Goal: Information Seeking & Learning: Learn about a topic

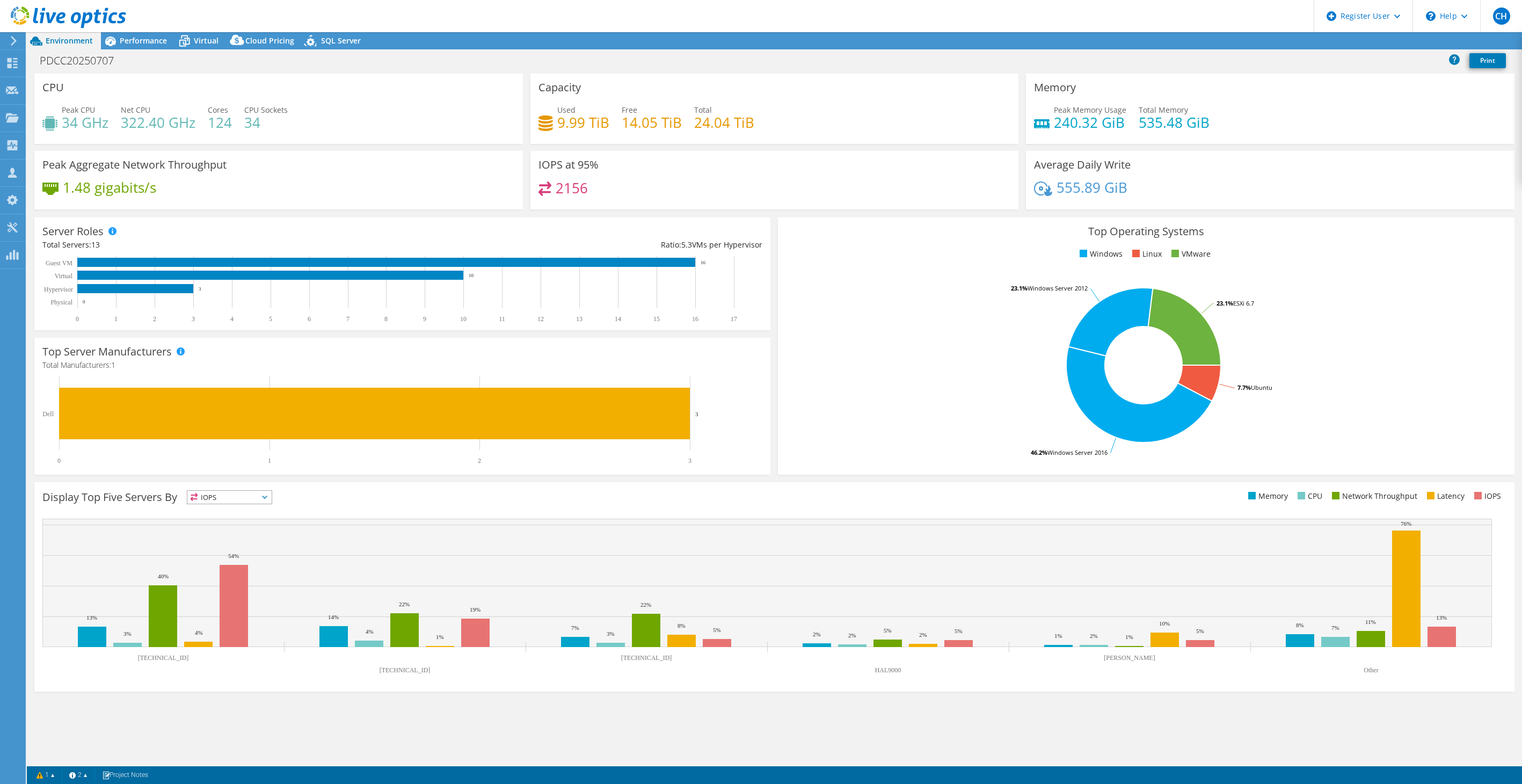
select select "USD"
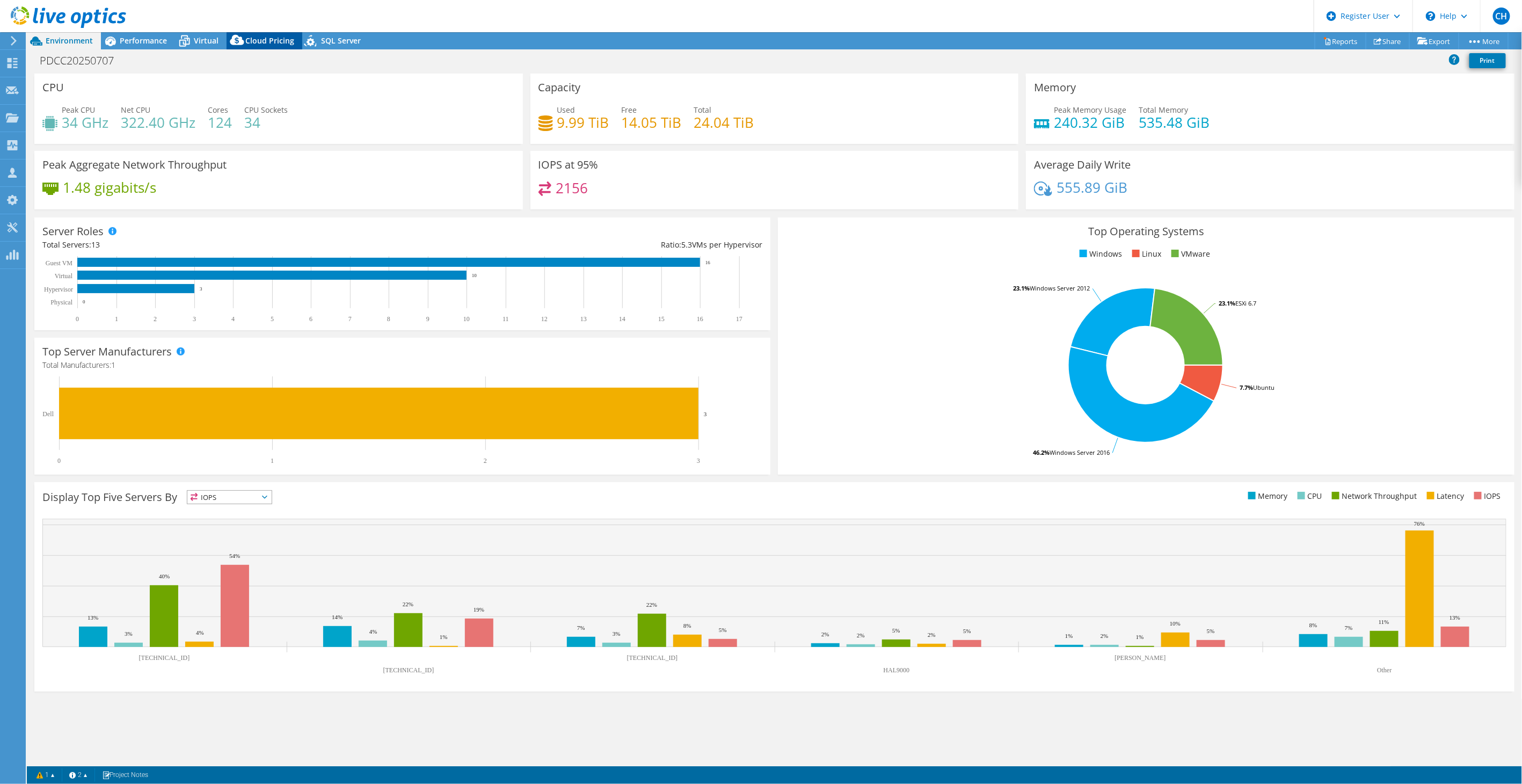
click at [238, 35] on icon at bounding box center [237, 43] width 21 height 21
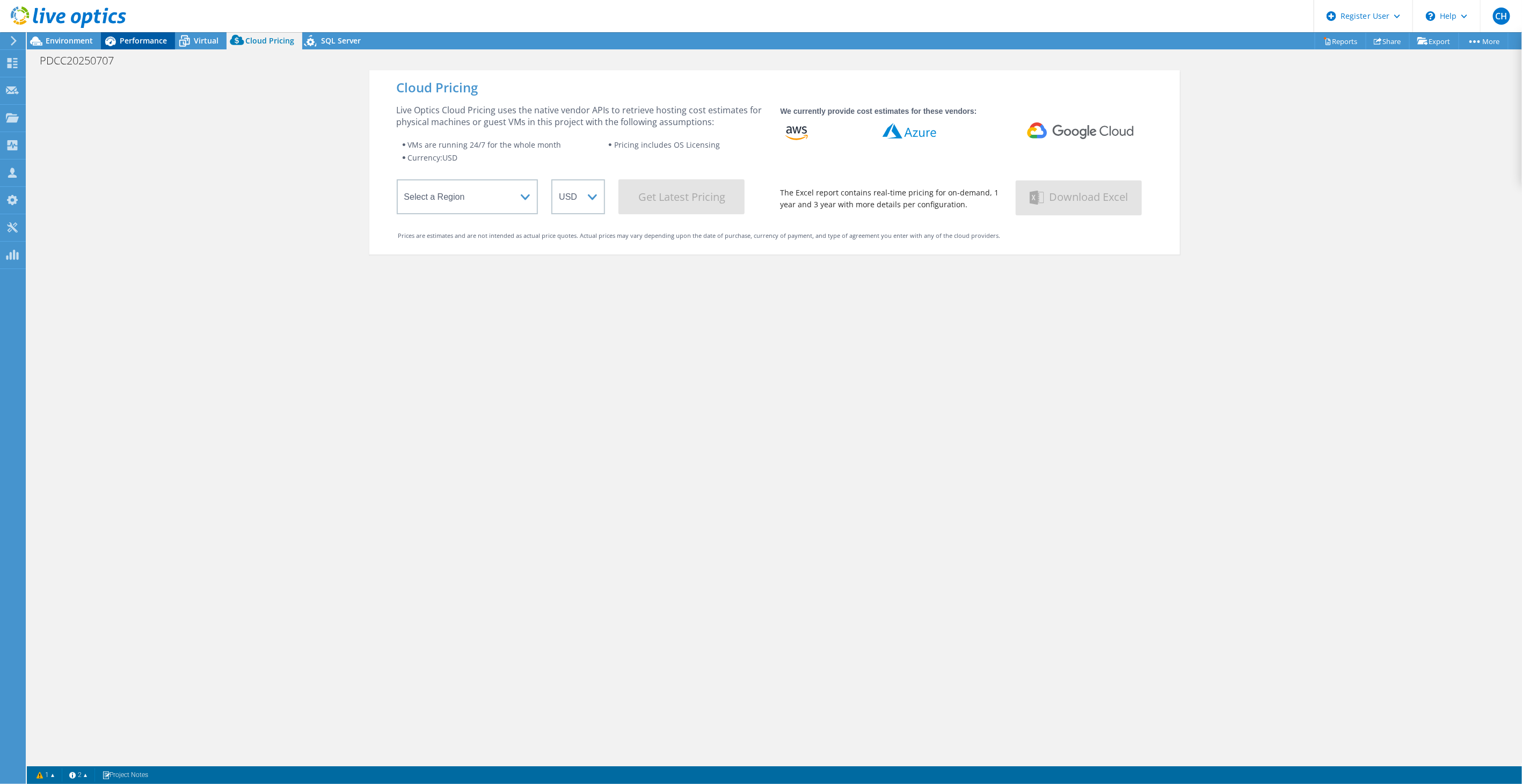
click at [113, 35] on icon at bounding box center [110, 41] width 19 height 19
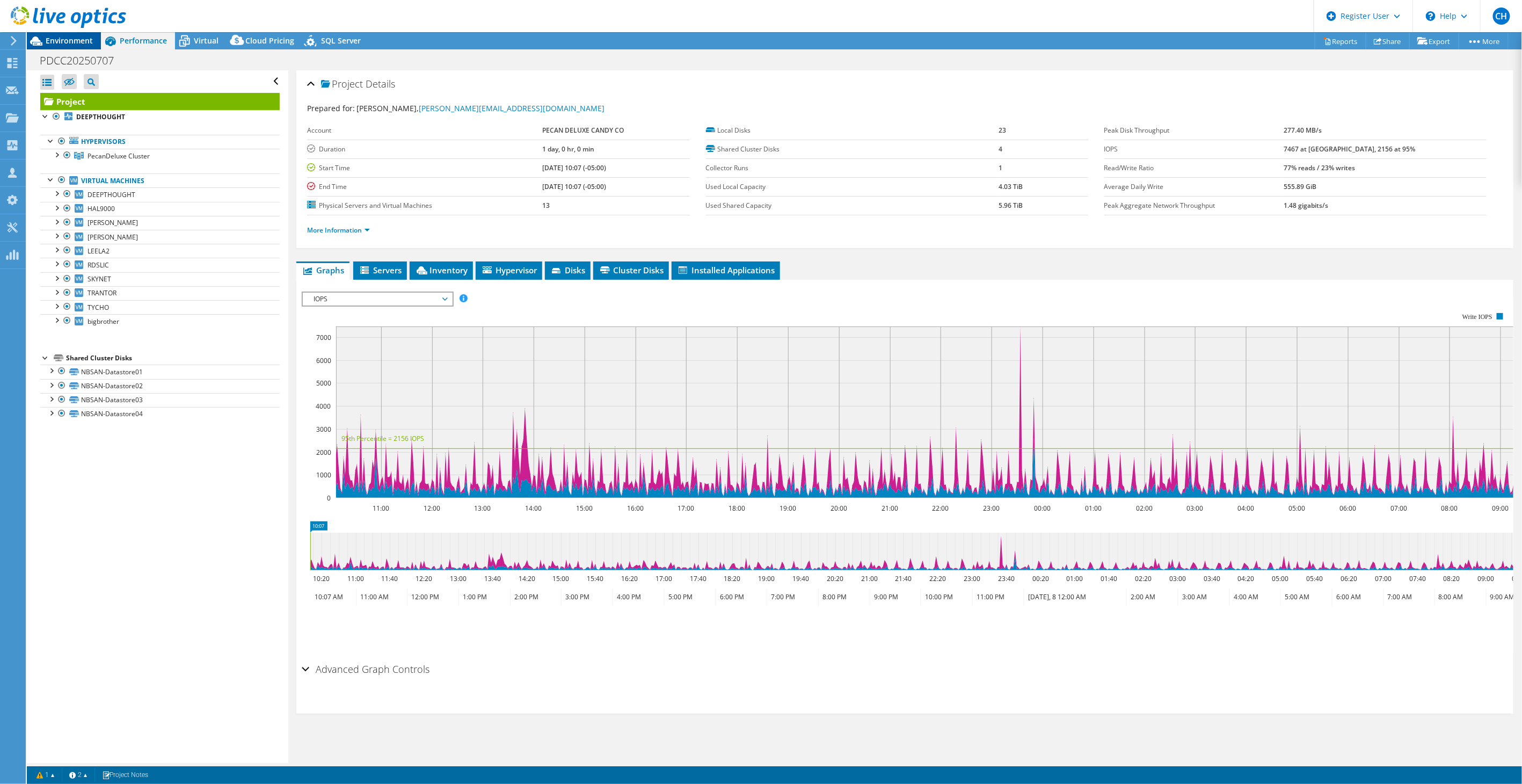
click at [89, 44] on span "Environment" at bounding box center [69, 40] width 47 height 10
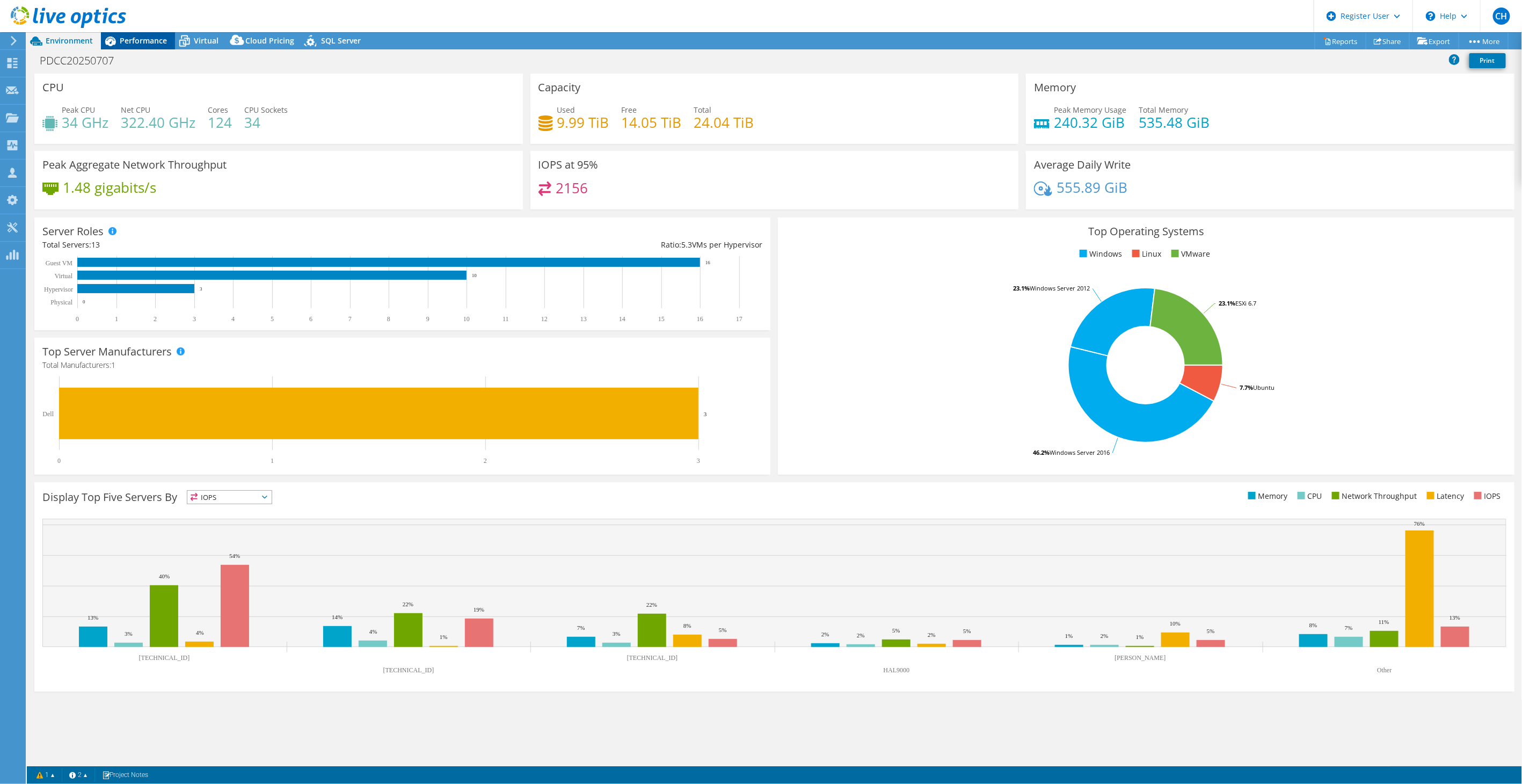
click at [154, 38] on span "Performance" at bounding box center [144, 40] width 47 height 10
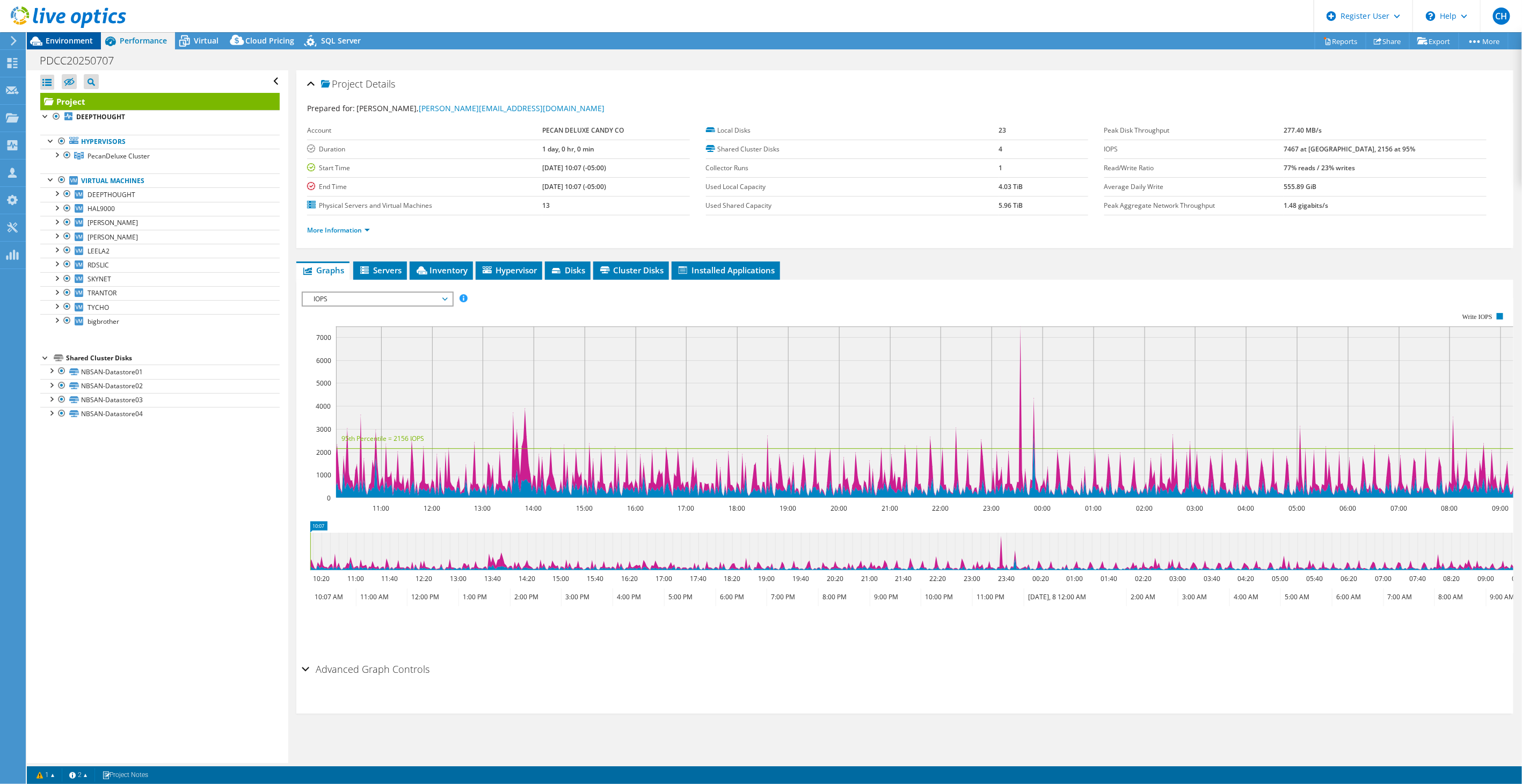
click at [87, 35] on span "Environment" at bounding box center [69, 40] width 47 height 10
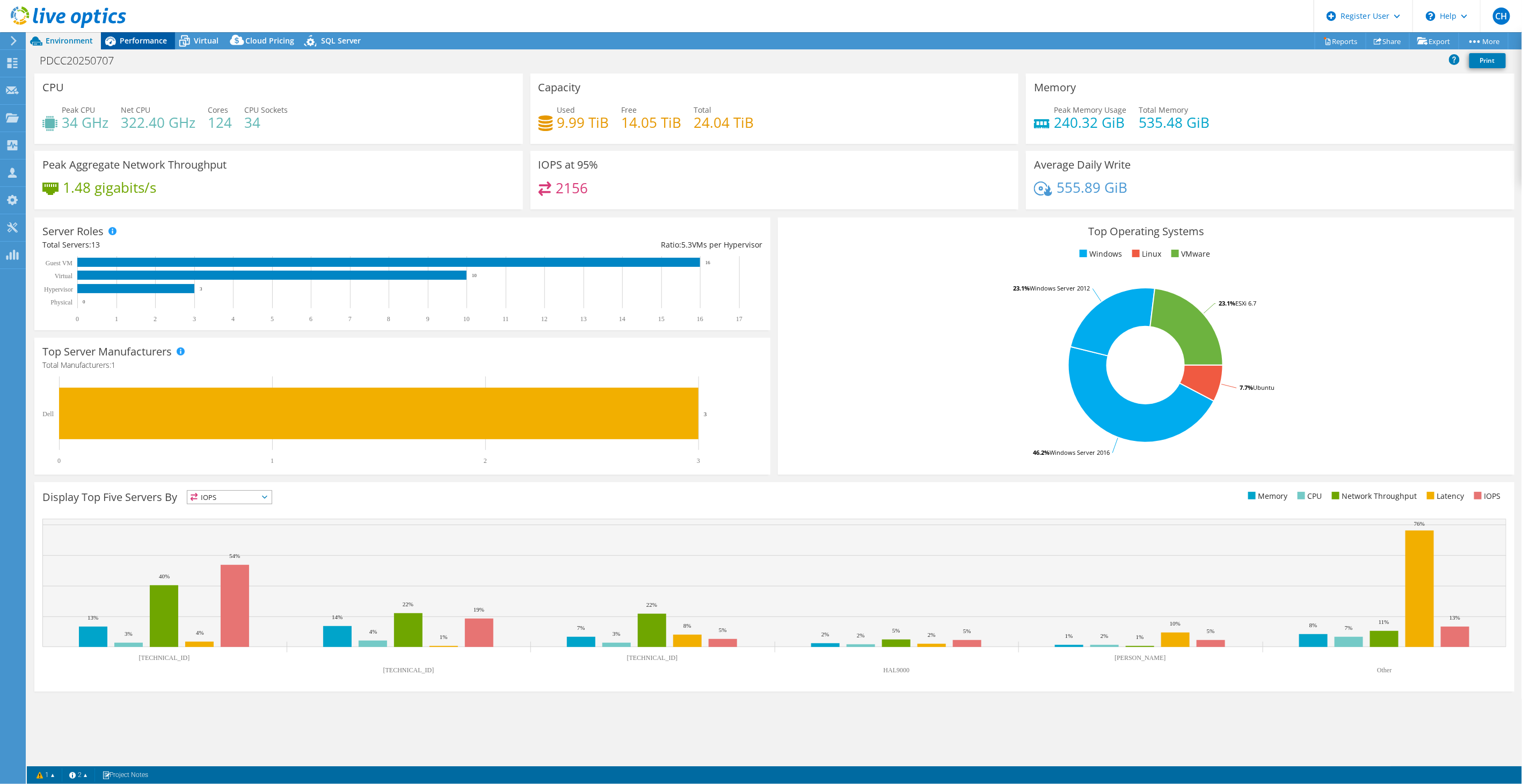
click at [151, 34] on div "Performance" at bounding box center [138, 41] width 74 height 17
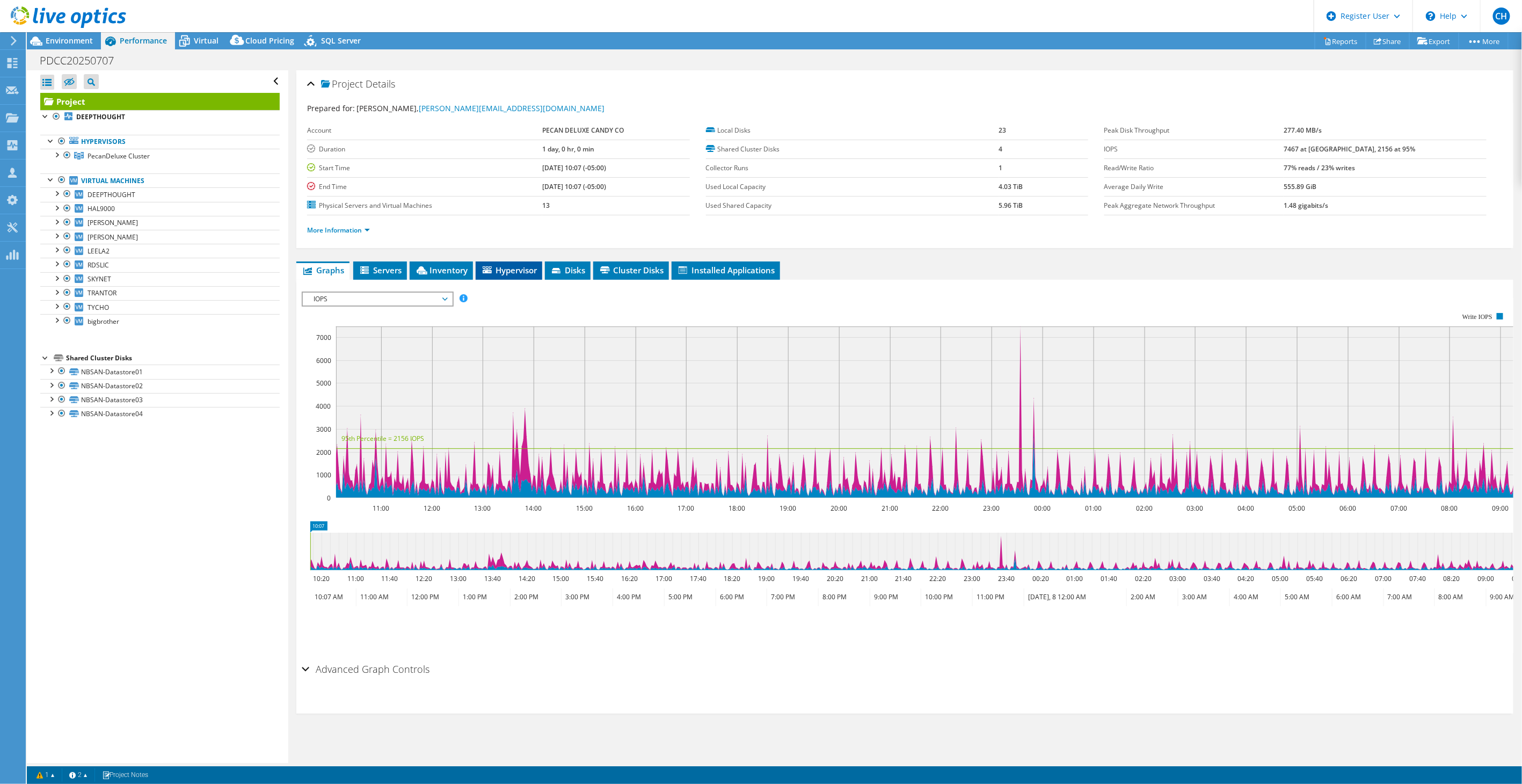
click at [503, 271] on span "Hypervisor" at bounding box center [509, 270] width 56 height 11
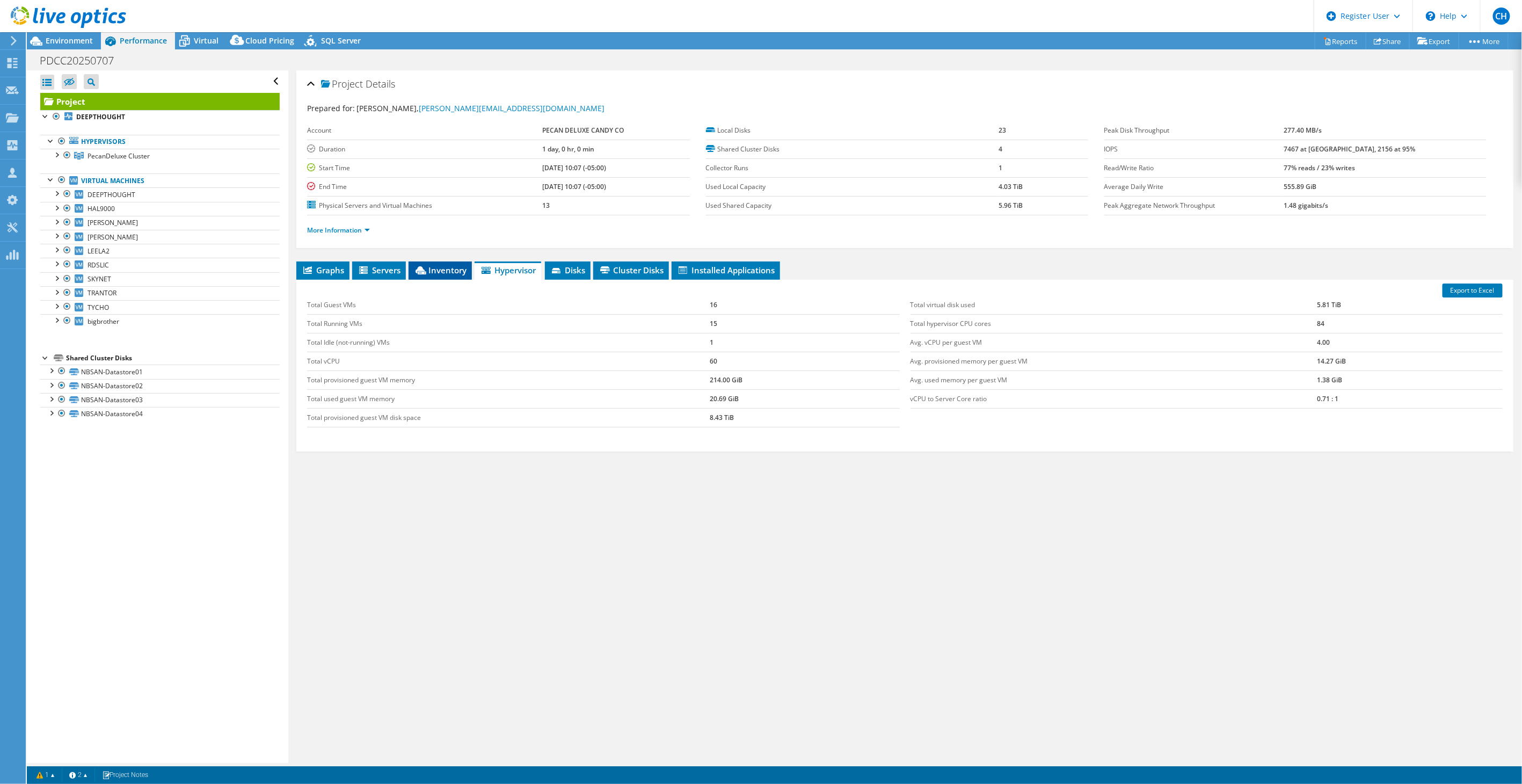
click at [460, 271] on span "Inventory" at bounding box center [440, 270] width 53 height 11
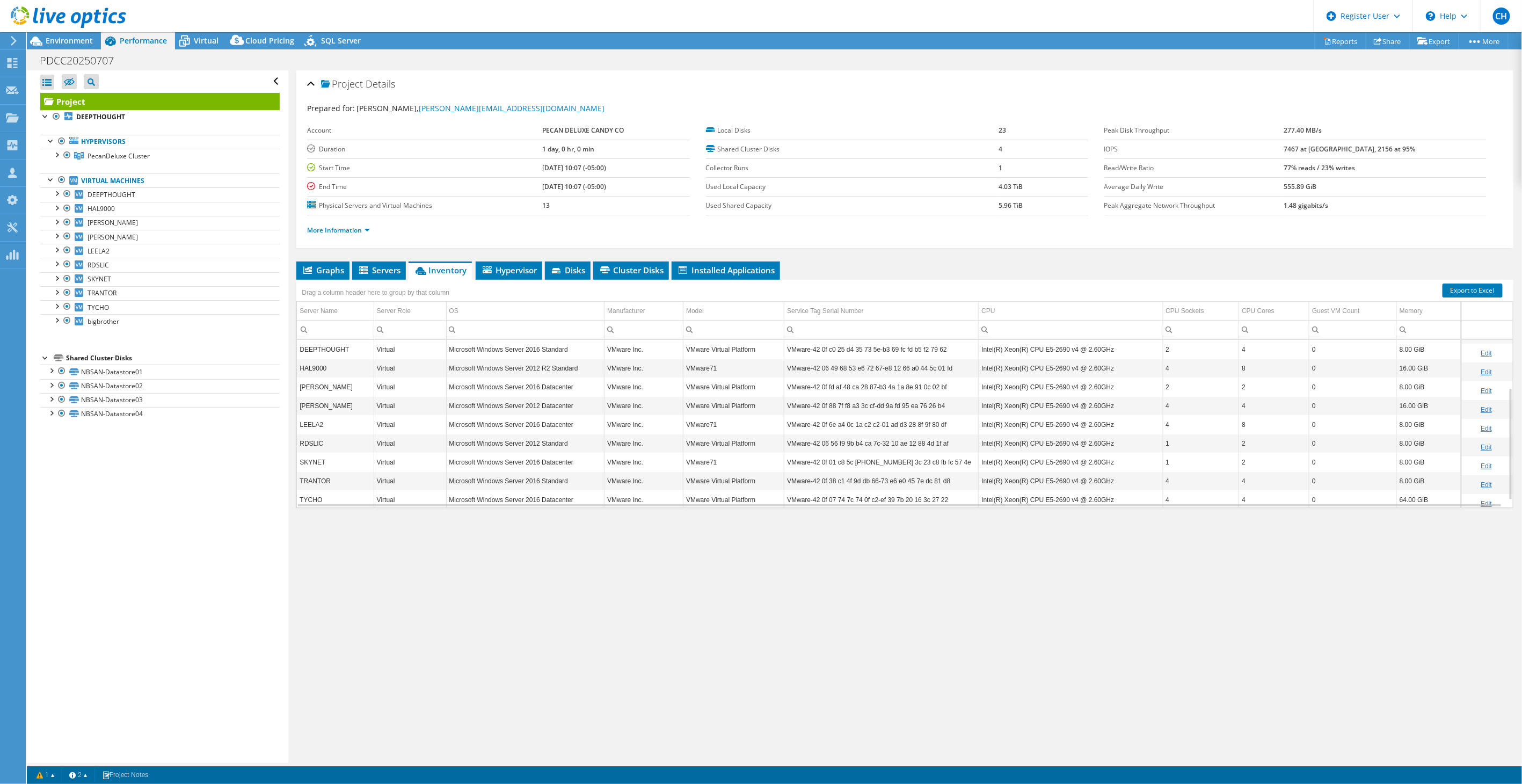
scroll to position [82, 0]
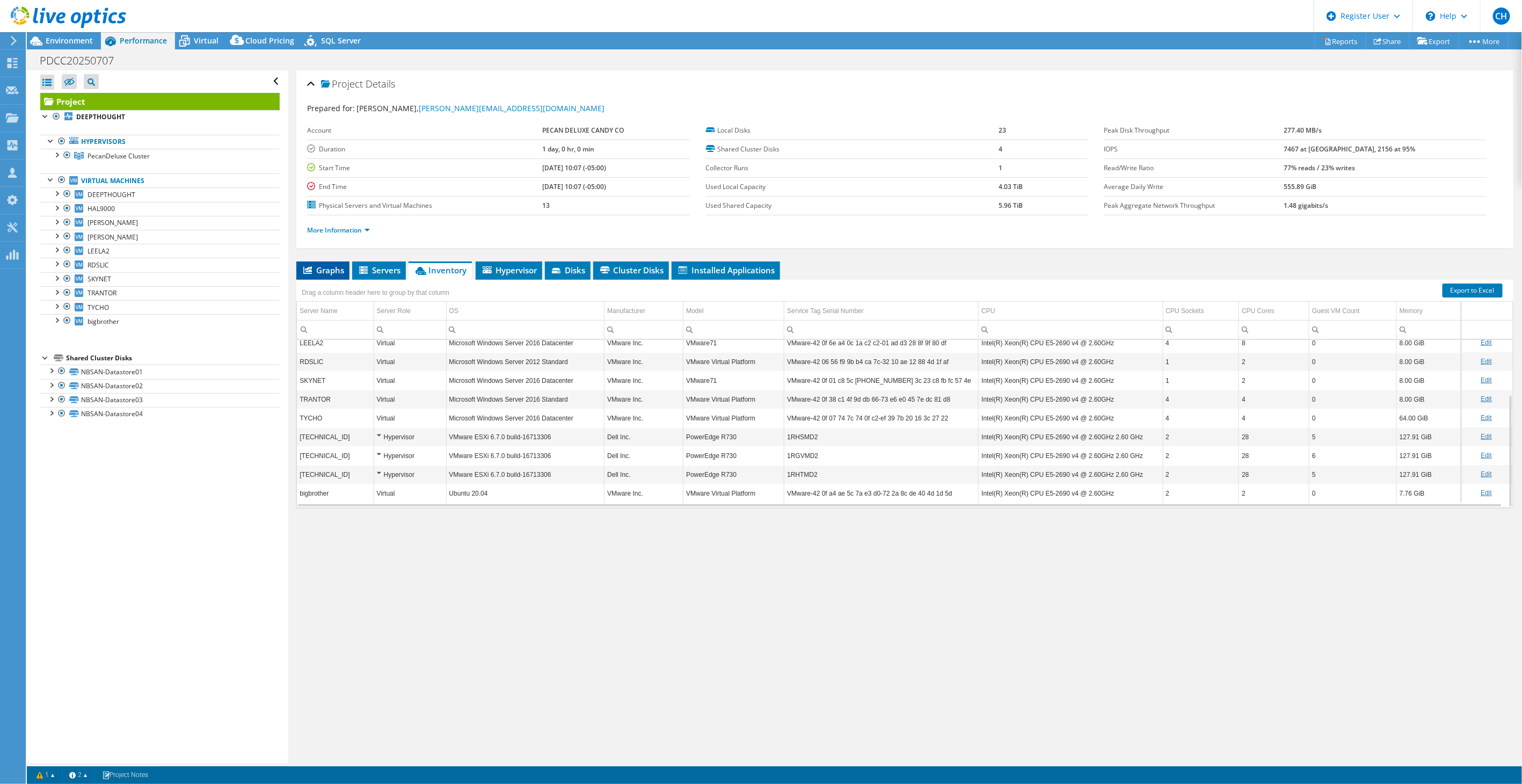
click at [322, 266] on span "Graphs" at bounding box center [323, 270] width 43 height 11
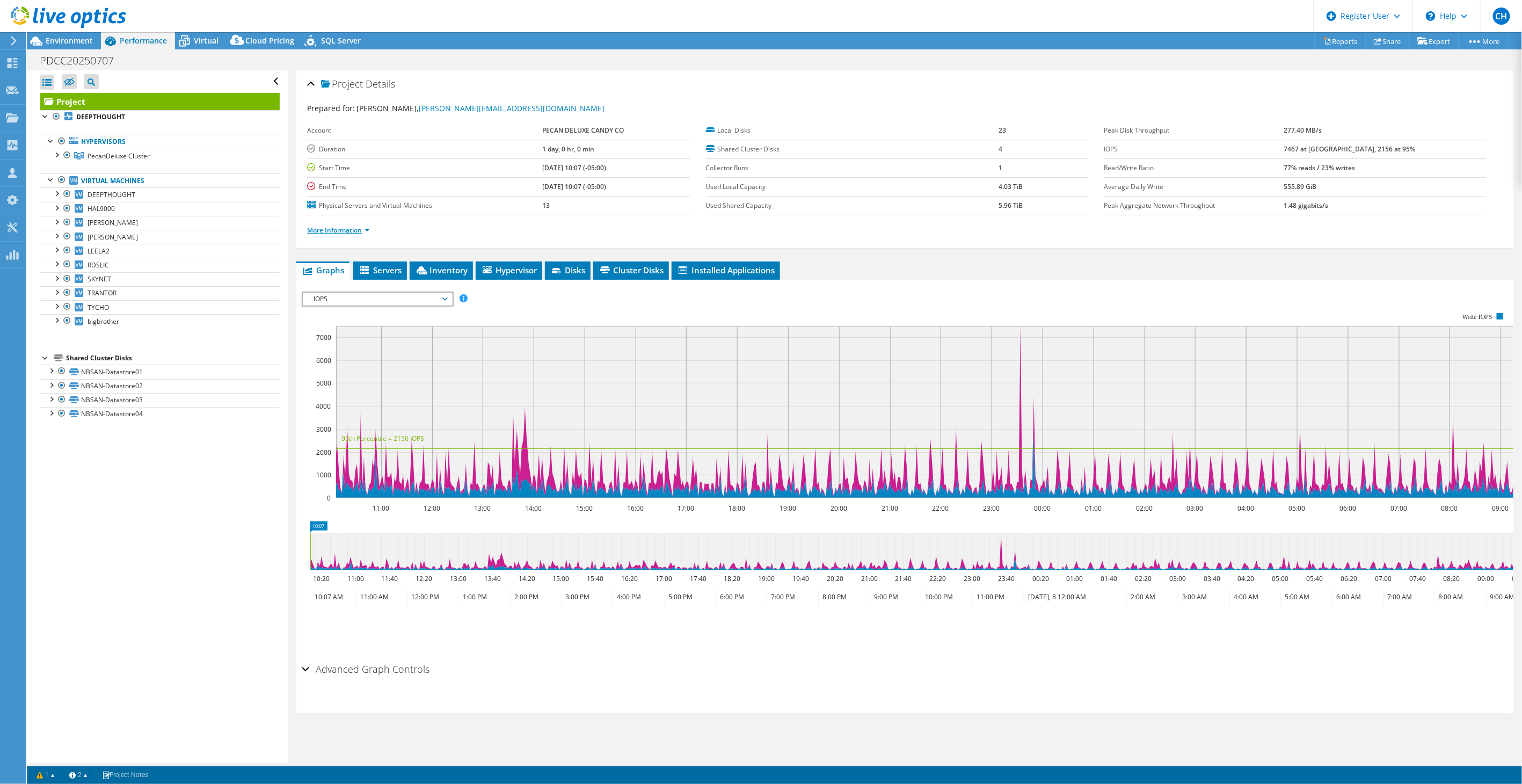
click at [367, 229] on link "More Information" at bounding box center [339, 230] width 63 height 9
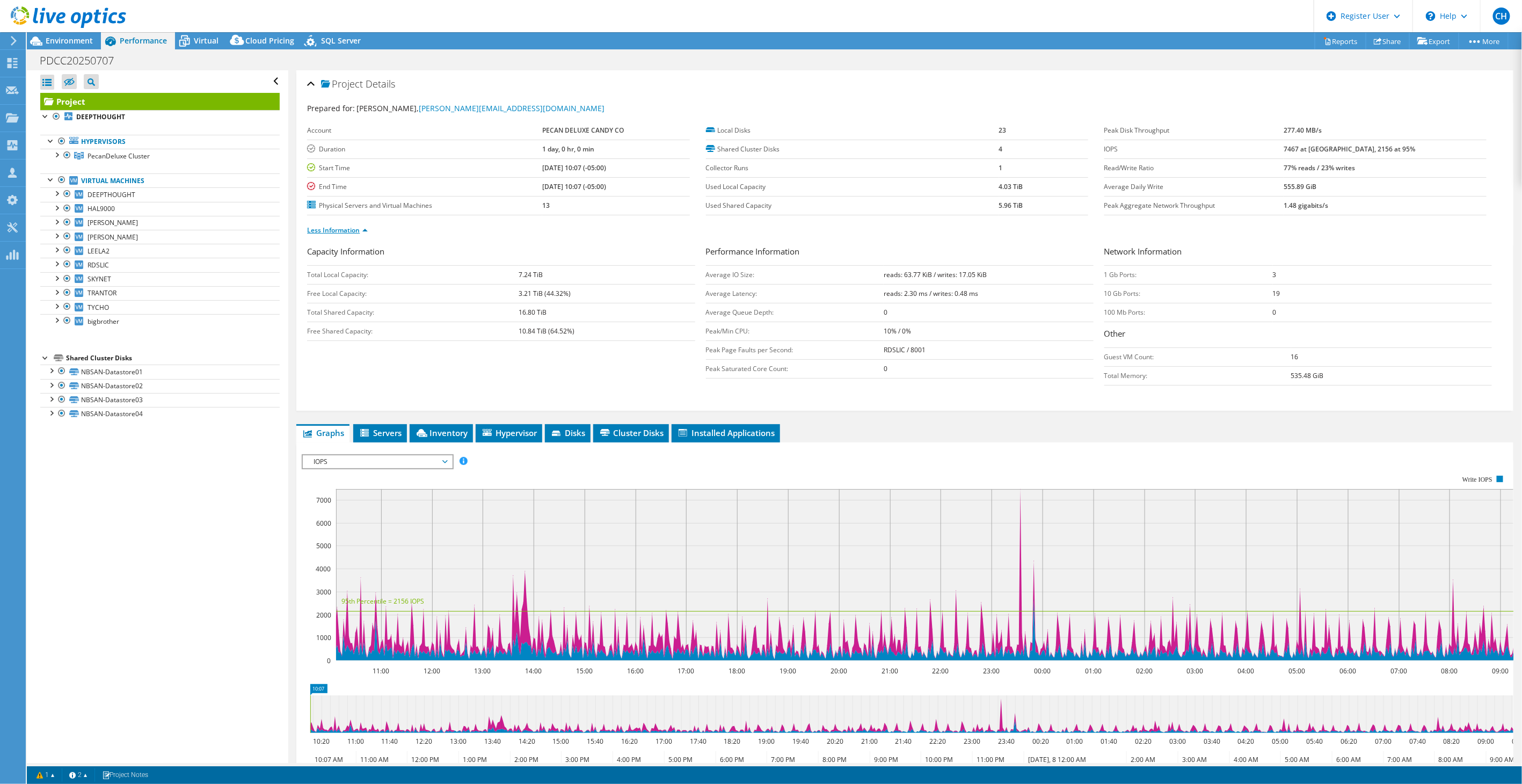
click at [367, 229] on link "Less Information" at bounding box center [337, 230] width 61 height 9
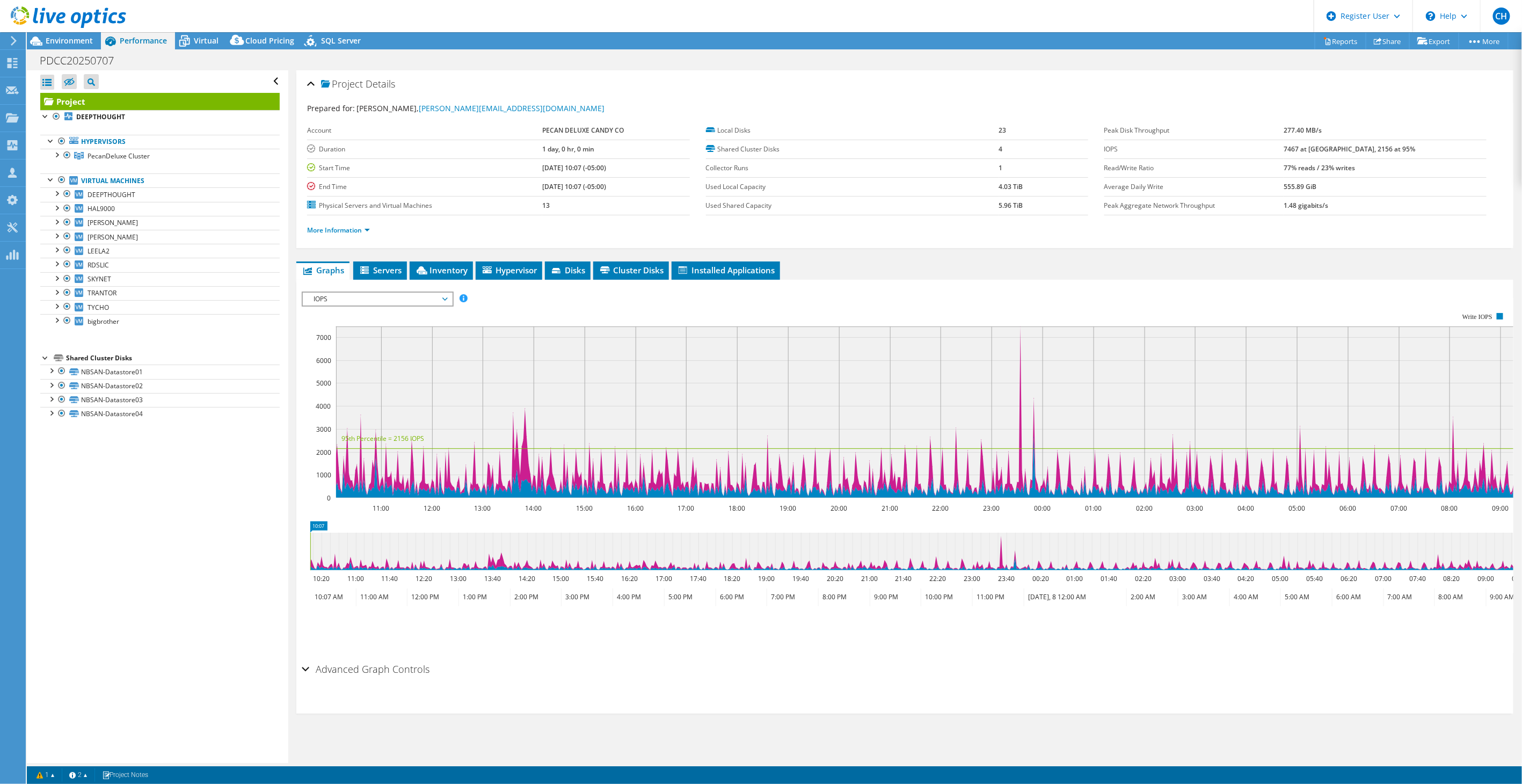
click at [755, 307] on rect at bounding box center [931, 405] width 1258 height 214
click at [83, 35] on div at bounding box center [63, 18] width 126 height 36
click at [81, 35] on div at bounding box center [63, 18] width 126 height 36
click at [79, 40] on span "Environment" at bounding box center [69, 40] width 47 height 10
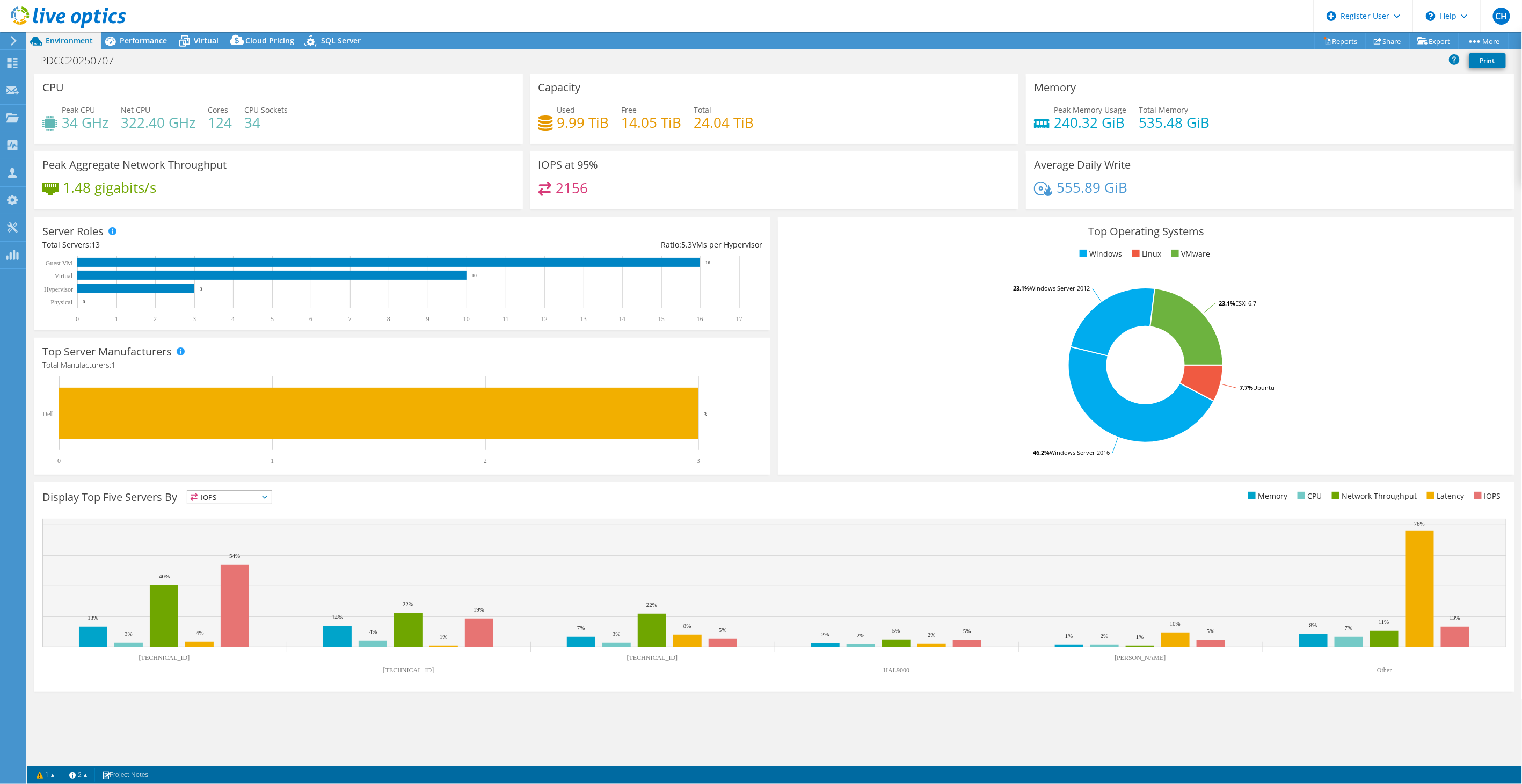
click at [866, 175] on div "IOPS at 95% 2156" at bounding box center [775, 180] width 489 height 58
click at [147, 45] on span "Performance" at bounding box center [144, 40] width 47 height 10
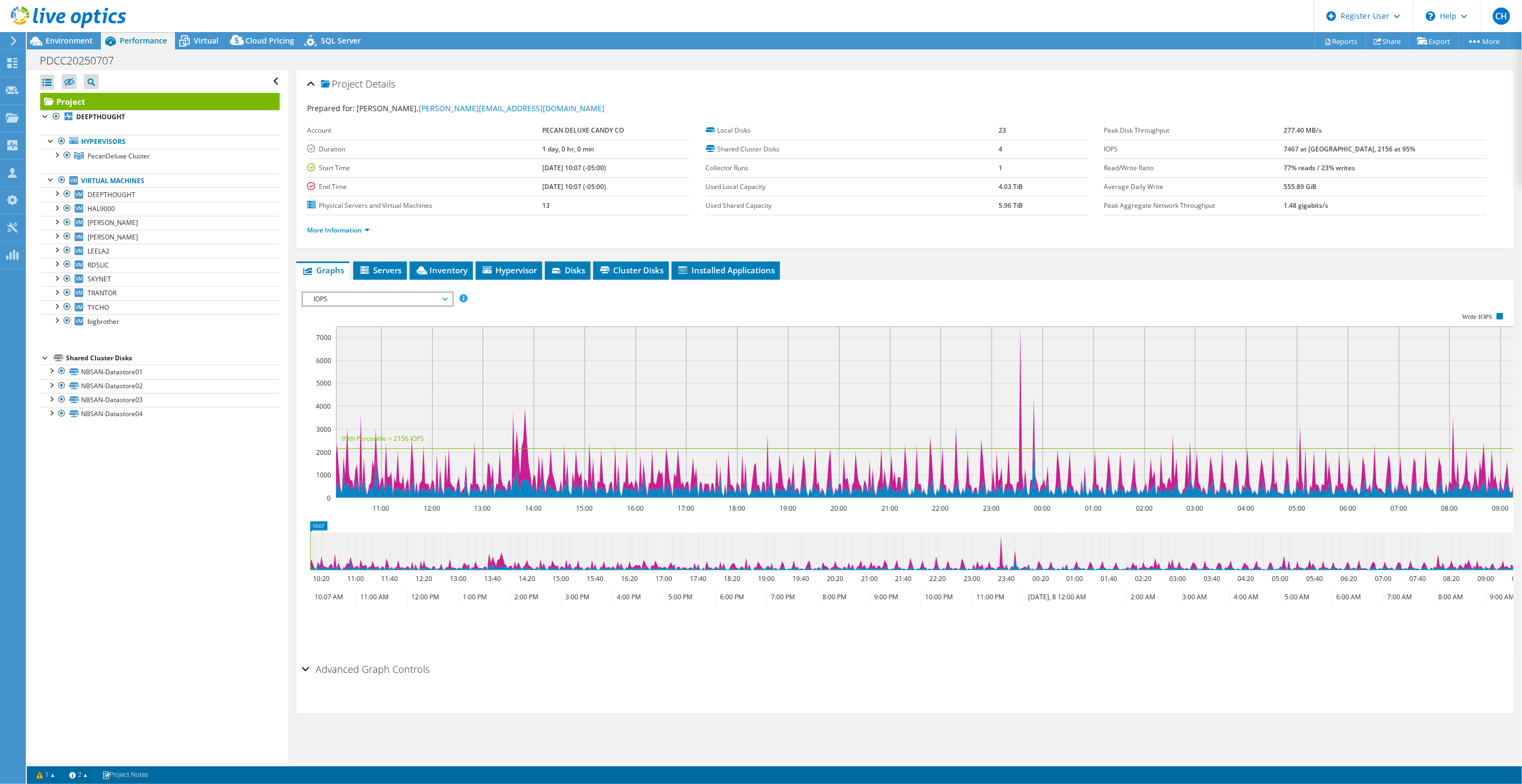
click at [379, 292] on span "IOPS" at bounding box center [378, 299] width 138 height 13
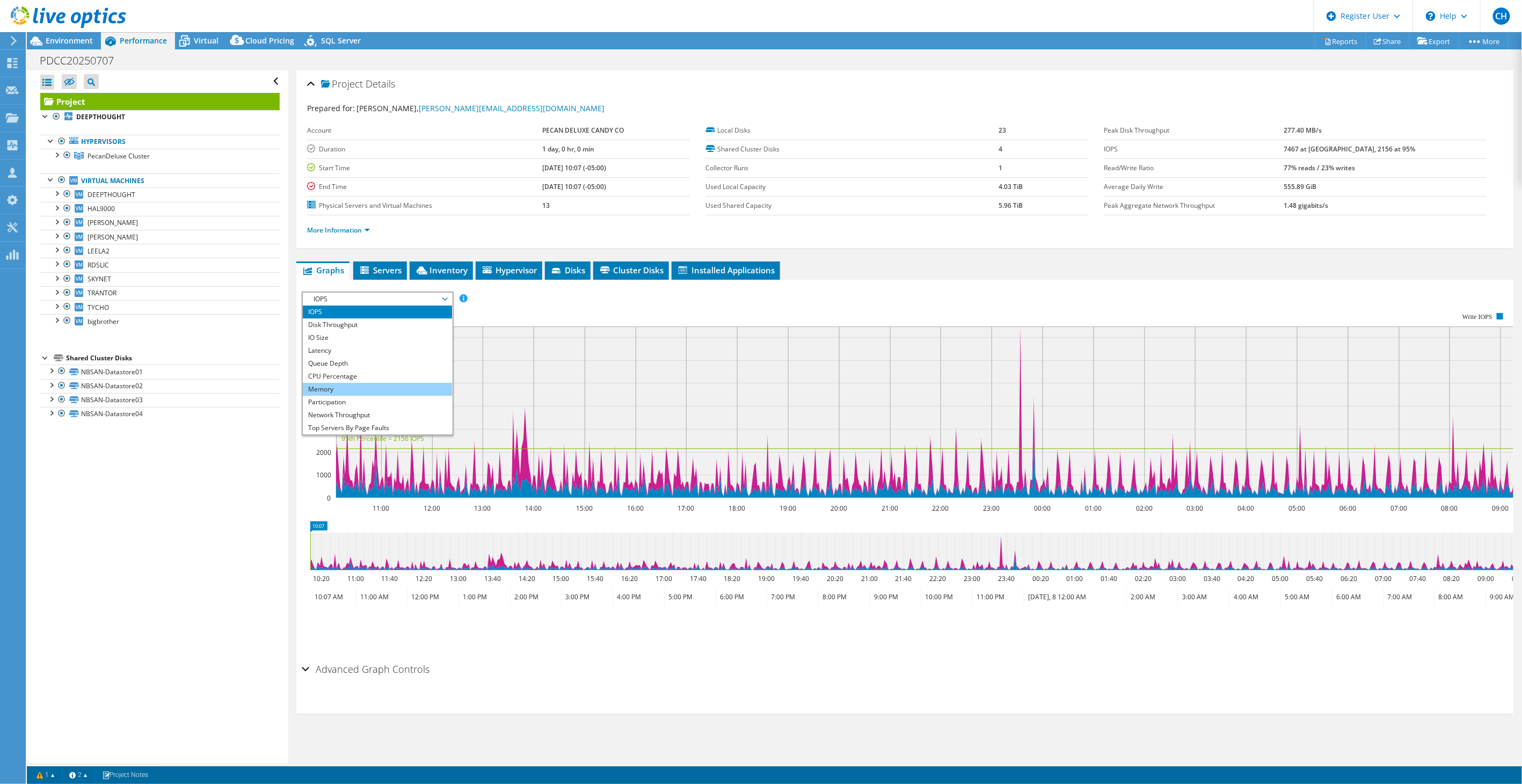
click at [352, 385] on li "Memory" at bounding box center [377, 389] width 149 height 13
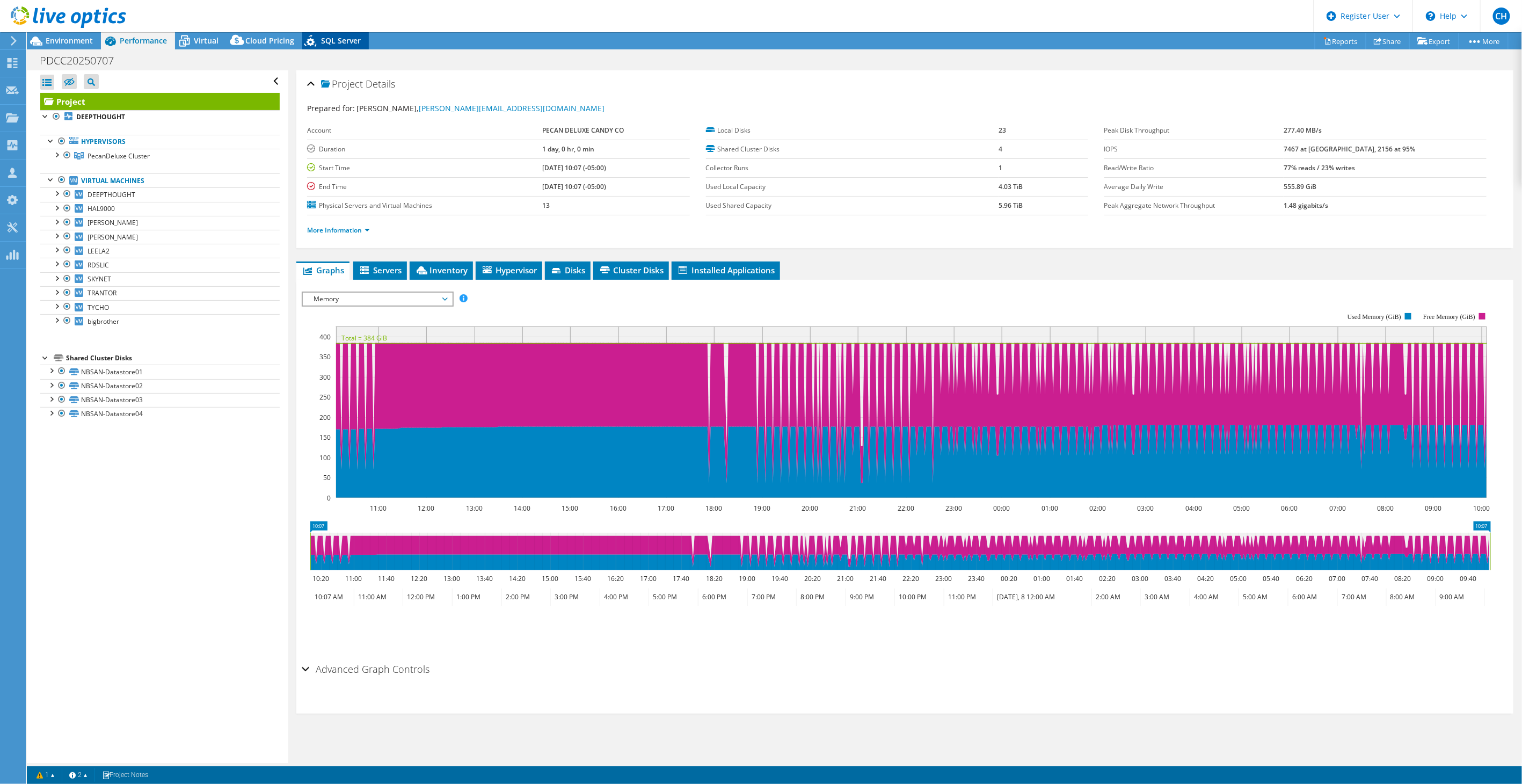
drag, startPoint x: 314, startPoint y: 40, endPoint x: 256, endPoint y: 49, distance: 58.7
click at [314, 40] on icon at bounding box center [312, 43] width 19 height 22
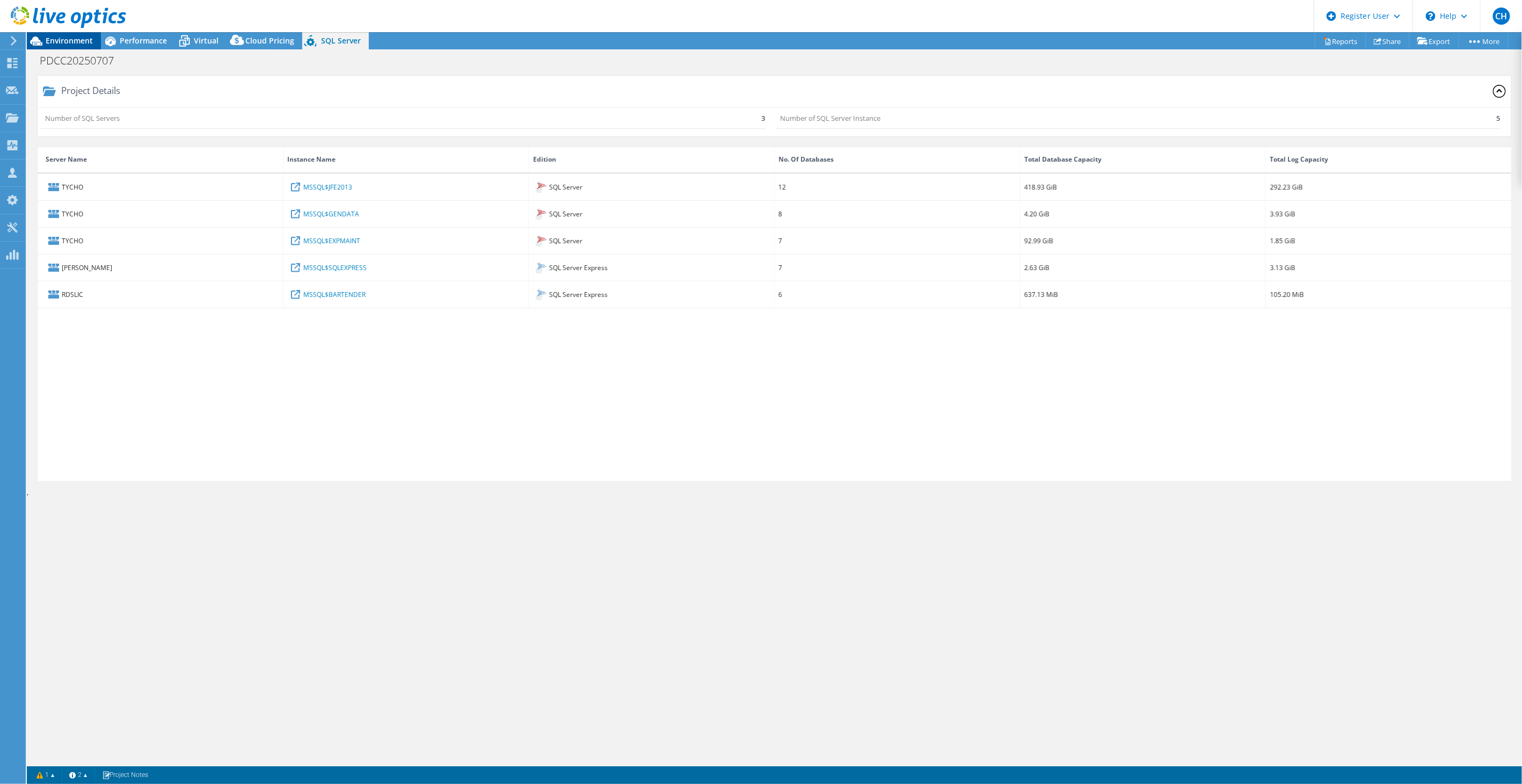
click at [77, 38] on span "Environment" at bounding box center [69, 40] width 47 height 10
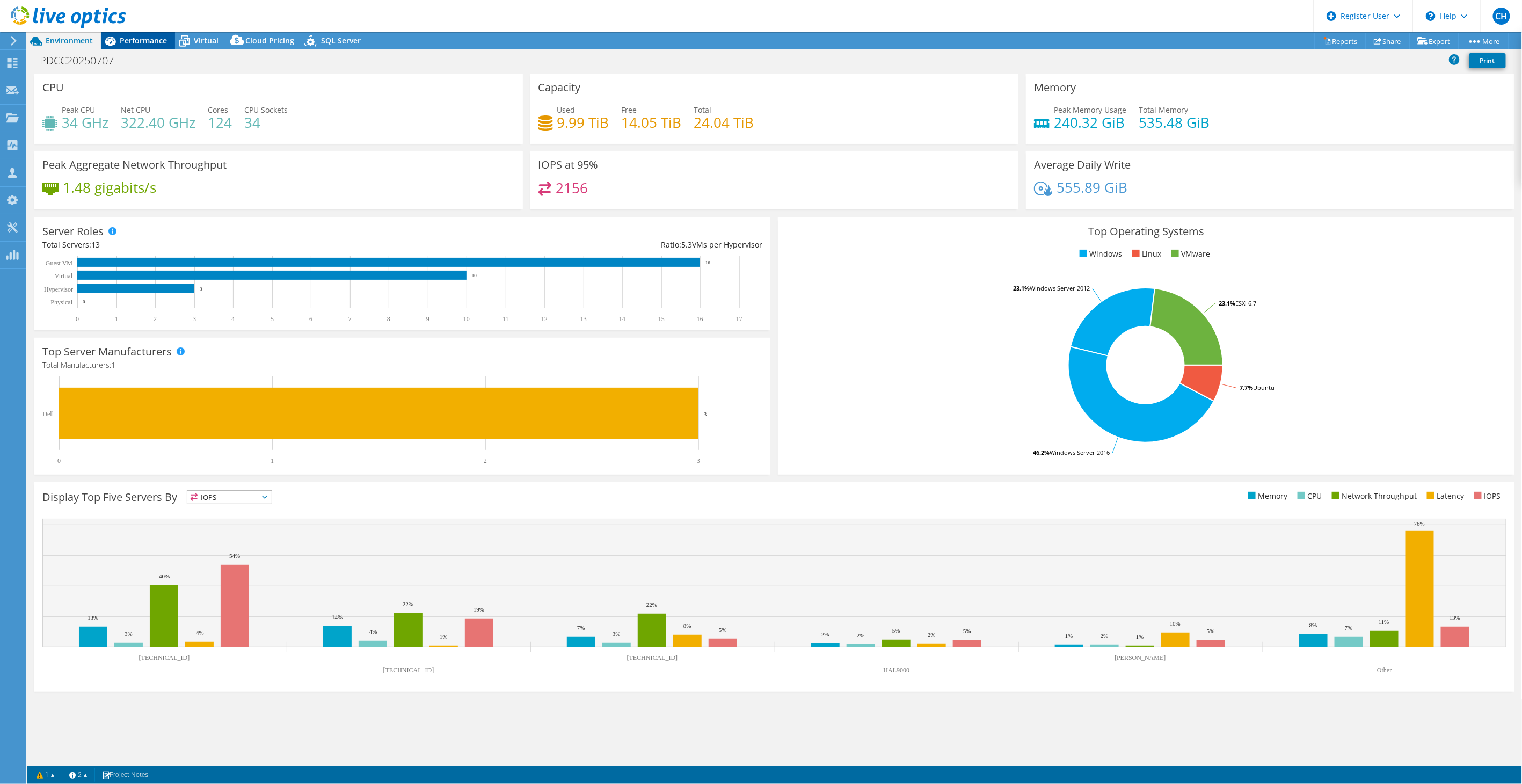
click at [155, 46] on div "Performance" at bounding box center [138, 41] width 74 height 17
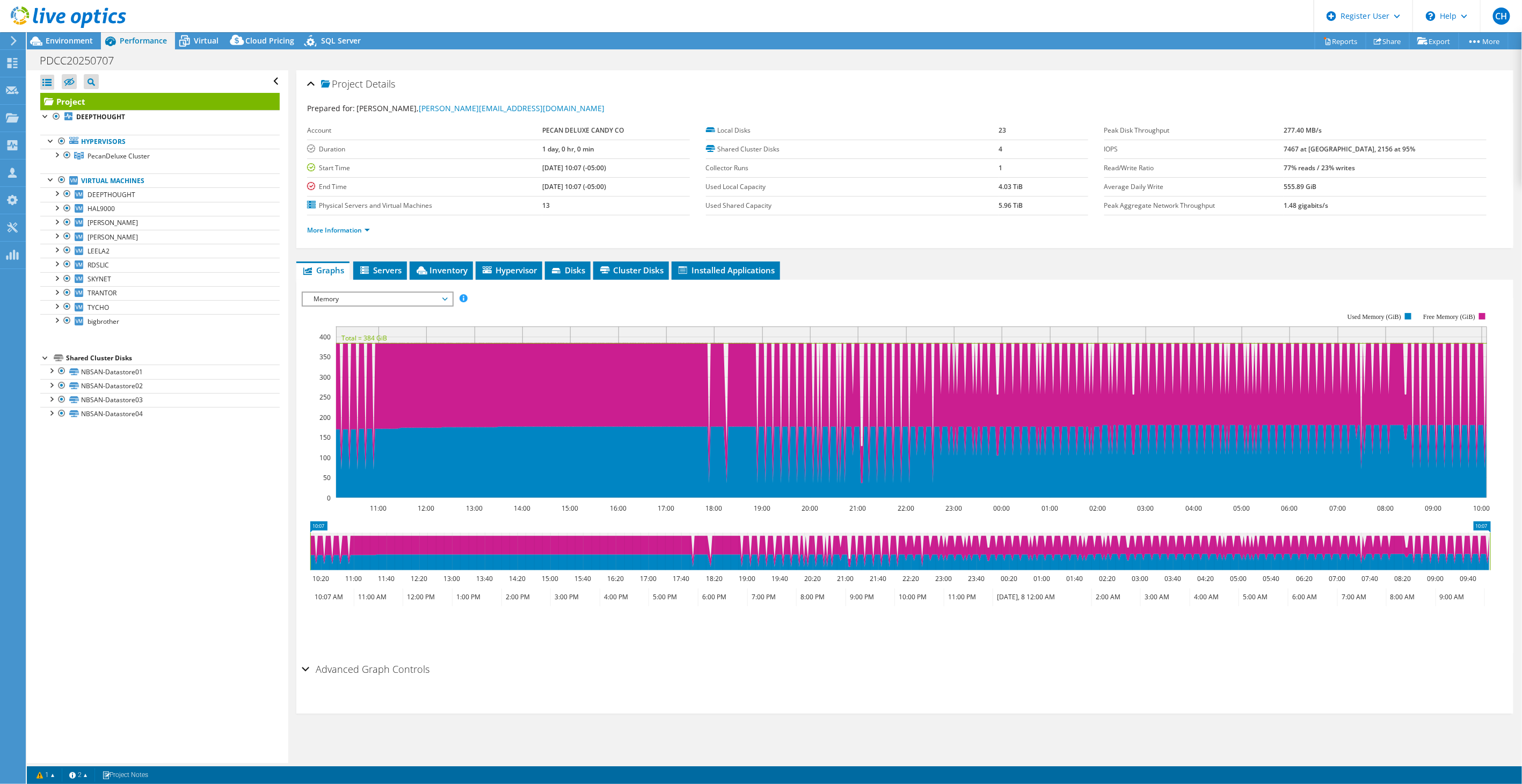
click at [381, 297] on span "Memory" at bounding box center [378, 299] width 138 height 13
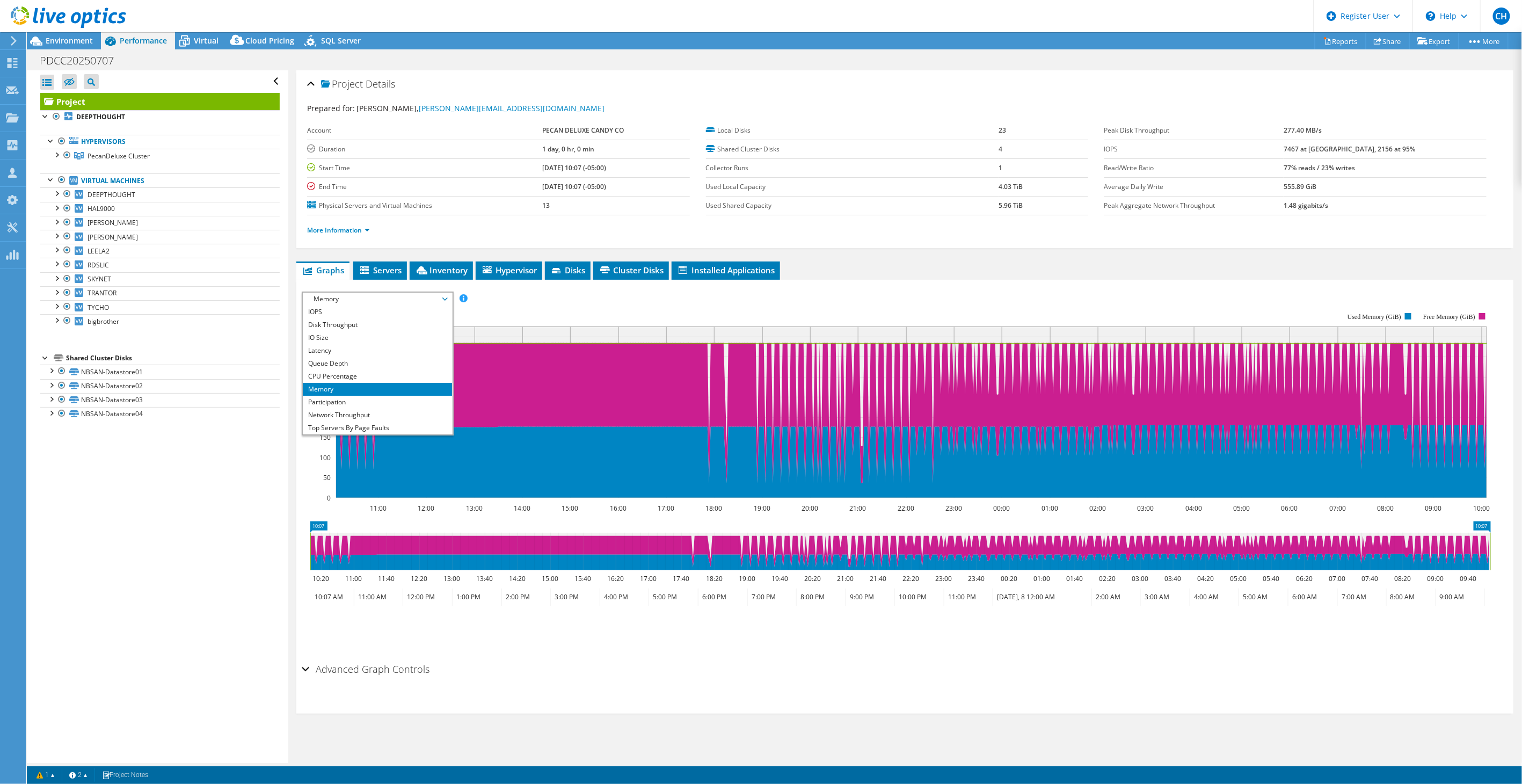
click at [694, 304] on rect at bounding box center [896, 405] width 1189 height 214
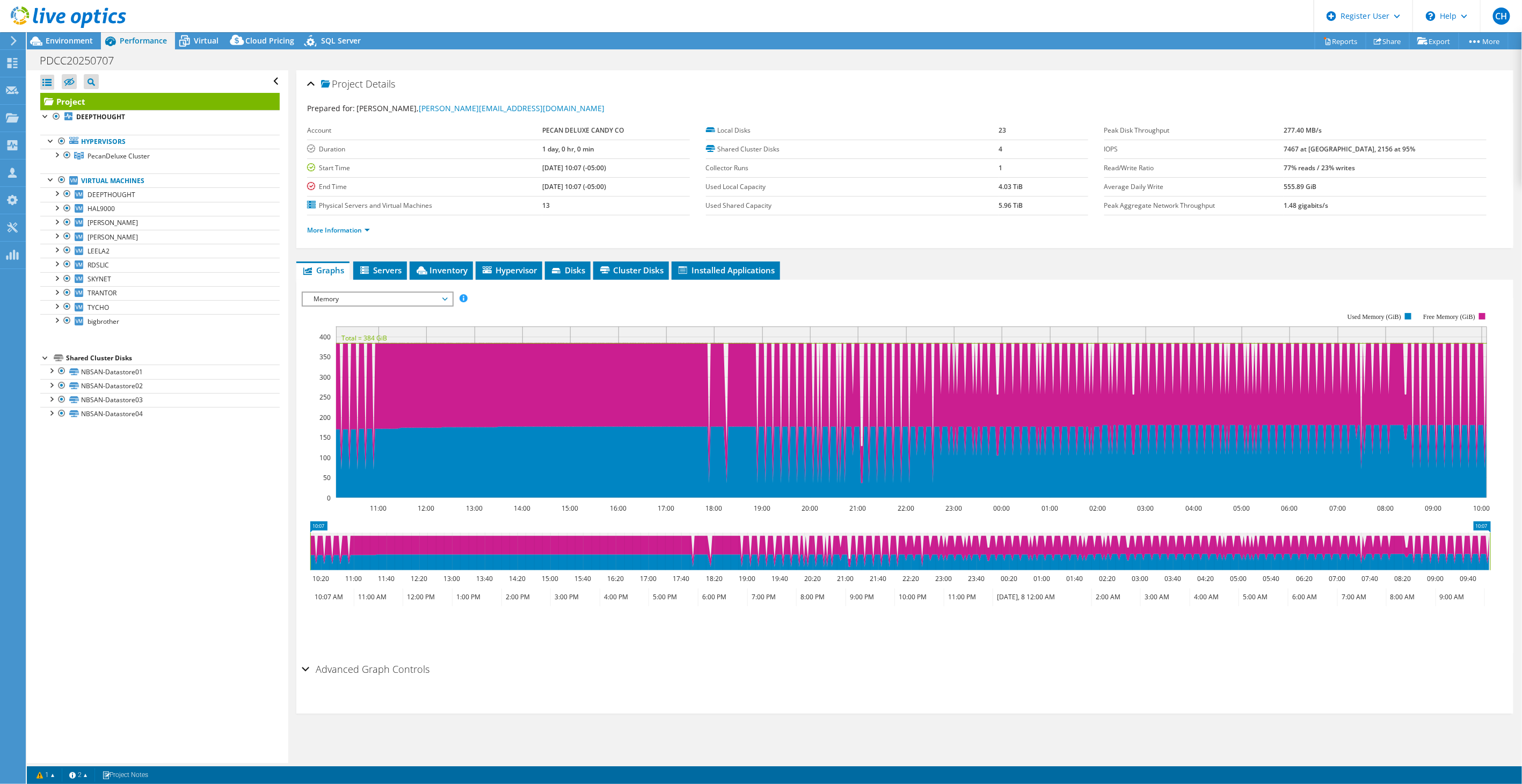
click at [396, 297] on span "Memory" at bounding box center [378, 299] width 138 height 13
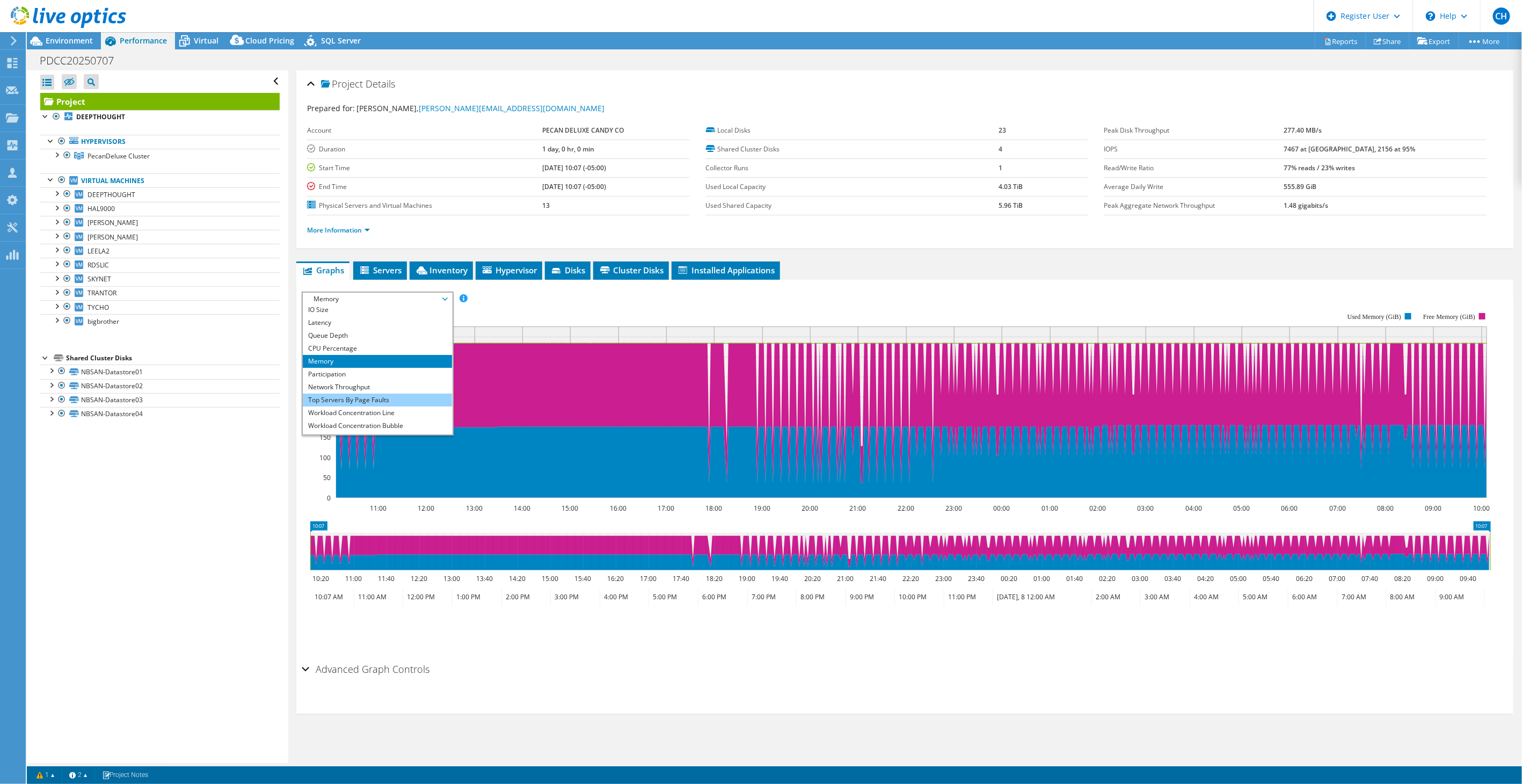
scroll to position [38, 0]
click at [373, 388] on li "Top Servers By Page Faults" at bounding box center [377, 389] width 149 height 13
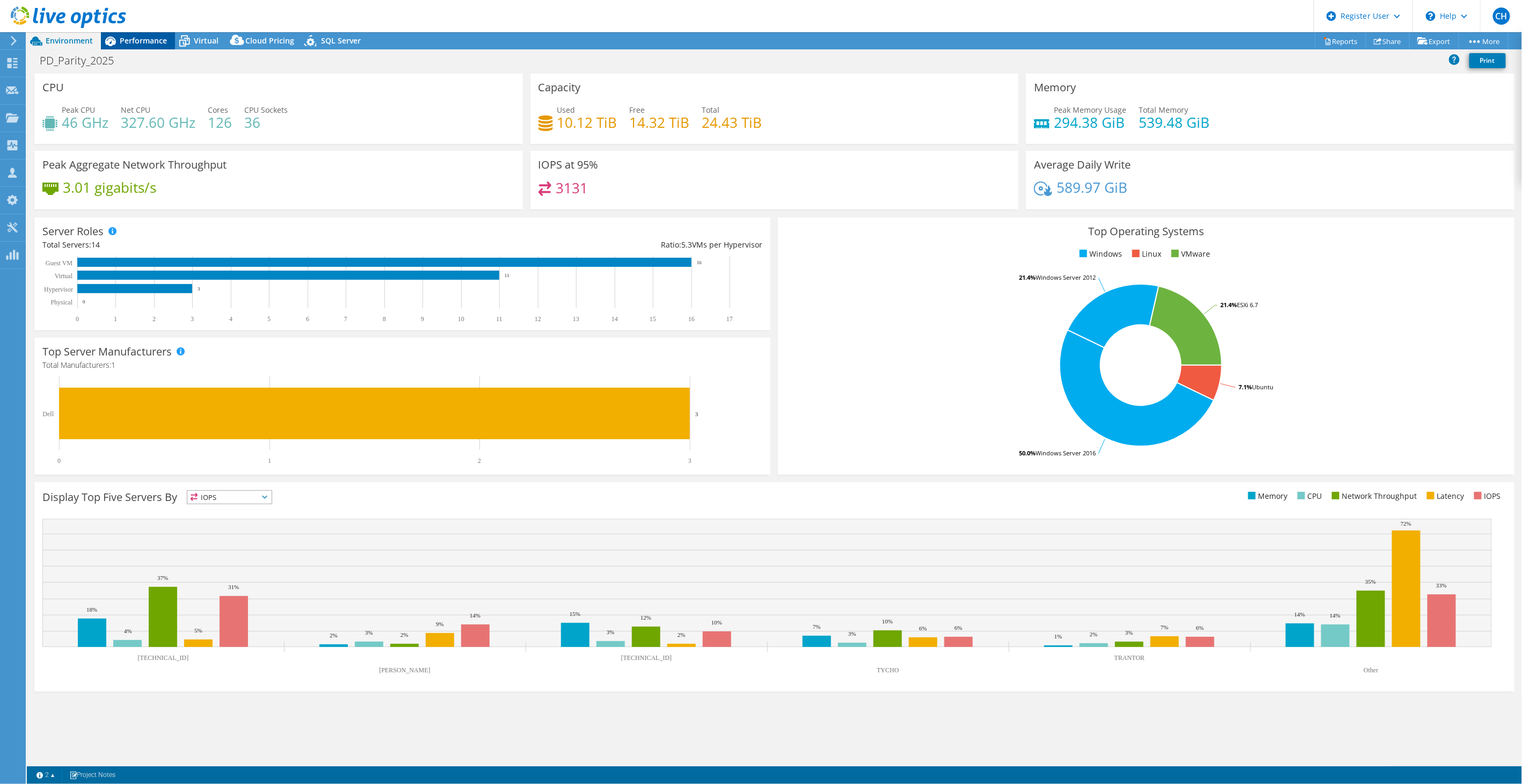
click at [143, 41] on span "Performance" at bounding box center [144, 40] width 47 height 10
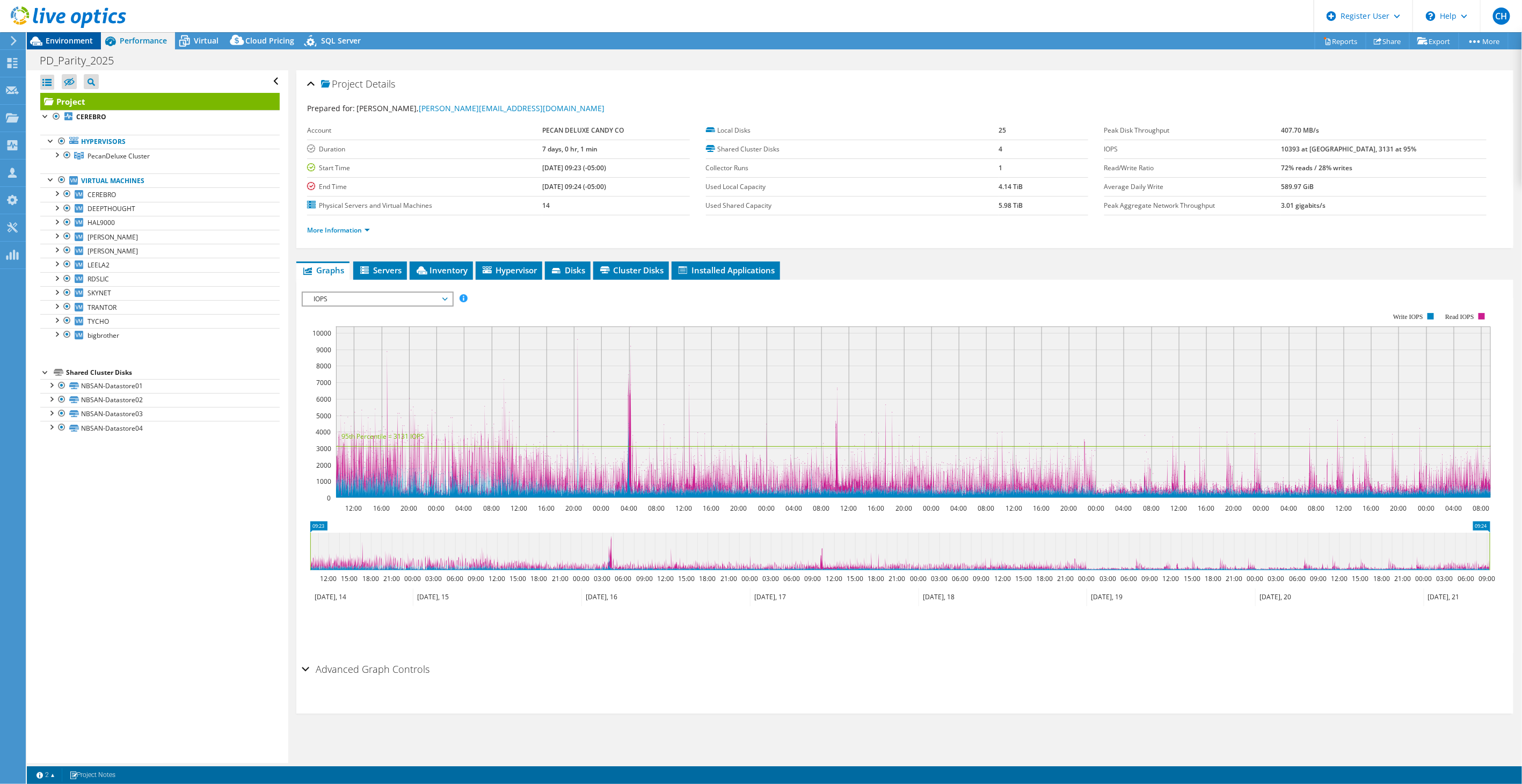
click at [61, 45] on div "Environment" at bounding box center [63, 41] width 74 height 17
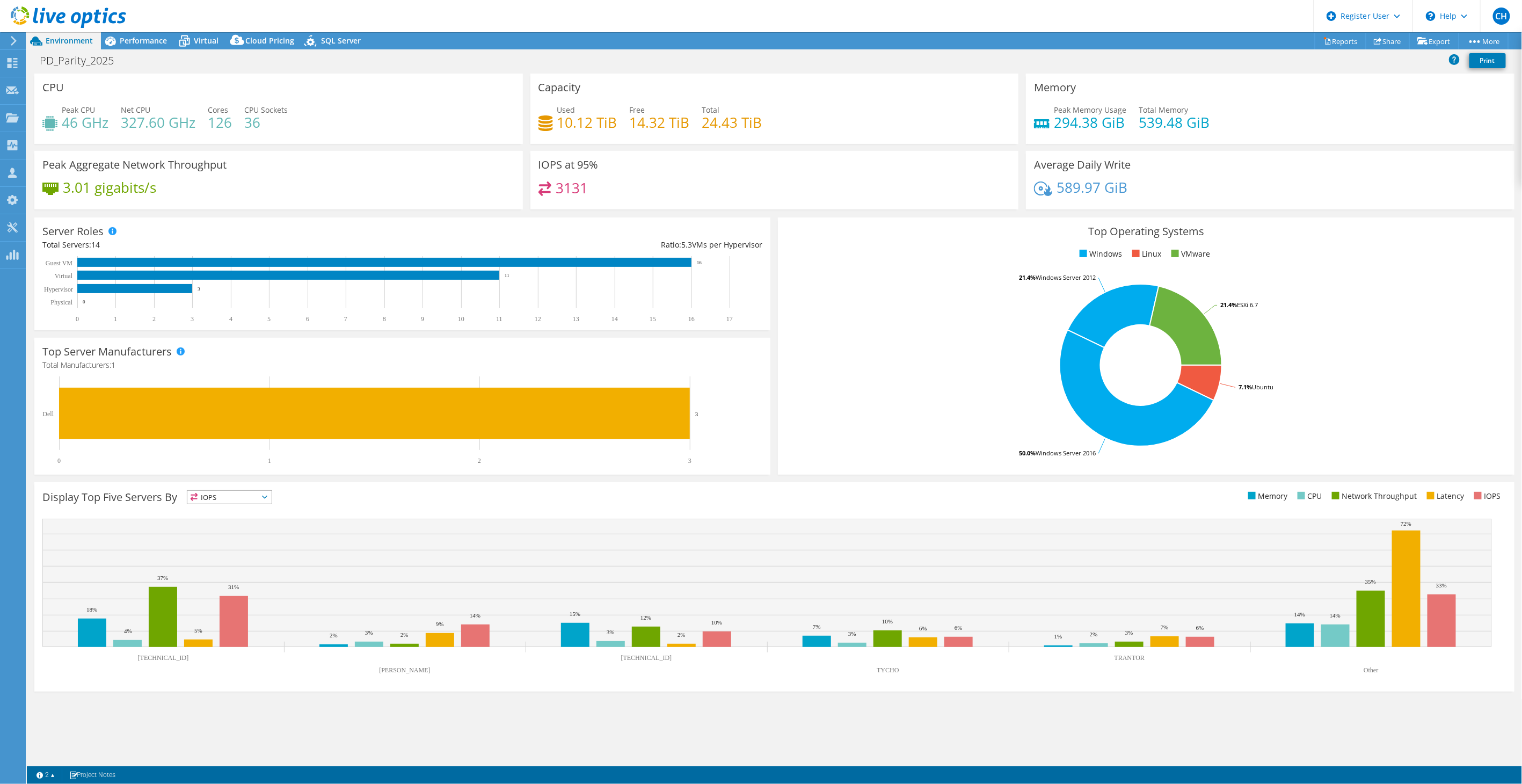
click at [843, 369] on rect at bounding box center [1141, 365] width 710 height 188
click at [143, 41] on span "Performance" at bounding box center [144, 40] width 47 height 10
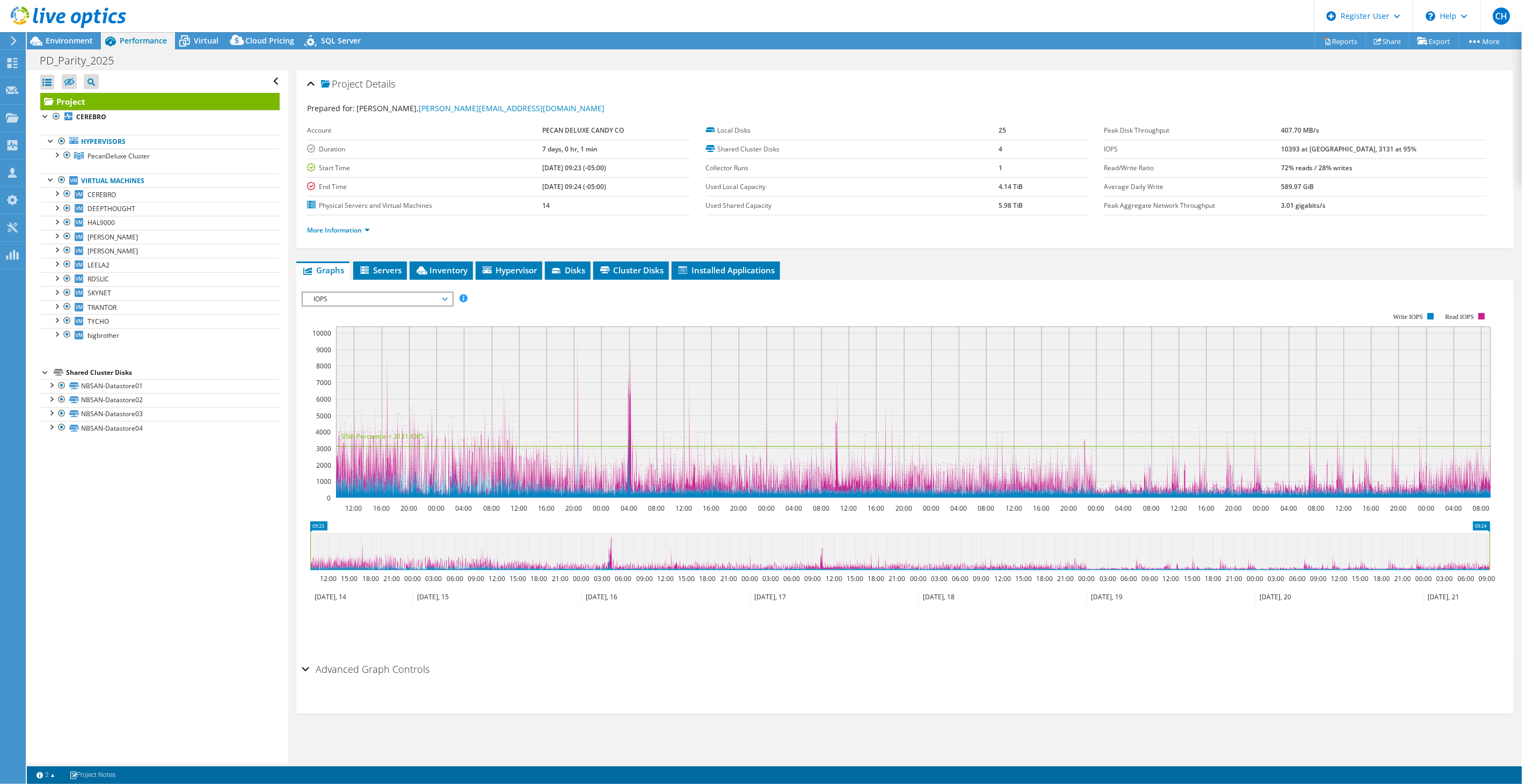
click at [387, 294] on span "IOPS" at bounding box center [378, 299] width 138 height 13
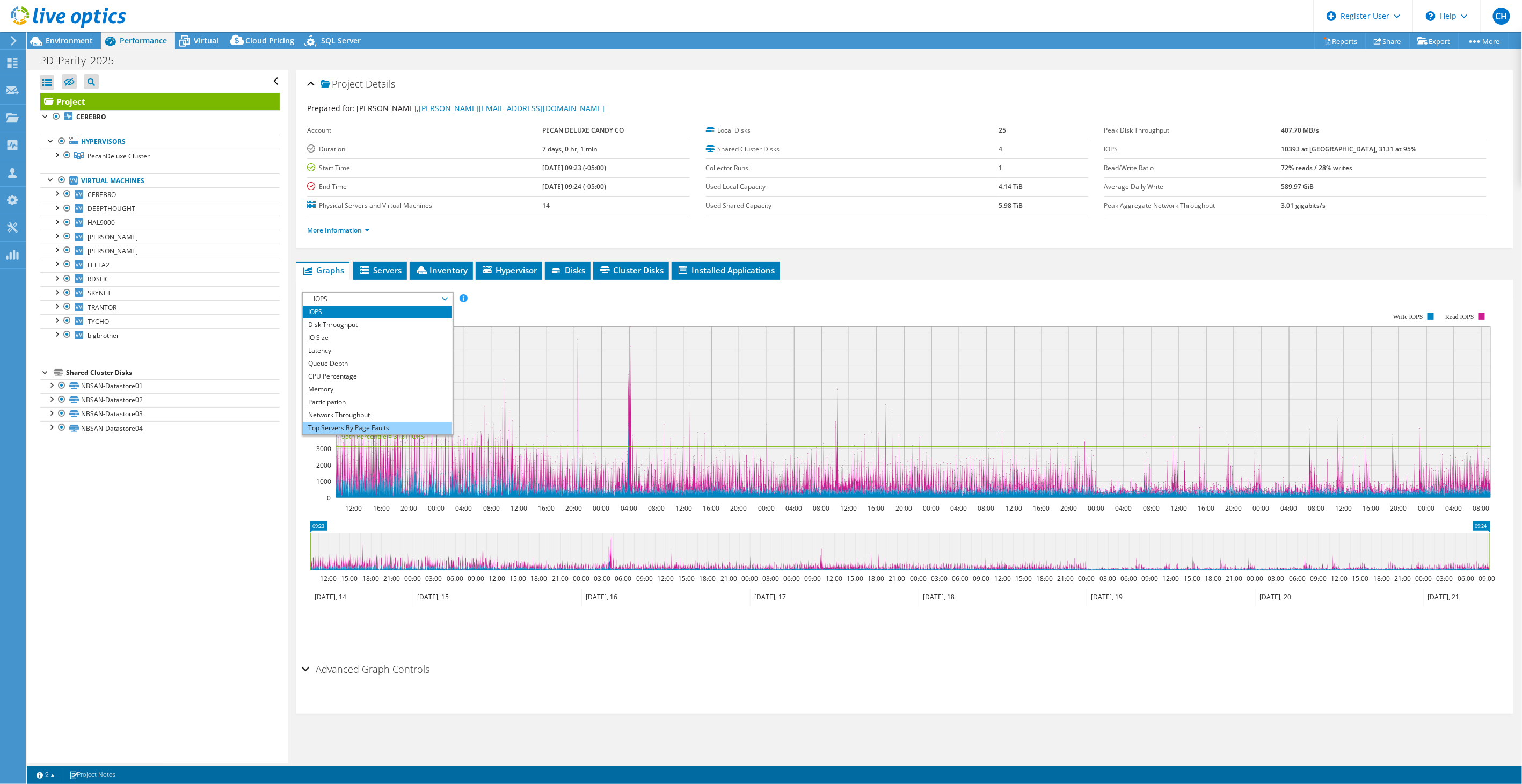
click at [387, 423] on li "Top Servers By Page Faults" at bounding box center [377, 428] width 149 height 13
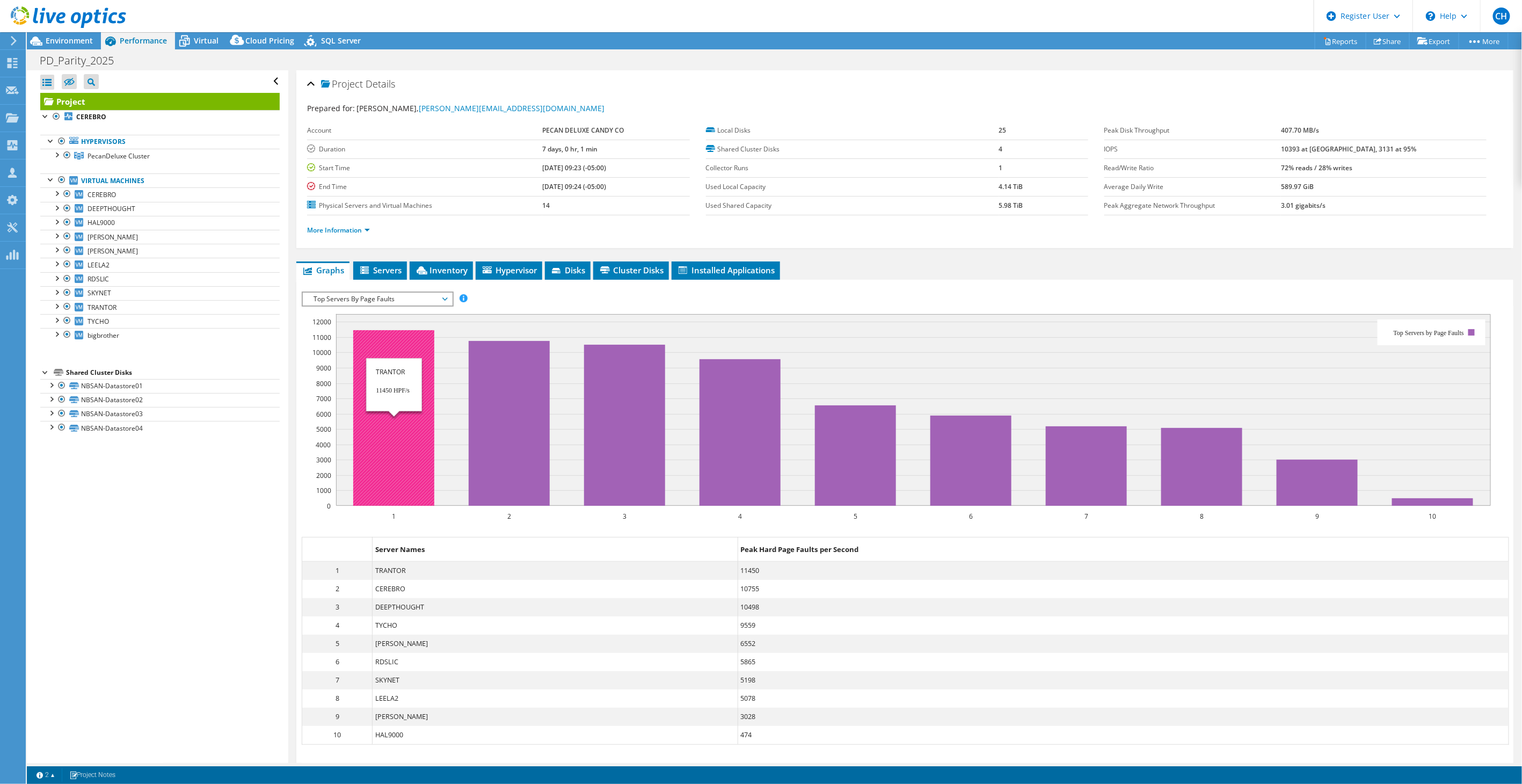
click at [398, 444] on rect at bounding box center [393, 418] width 81 height 175
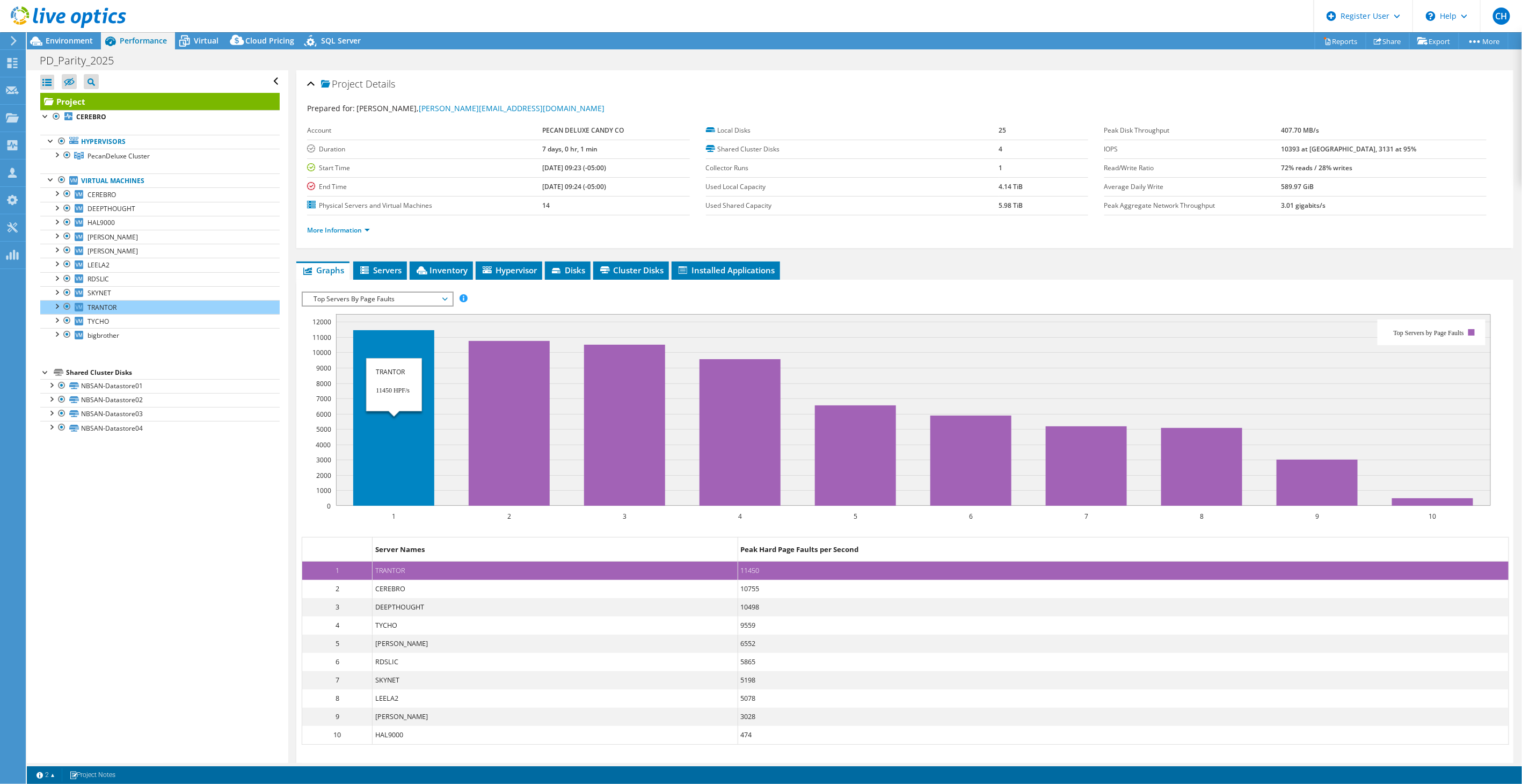
click at [398, 444] on rect at bounding box center [393, 418] width 81 height 175
click at [400, 444] on rect at bounding box center [393, 418] width 81 height 175
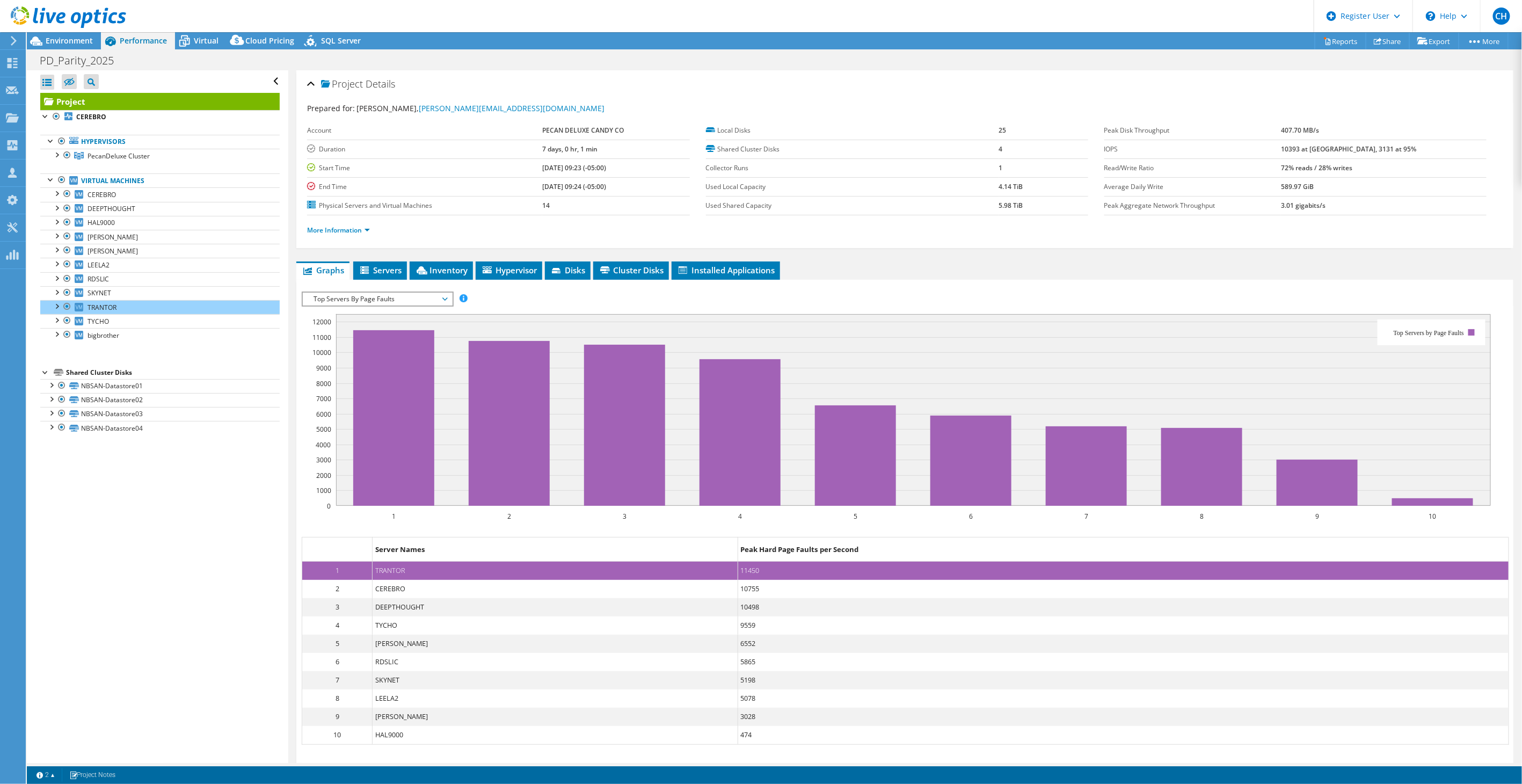
click at [861, 286] on div "IOPS Disk Throughput IO Size Latency Queue Depth CPU Percentage Memory Page Fau…" at bounding box center [905, 541] width 1206 height 510
click at [393, 294] on span "Top Servers By Page Faults" at bounding box center [378, 299] width 138 height 13
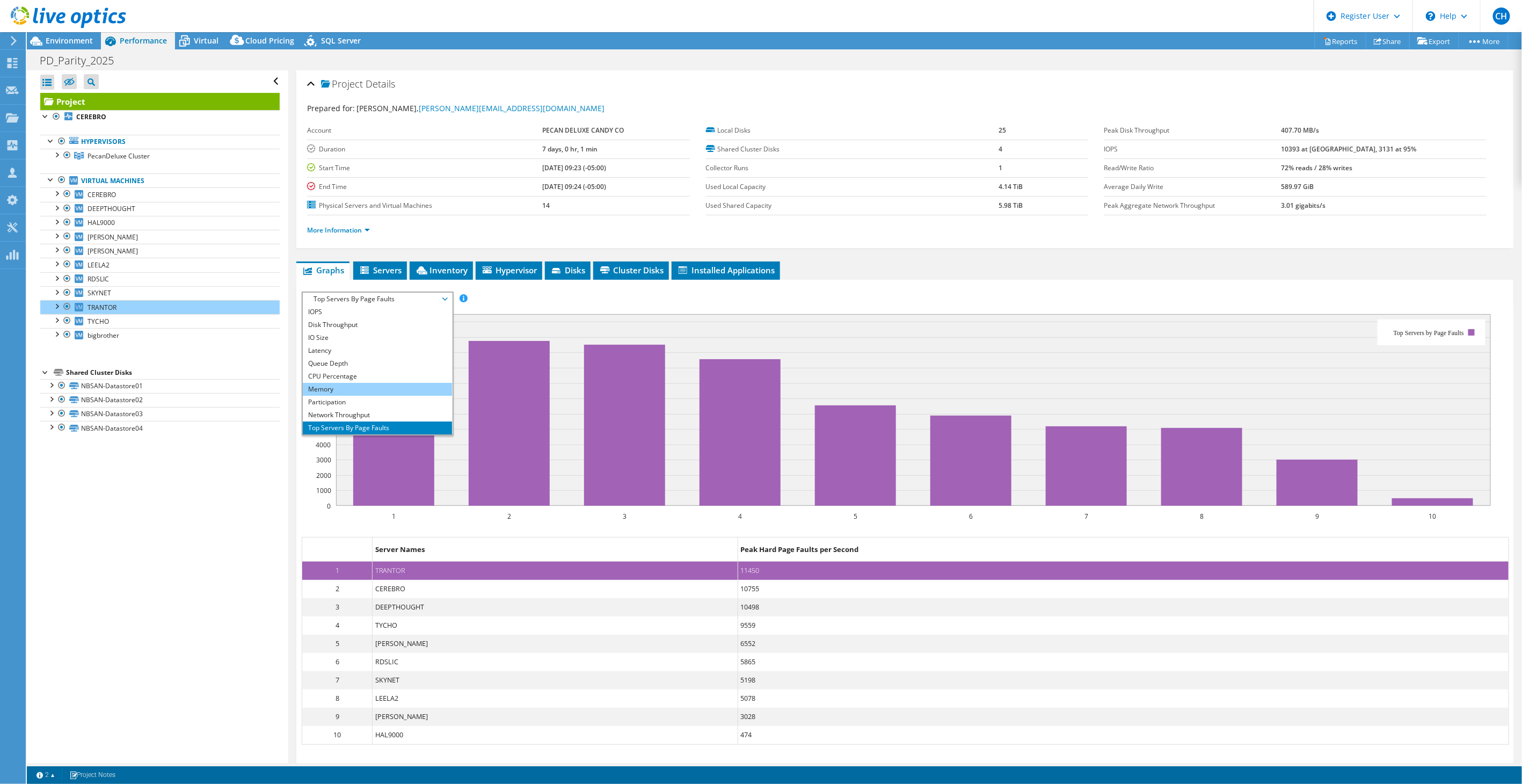
click at [347, 385] on li "Memory" at bounding box center [377, 389] width 149 height 13
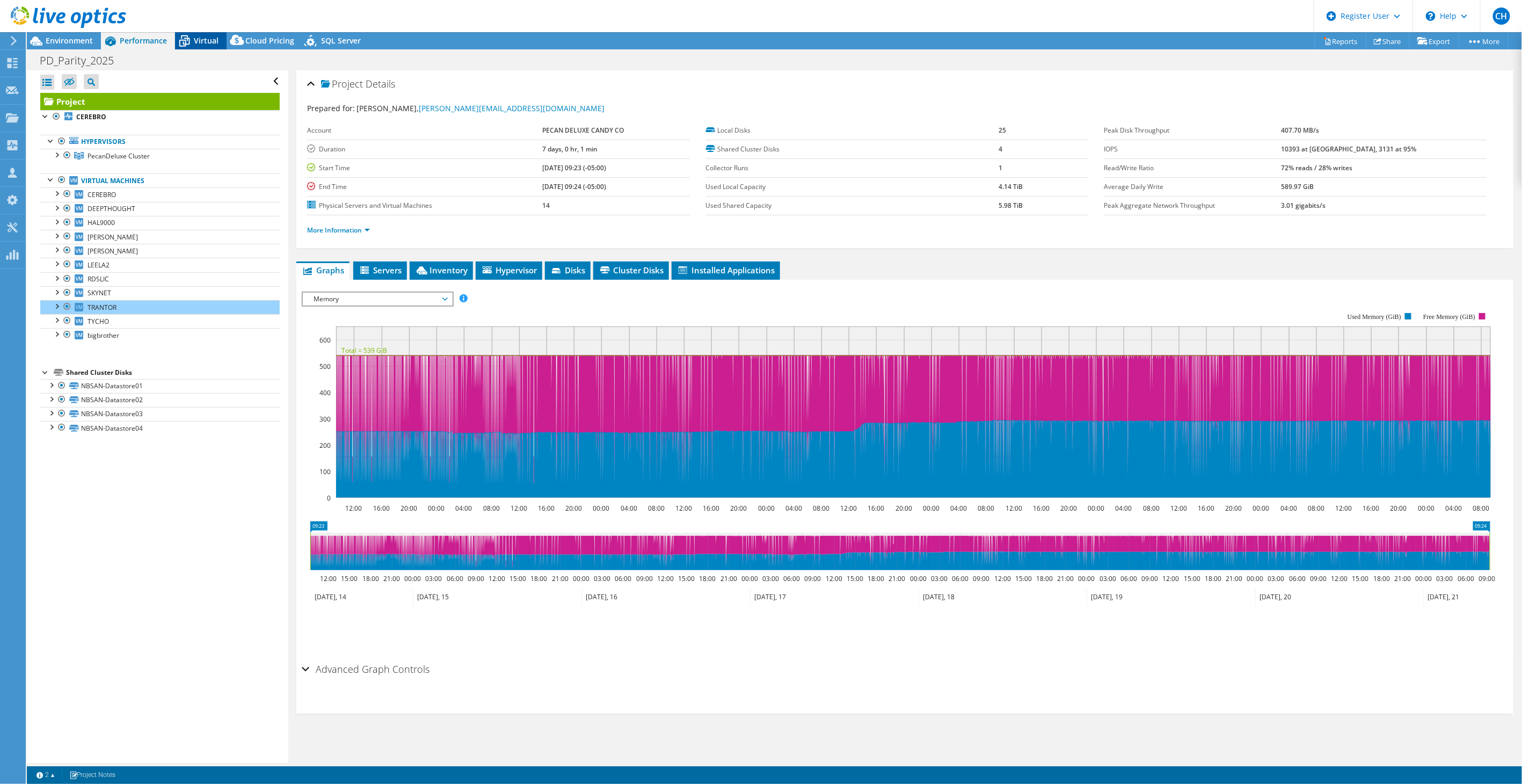
click at [187, 38] on icon at bounding box center [184, 42] width 11 height 9
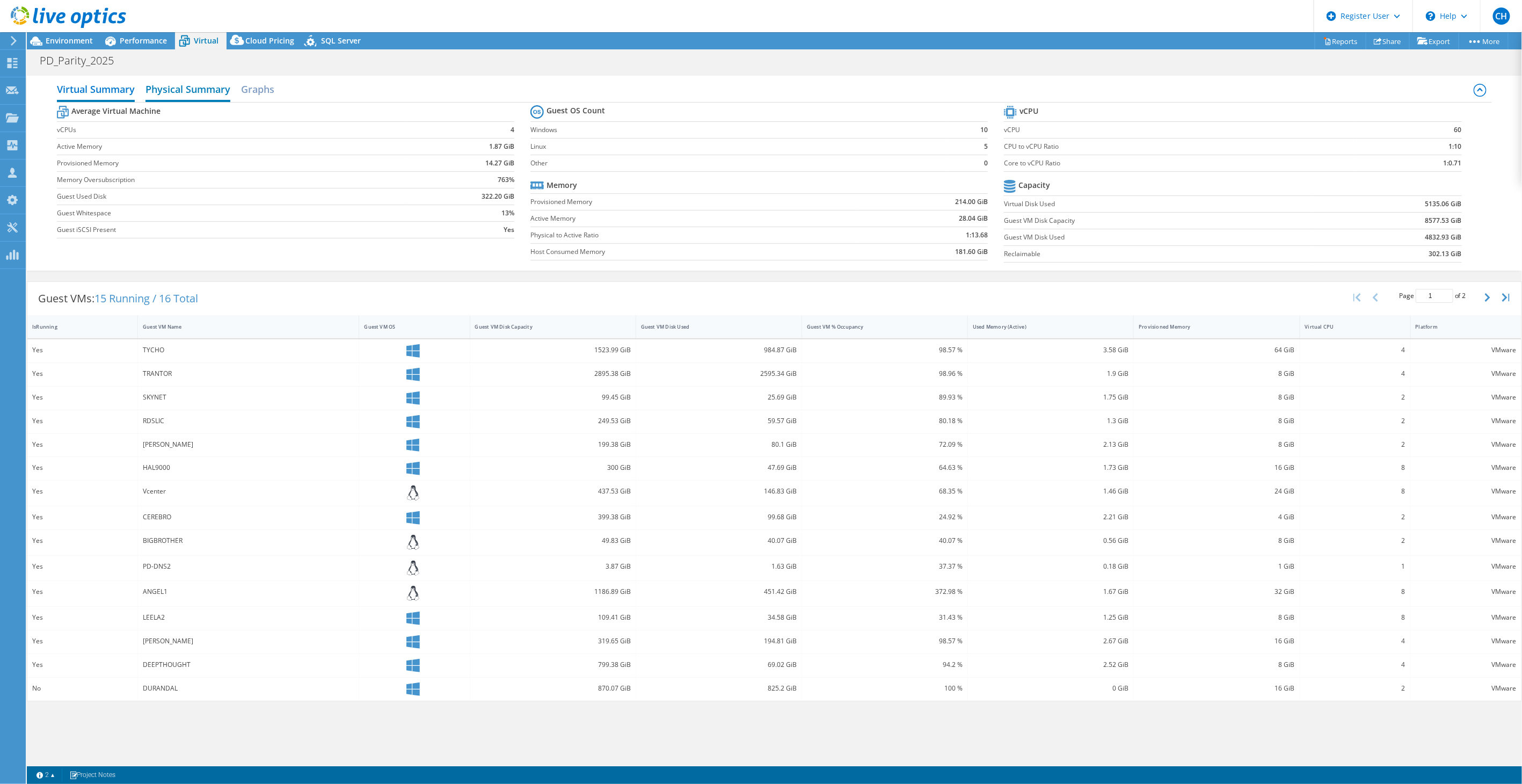
click at [207, 93] on h2 "Physical Summary" at bounding box center [188, 90] width 85 height 24
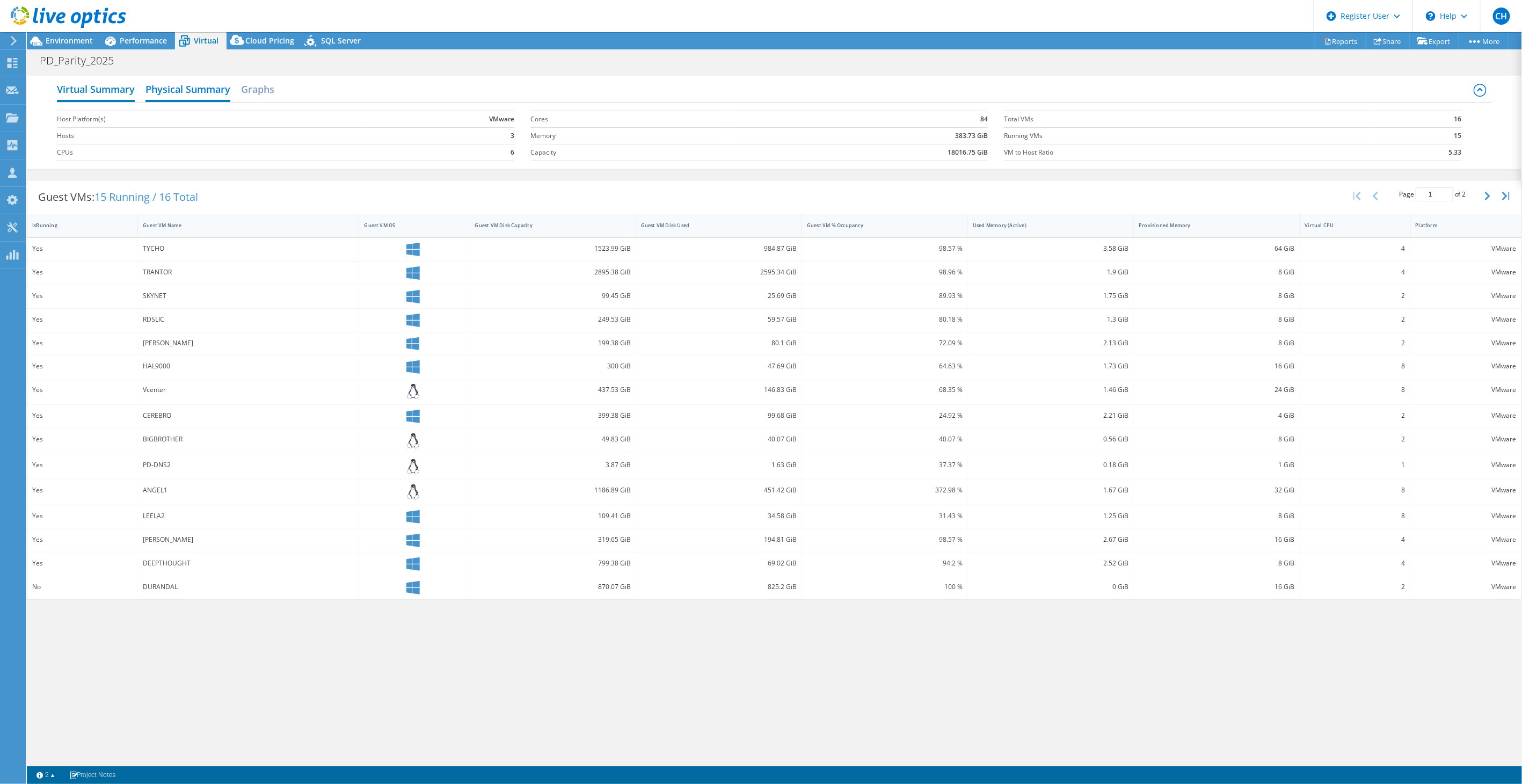
click at [111, 86] on h2 "Virtual Summary" at bounding box center [96, 90] width 78 height 24
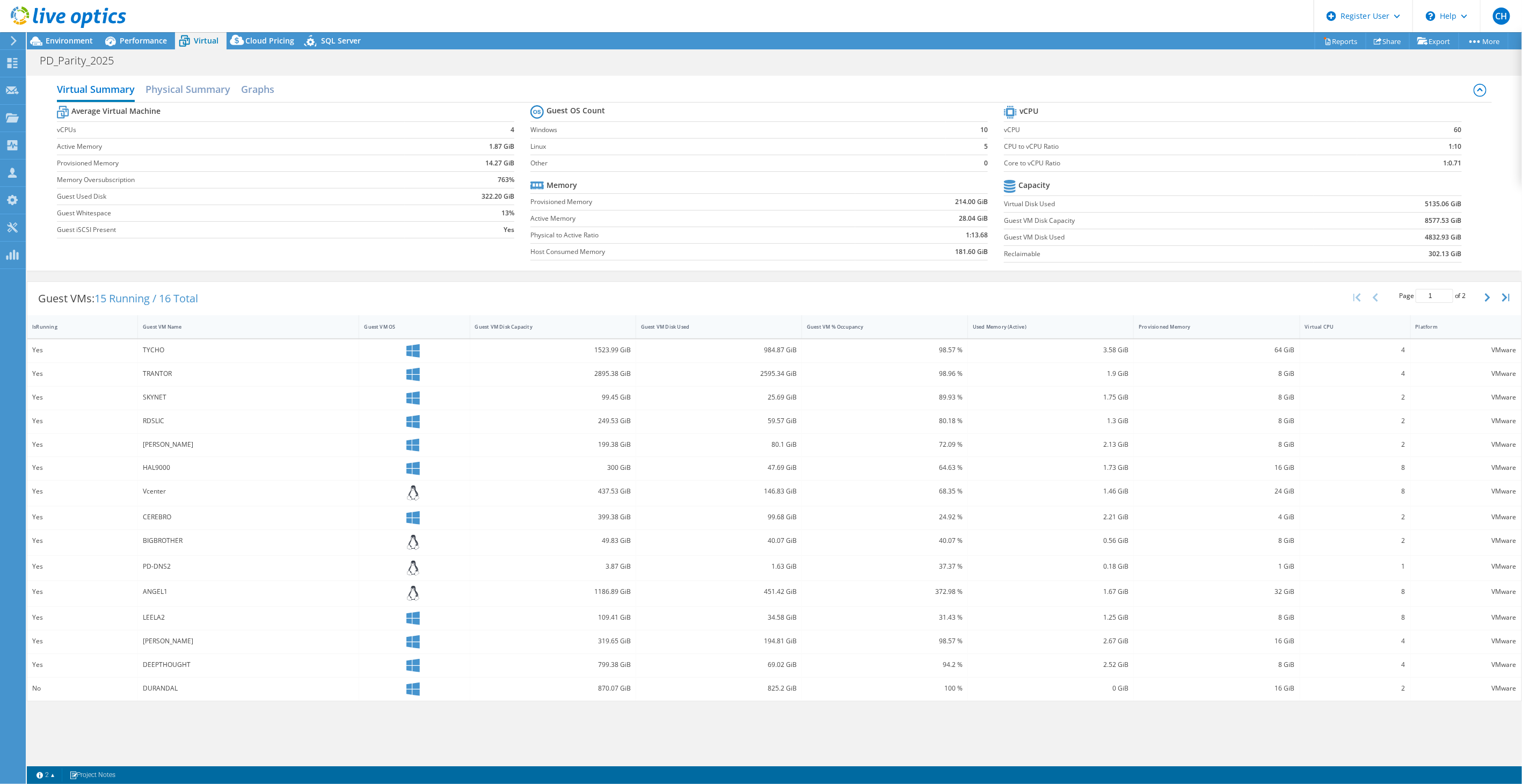
click at [73, 34] on div at bounding box center [63, 18] width 126 height 36
click at [71, 35] on div at bounding box center [63, 18] width 126 height 36
click at [69, 39] on span "Environment" at bounding box center [69, 40] width 47 height 10
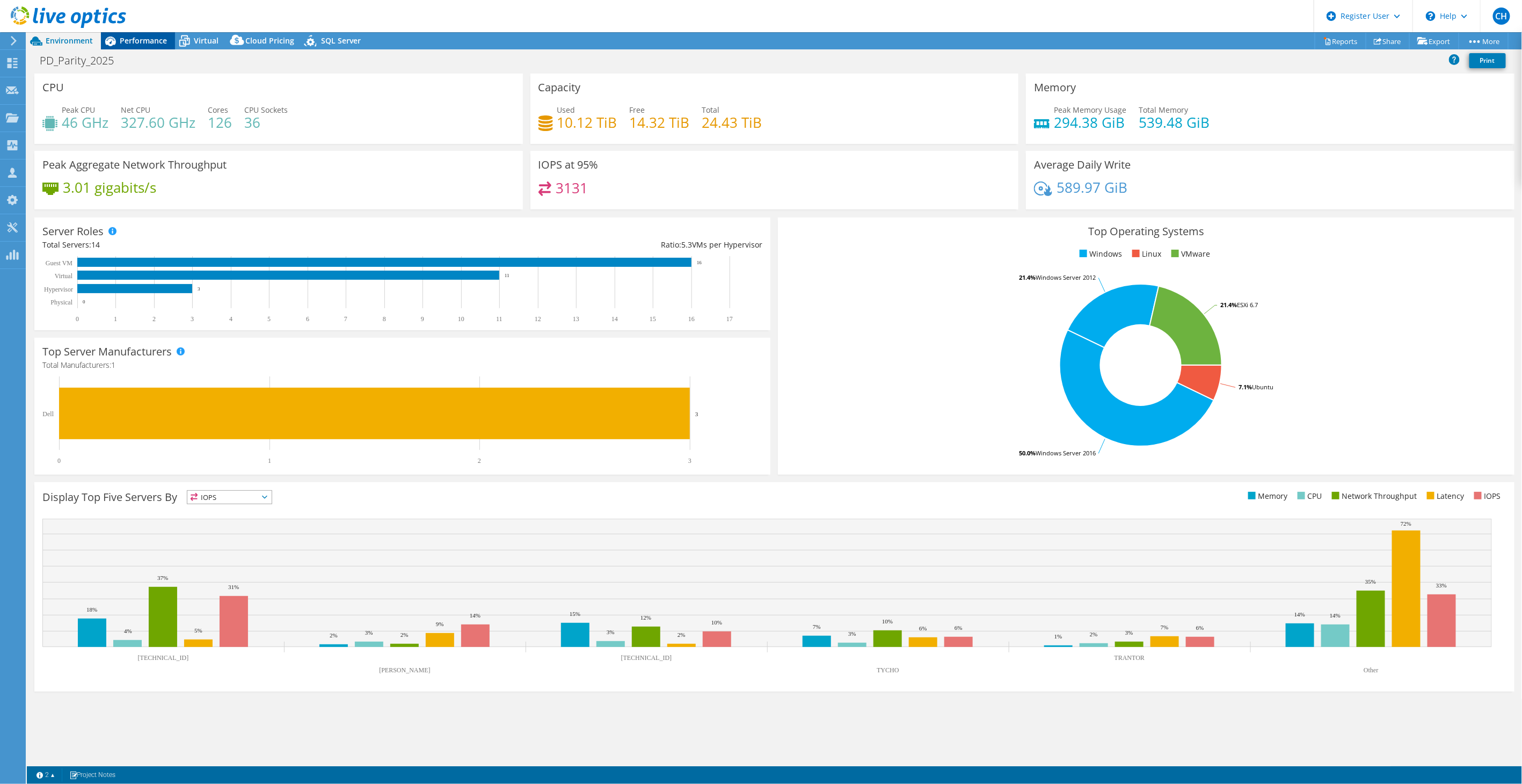
click at [134, 38] on span "Performance" at bounding box center [144, 40] width 47 height 10
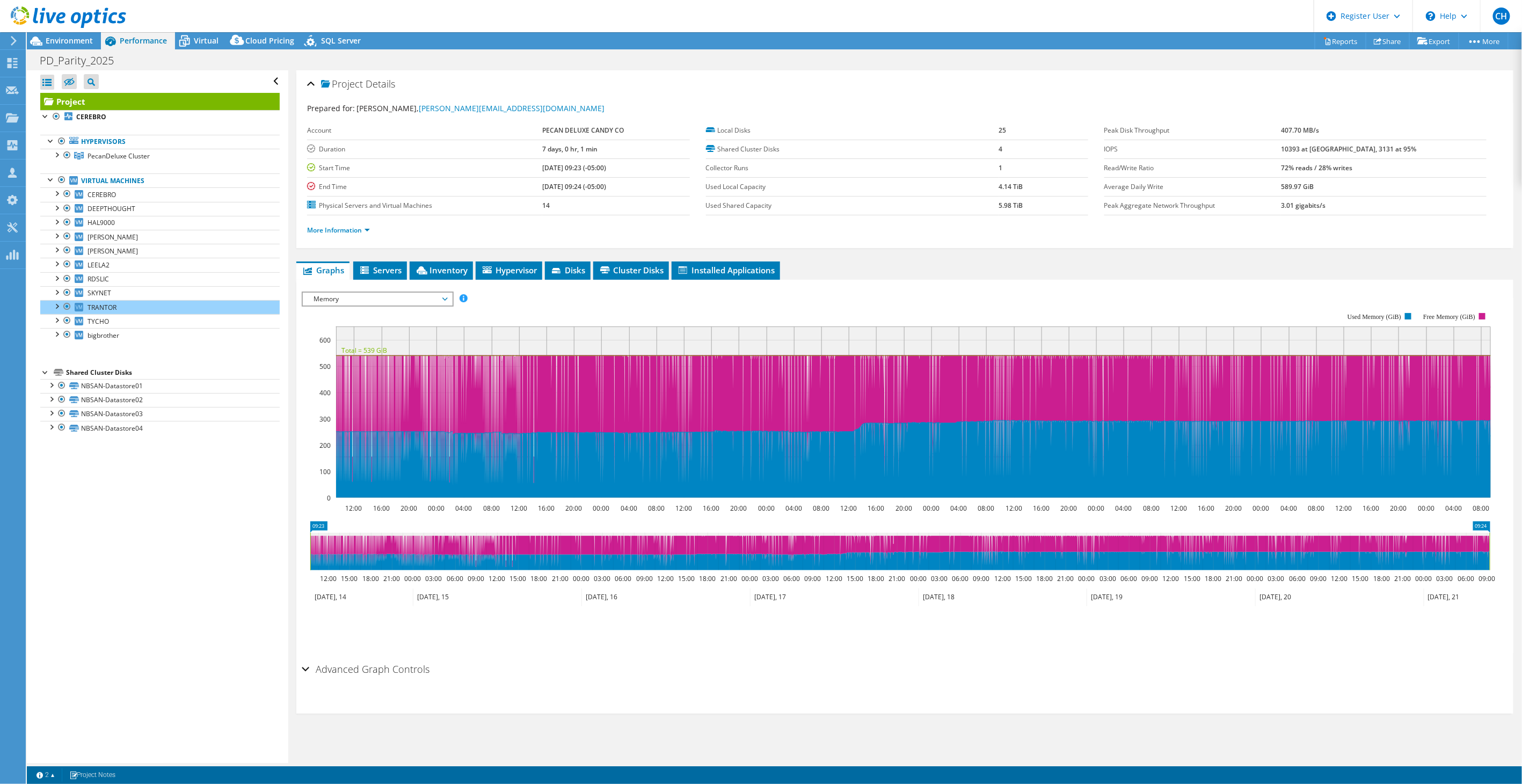
click at [348, 297] on span "Memory" at bounding box center [378, 299] width 138 height 13
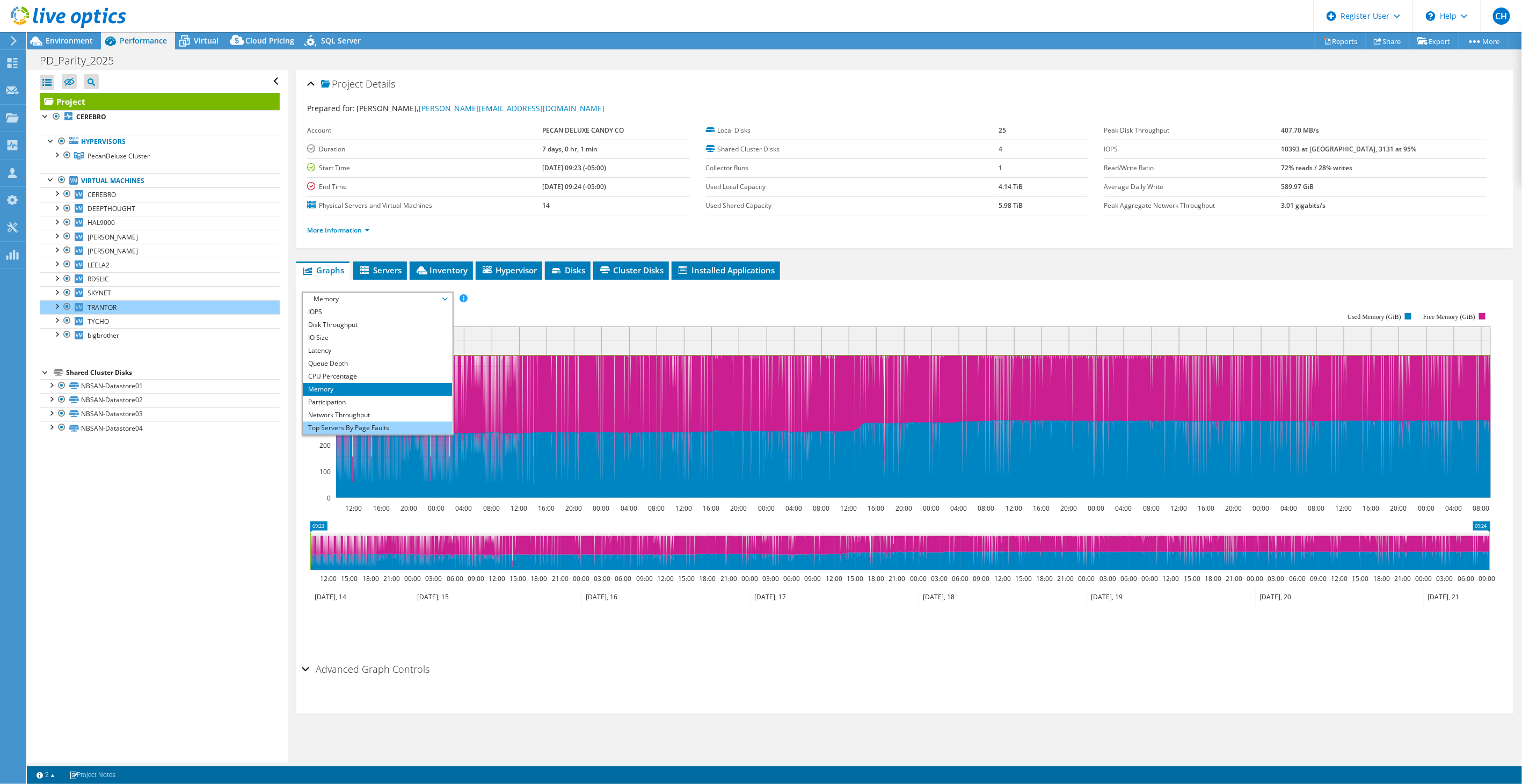
click at [353, 421] on li "Top Servers By Page Faults" at bounding box center [377, 428] width 149 height 13
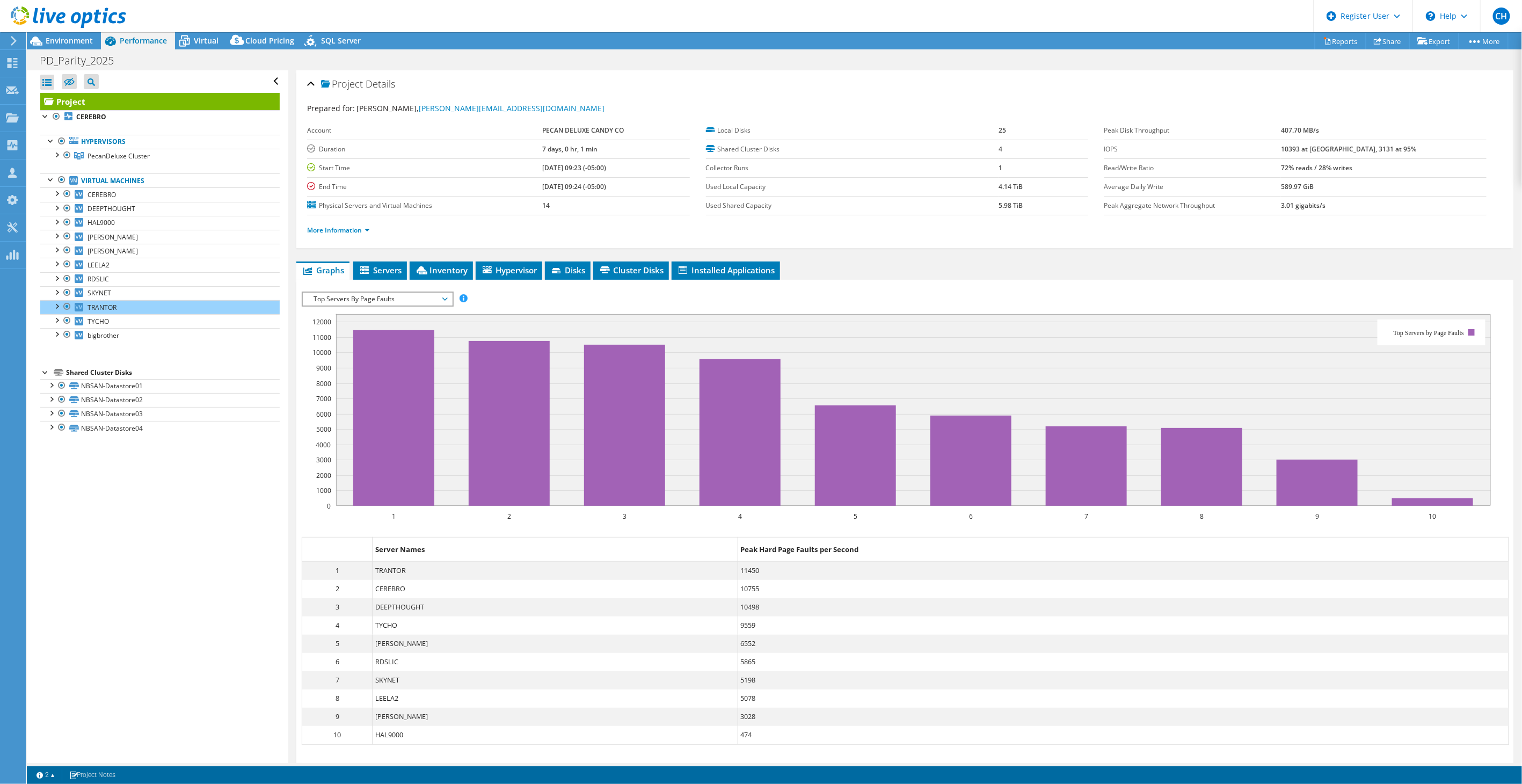
drag, startPoint x: 1163, startPoint y: 256, endPoint x: 726, endPoint y: 244, distance: 437.2
click at [1163, 256] on div "Project Details Prepared for: [PERSON_NAME], [PERSON_NAME][EMAIL_ADDRESS][DOMAI…" at bounding box center [905, 470] width 1233 height 800
click at [400, 294] on span "Top Servers By Page Faults" at bounding box center [378, 299] width 138 height 13
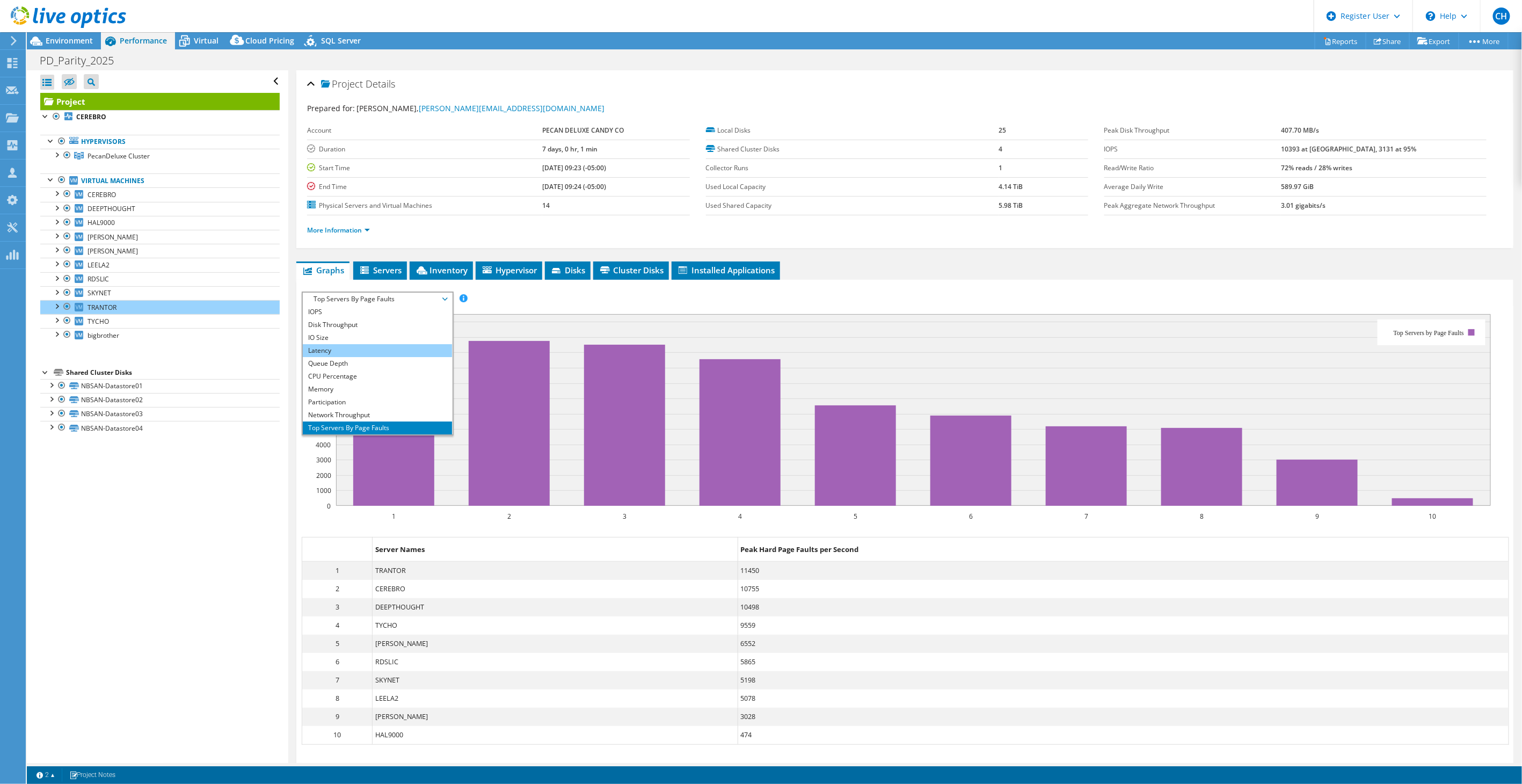
click at [360, 351] on li "Latency" at bounding box center [377, 350] width 149 height 13
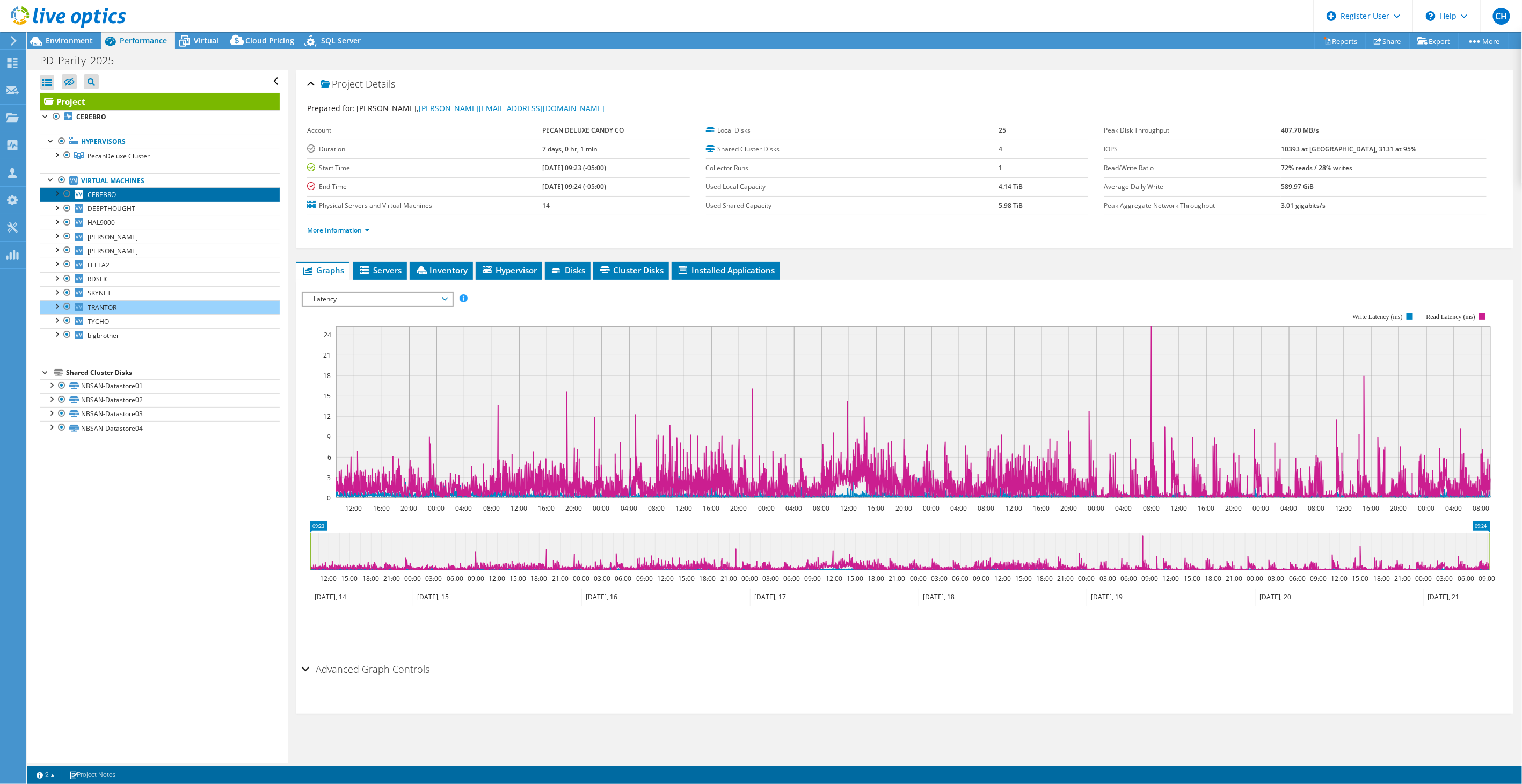
click at [116, 194] on link "CEREBRO" at bounding box center [160, 194] width 239 height 14
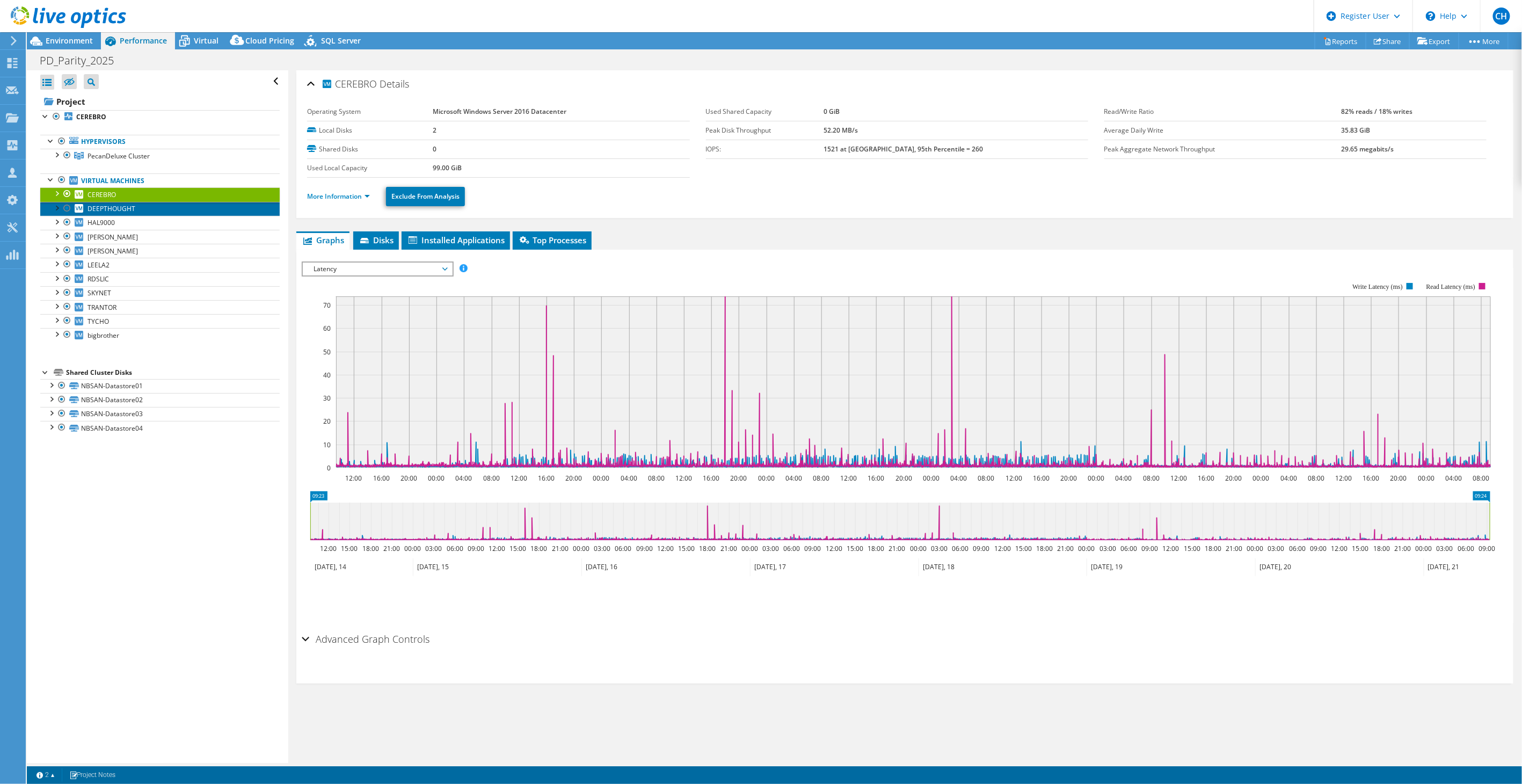
click at [161, 212] on link "DEEPTHOUGHT" at bounding box center [160, 209] width 239 height 14
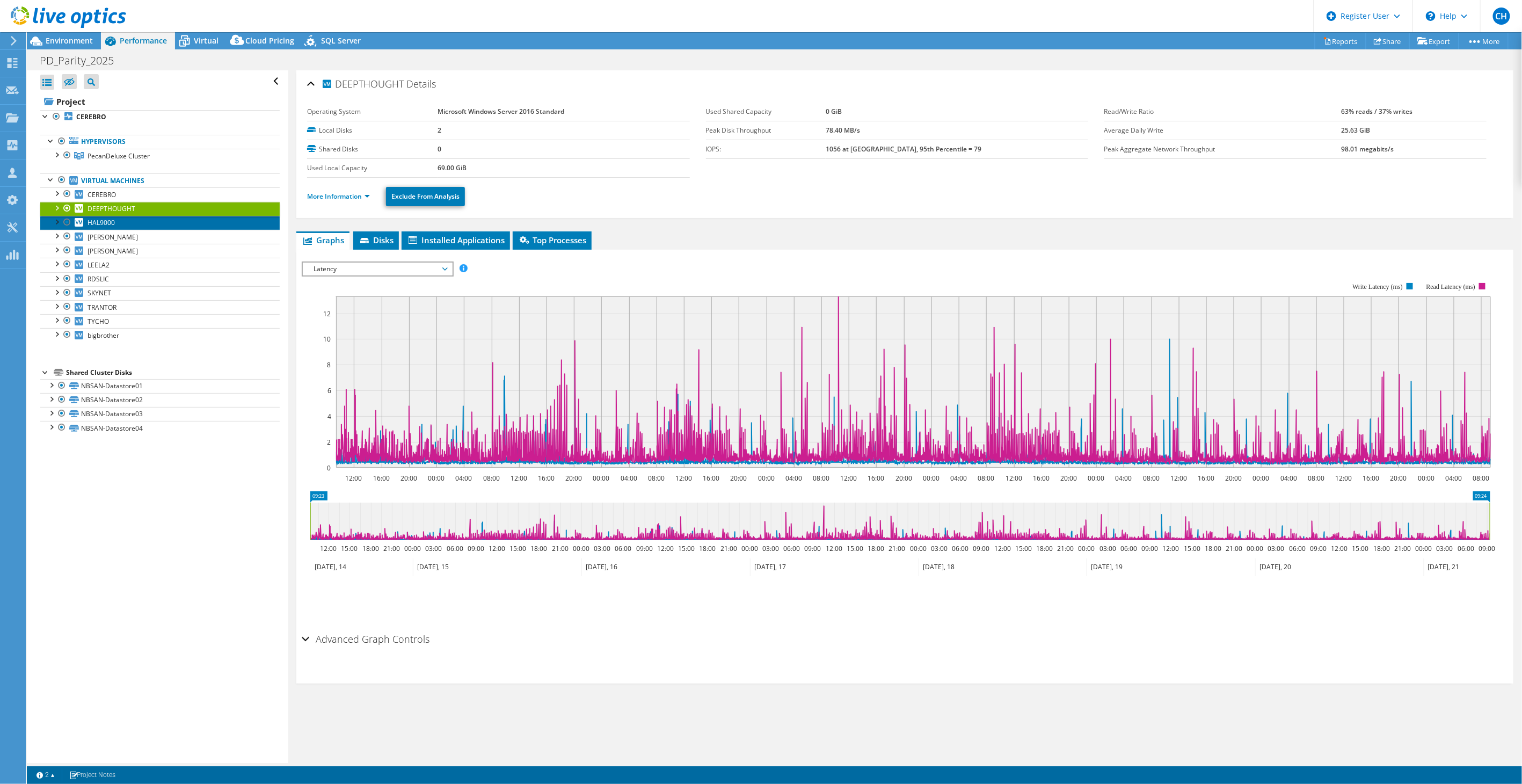
click at [142, 228] on link "HAL9000" at bounding box center [160, 223] width 239 height 14
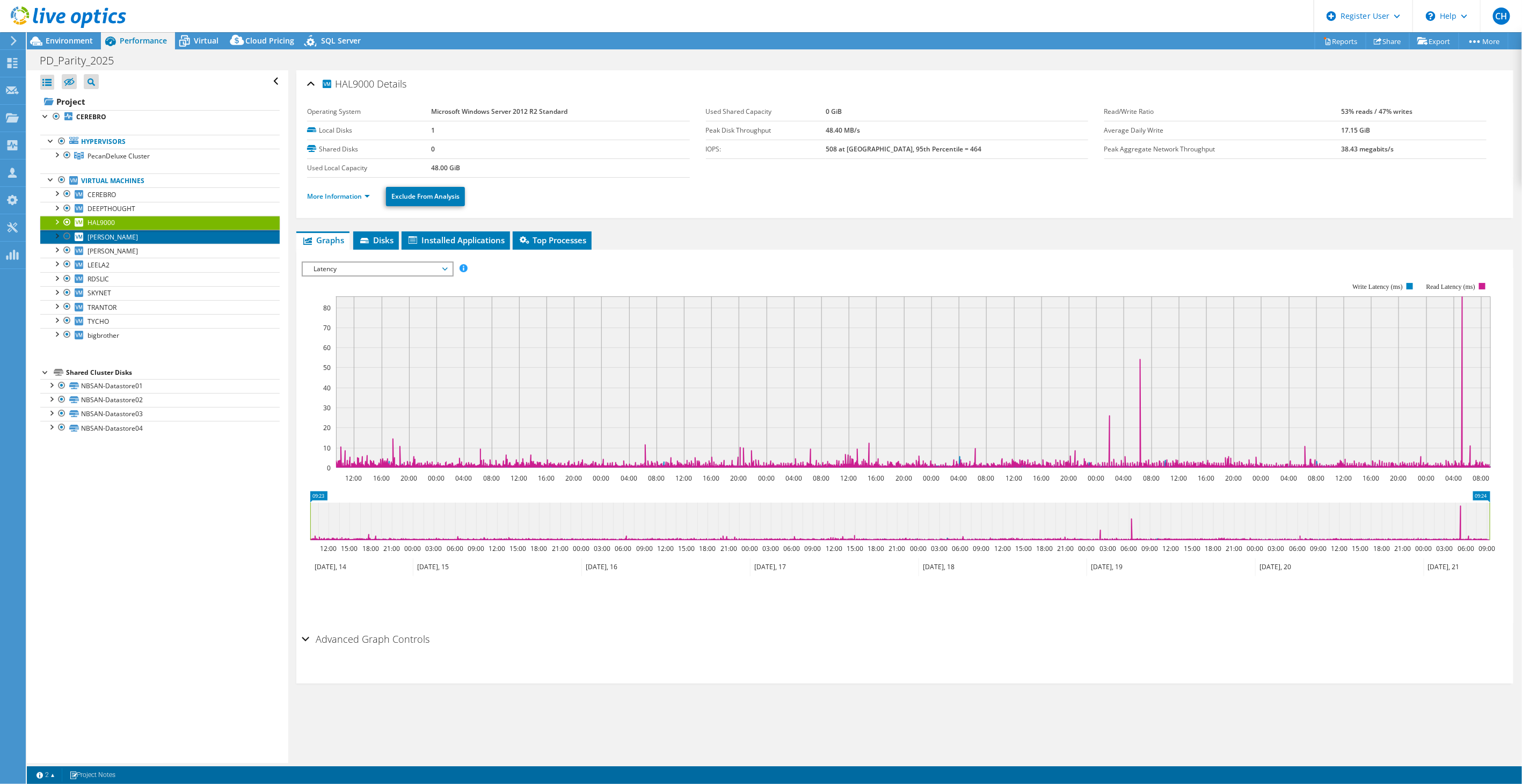
click at [117, 242] on link "[PERSON_NAME]" at bounding box center [160, 237] width 239 height 14
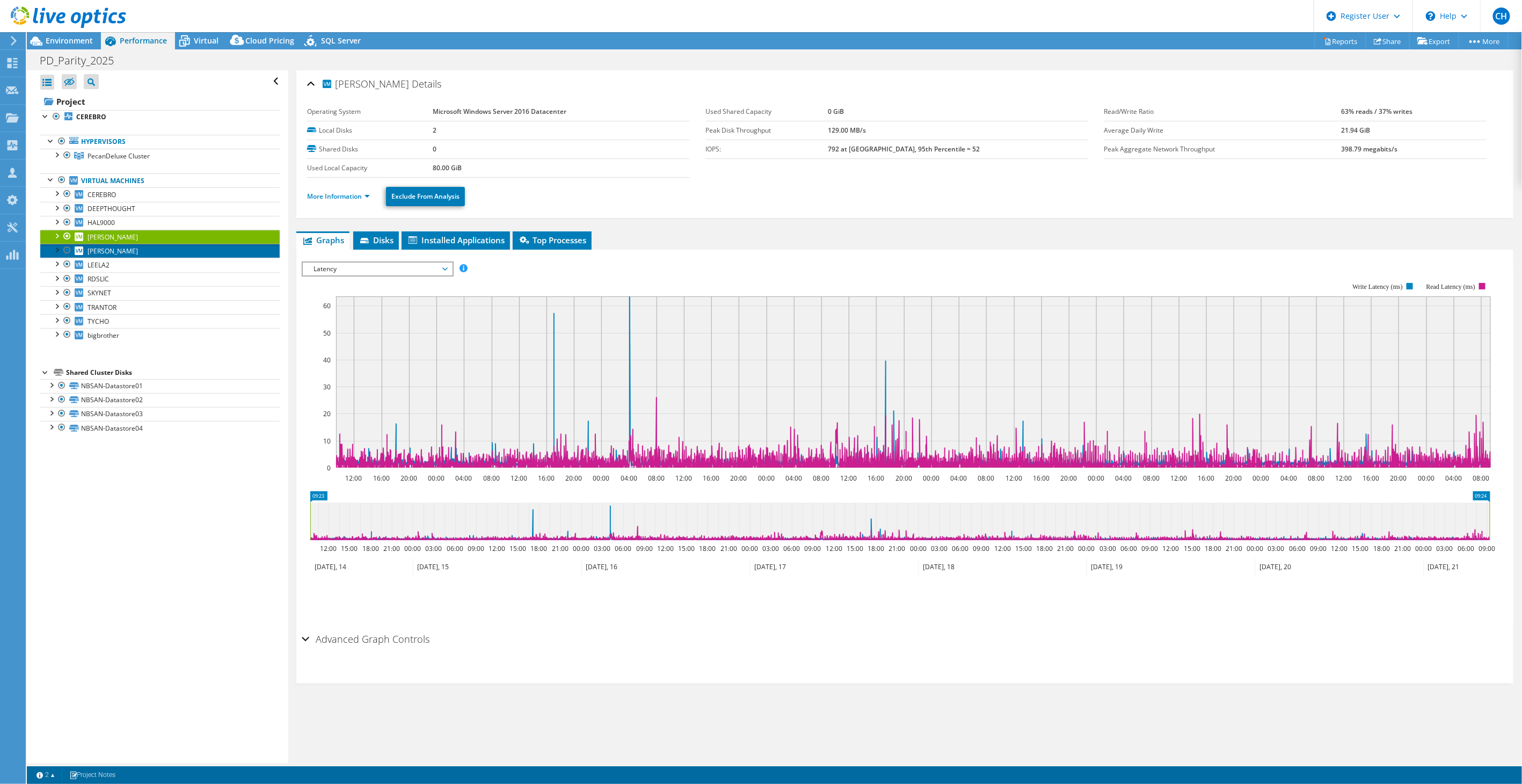
click at [142, 252] on link "[PERSON_NAME]" at bounding box center [160, 251] width 239 height 14
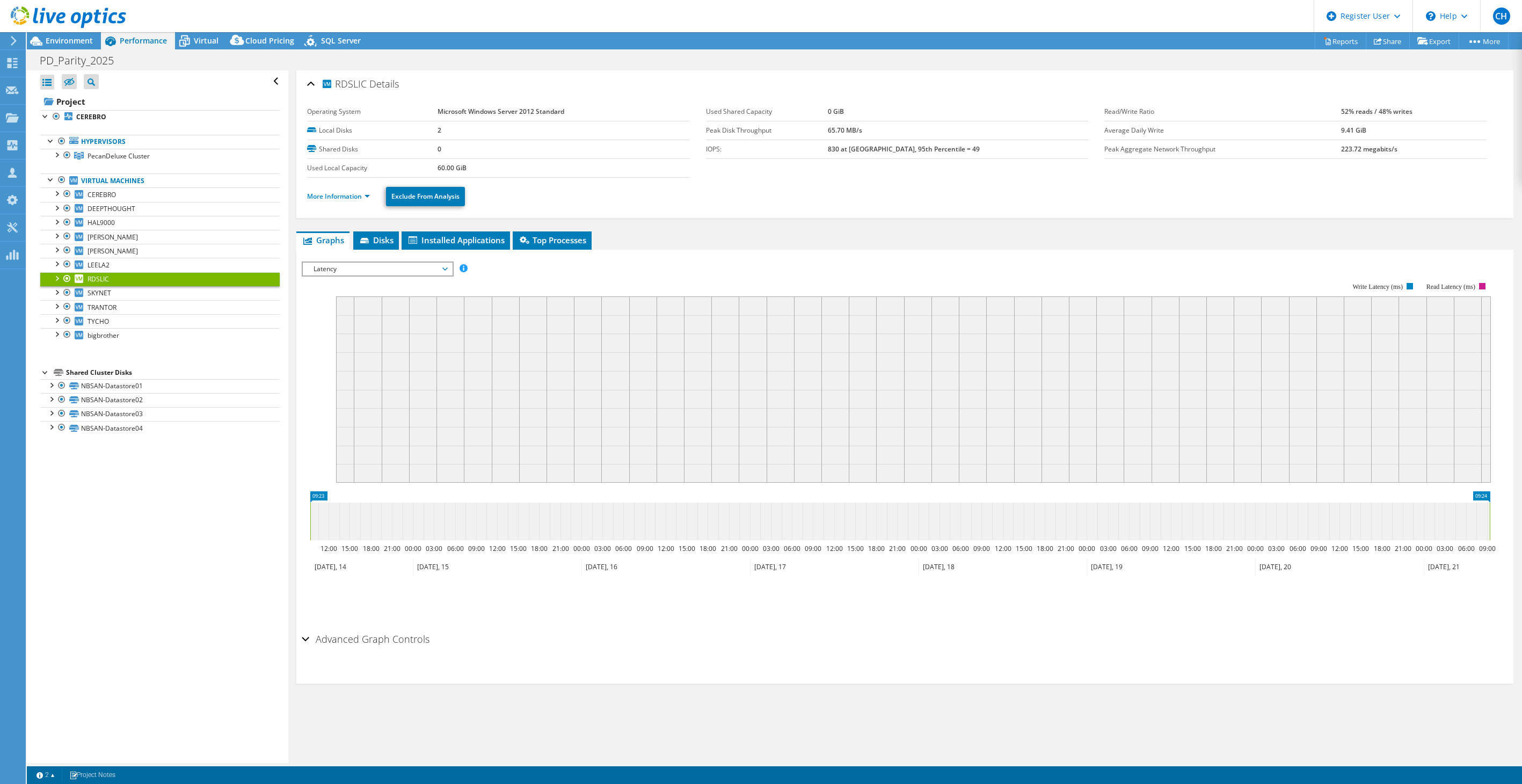
select select "USD"
drag, startPoint x: 0, startPoint y: 0, endPoint x: 138, endPoint y: 298, distance: 328.4
click at [138, 298] on link "SKYNET" at bounding box center [160, 293] width 239 height 14
click at [135, 308] on link "TRANTOR" at bounding box center [160, 307] width 239 height 14
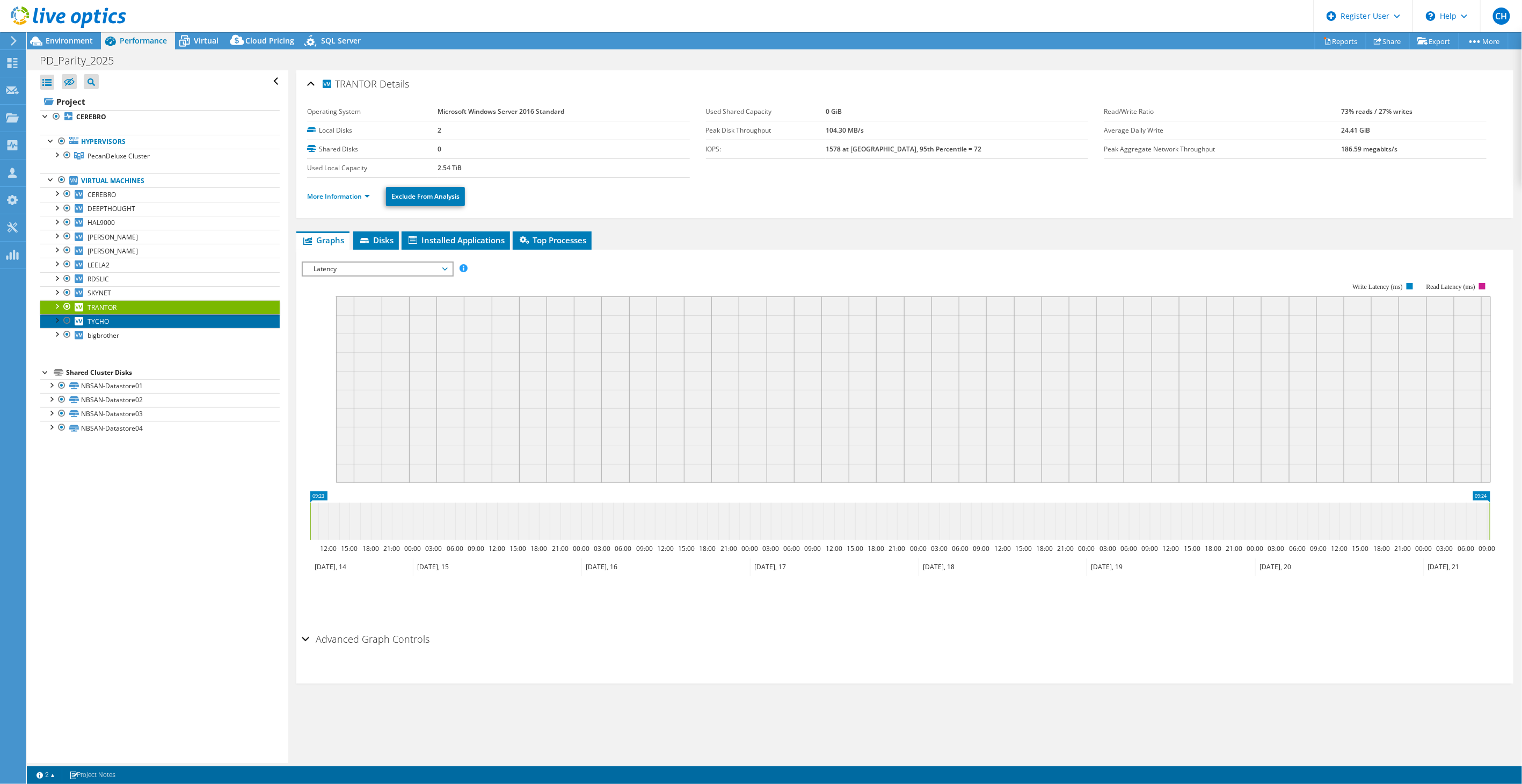
click at [129, 321] on link "TYCHO" at bounding box center [160, 321] width 239 height 14
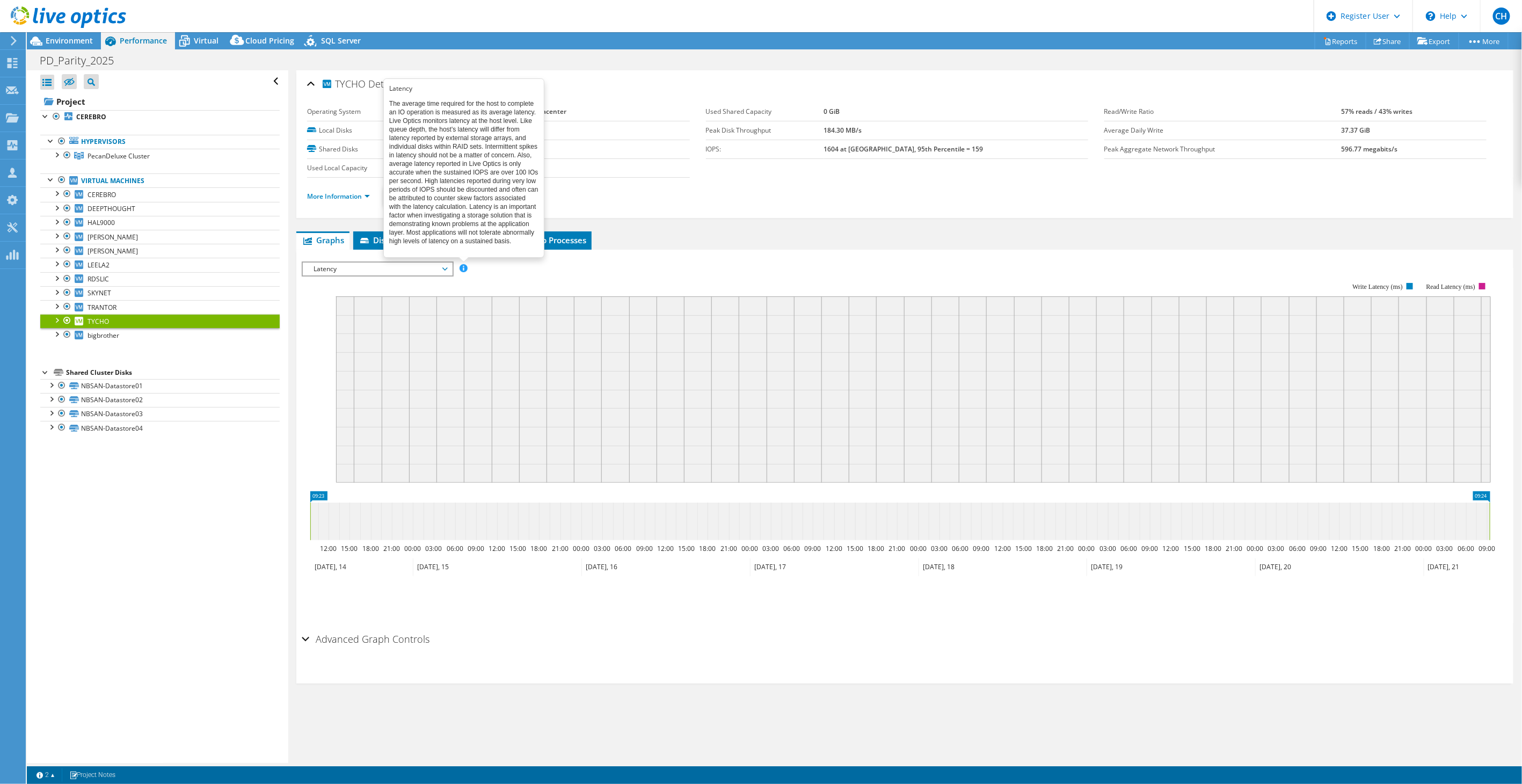
click at [464, 269] on span at bounding box center [463, 268] width 8 height 8
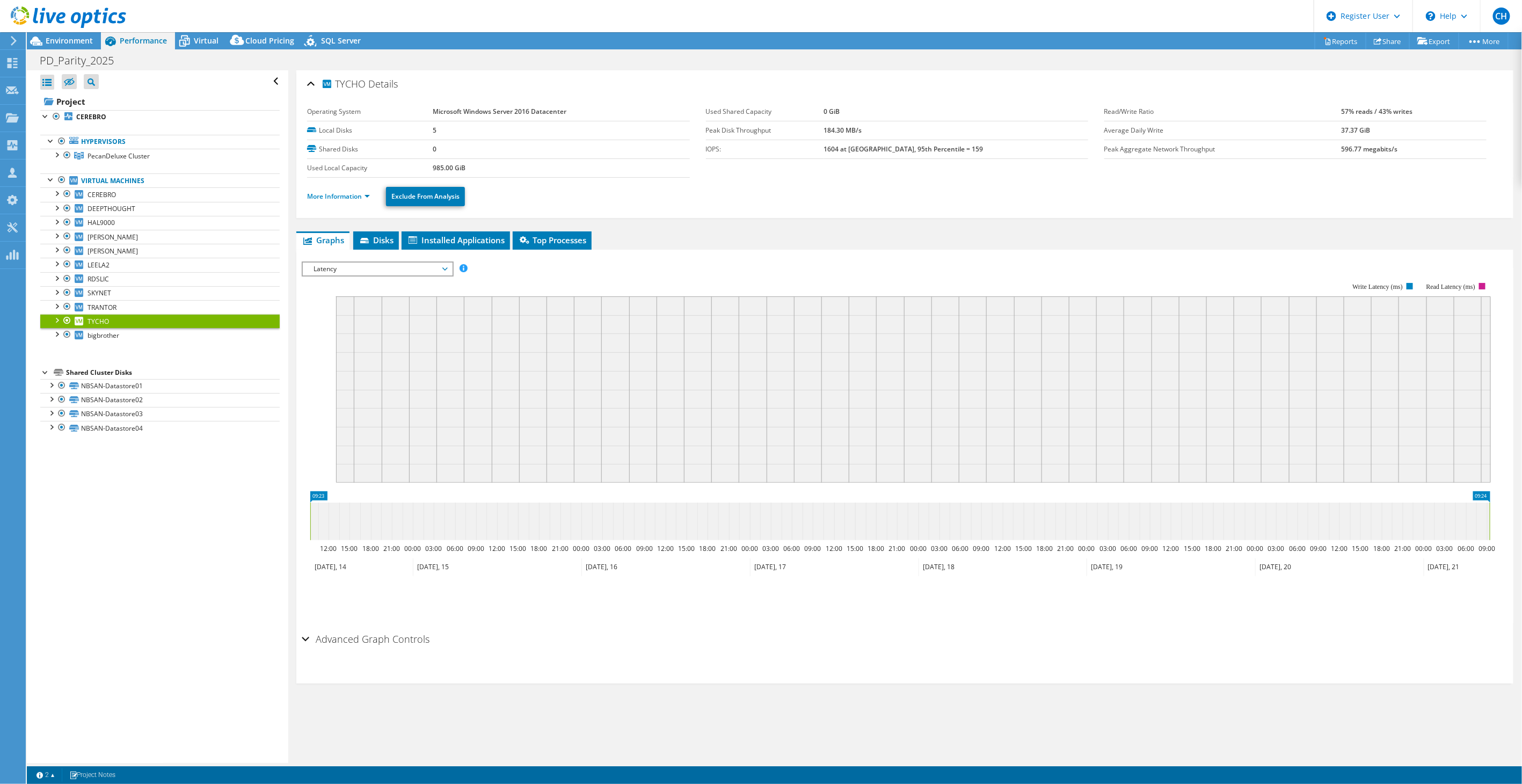
click at [438, 274] on div "Latency IOPS Disk Throughput IO Size Latency Queue Depth CPU Percentage Memory …" at bounding box center [378, 269] width 151 height 15
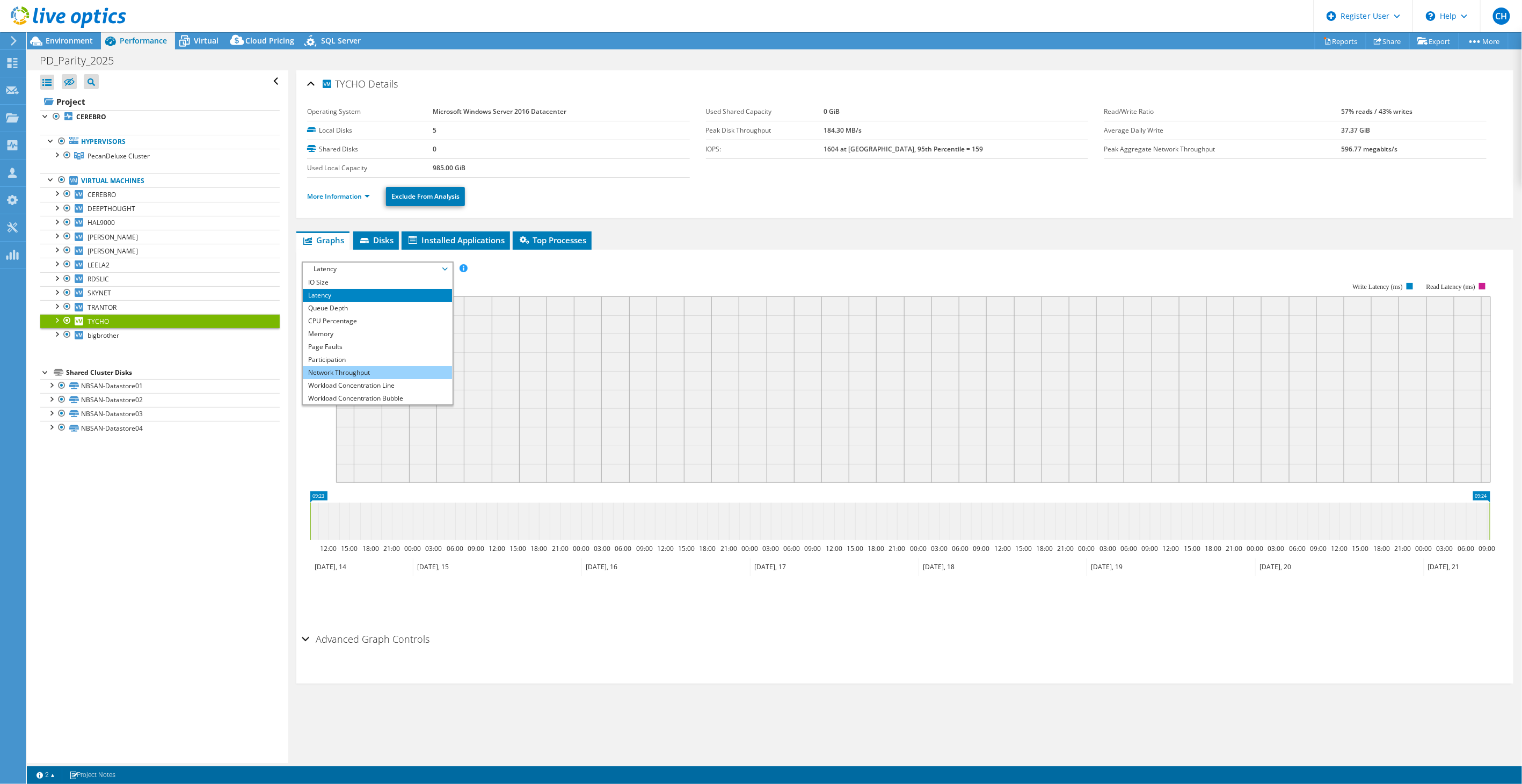
scroll to position [38, 0]
click at [525, 276] on rect at bounding box center [896, 375] width 1189 height 214
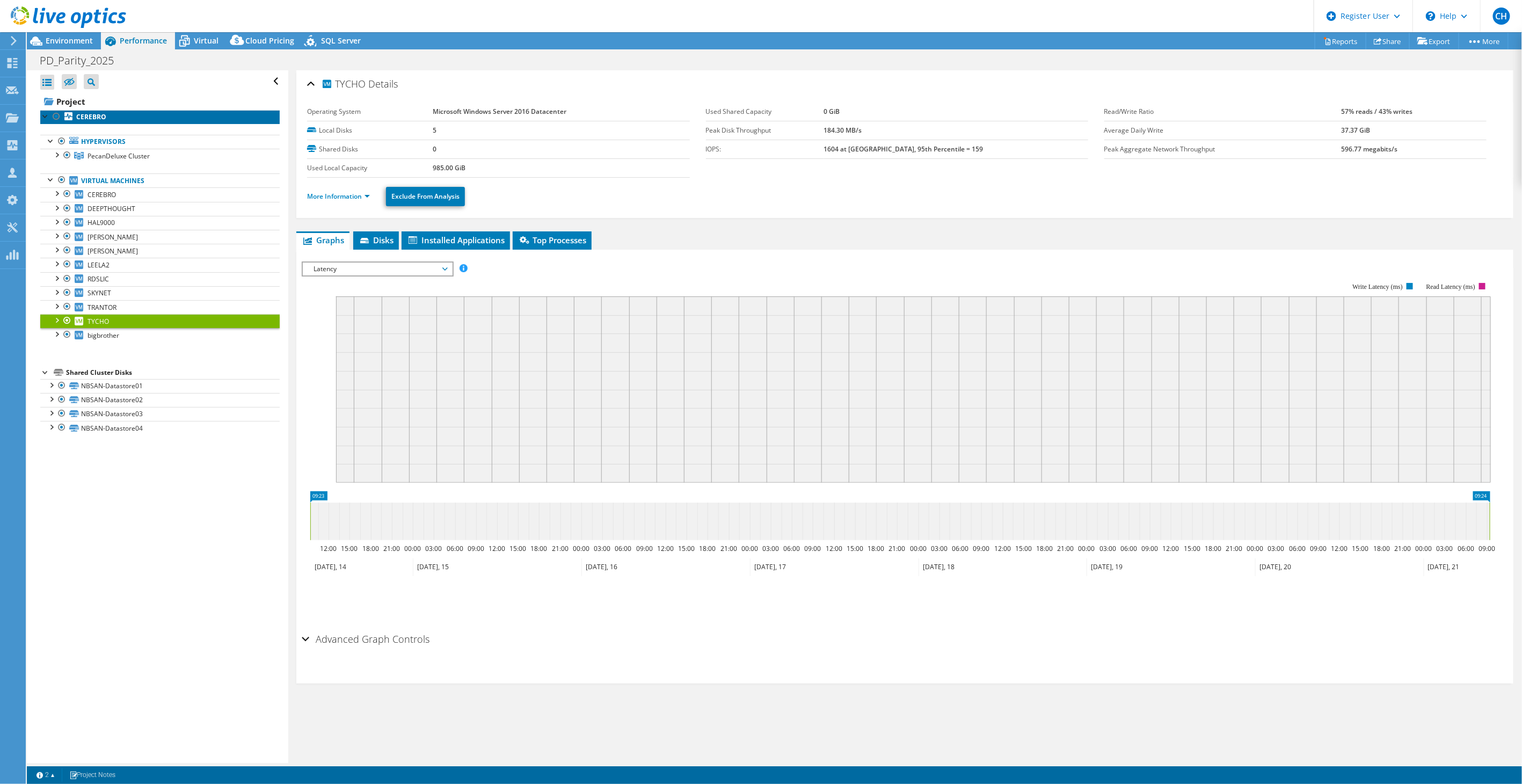
click at [136, 118] on link "CEREBRO" at bounding box center [160, 117] width 239 height 14
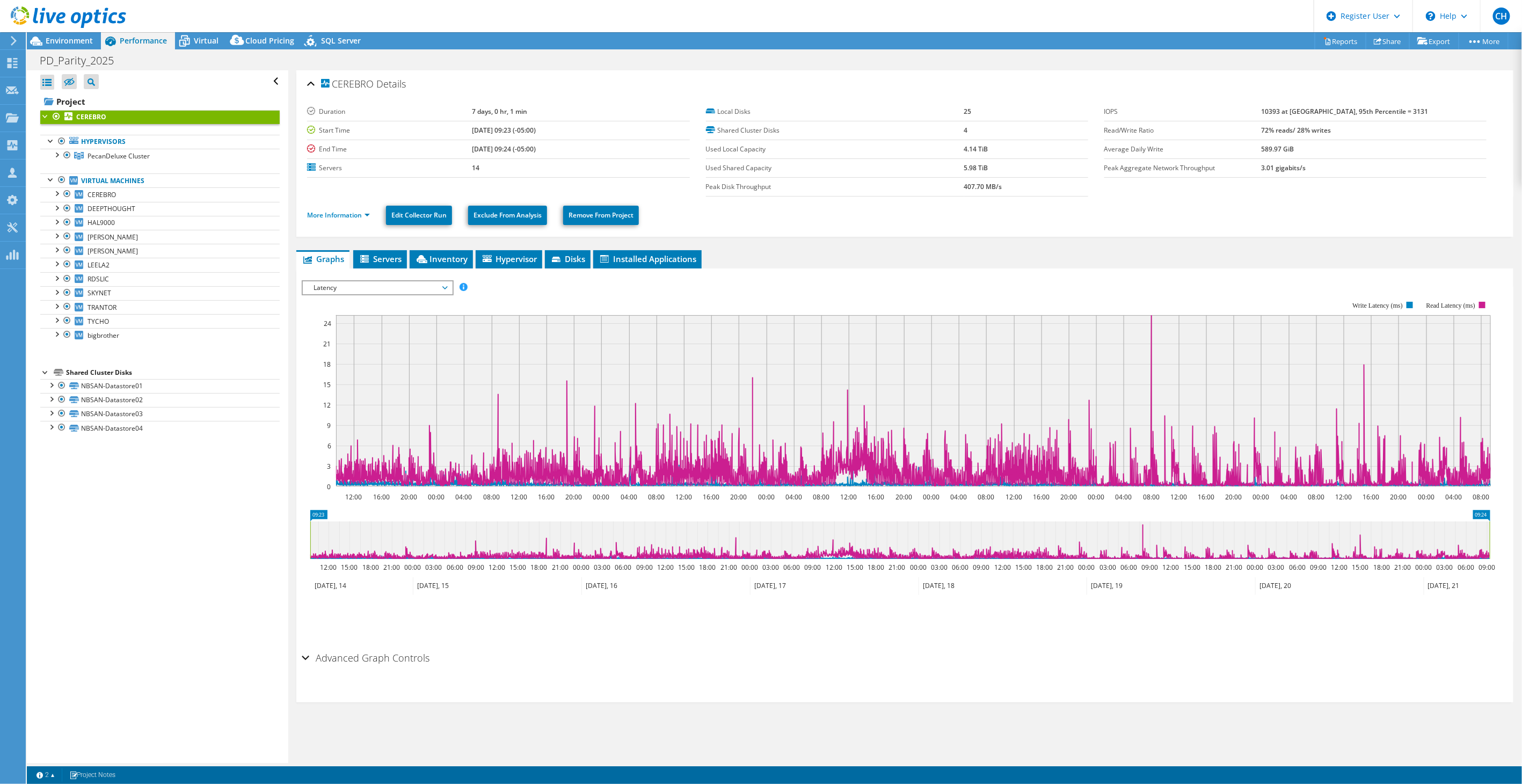
click at [409, 283] on span "Latency" at bounding box center [378, 288] width 138 height 13
click at [387, 377] on li "Top Servers By Page Faults" at bounding box center [377, 379] width 149 height 13
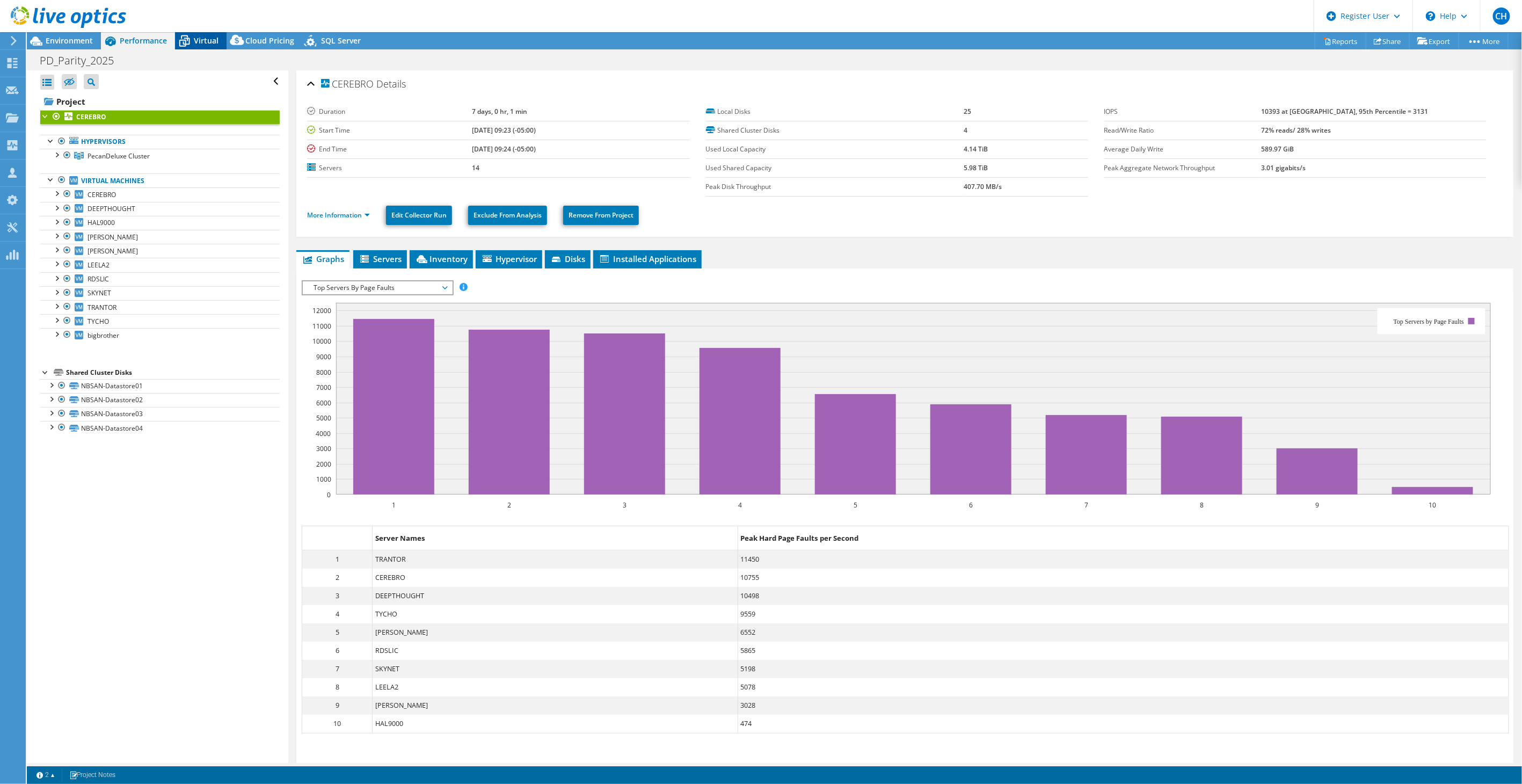
click at [195, 38] on span "Virtual" at bounding box center [206, 40] width 25 height 10
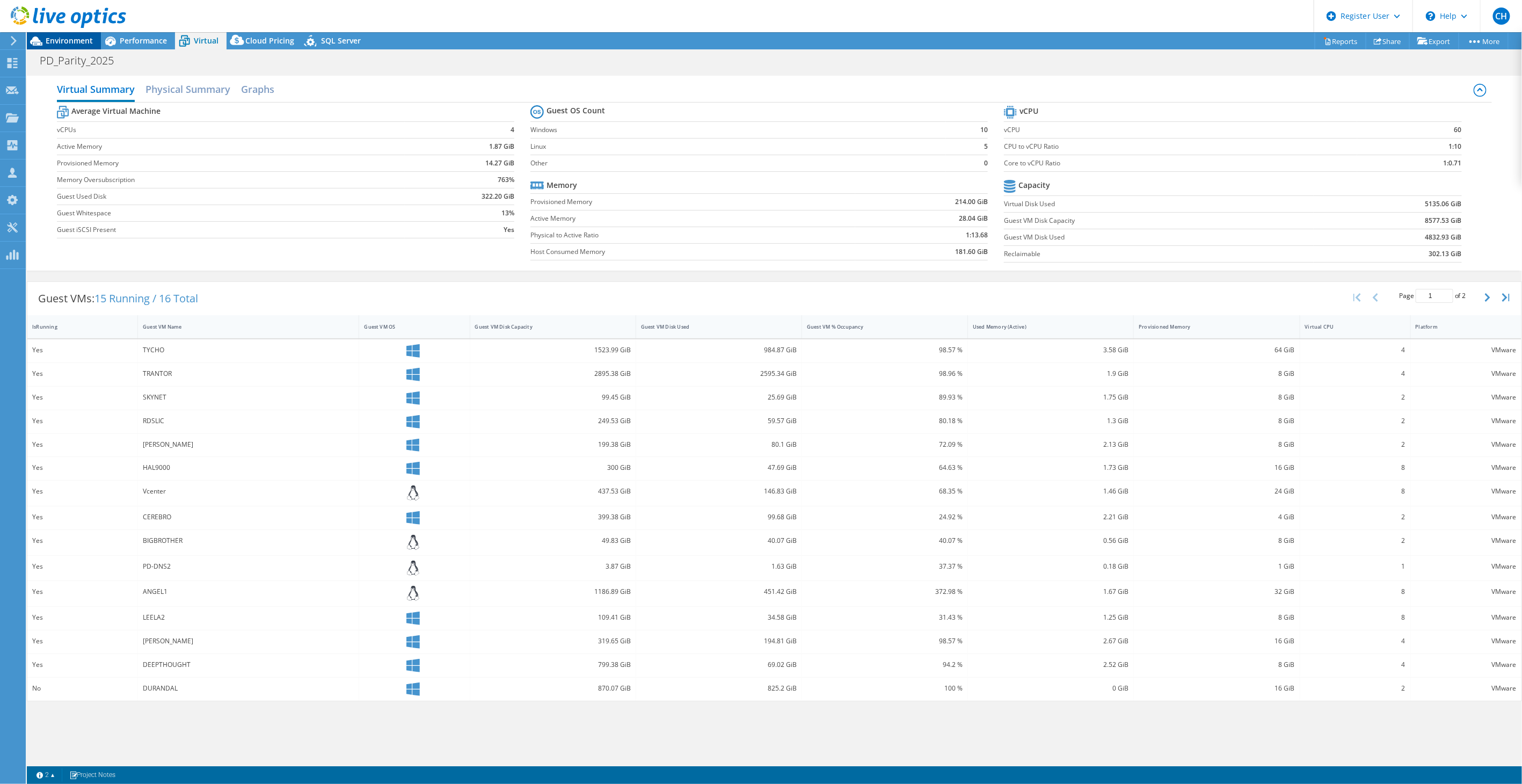
click at [85, 43] on span "Environment" at bounding box center [69, 40] width 47 height 10
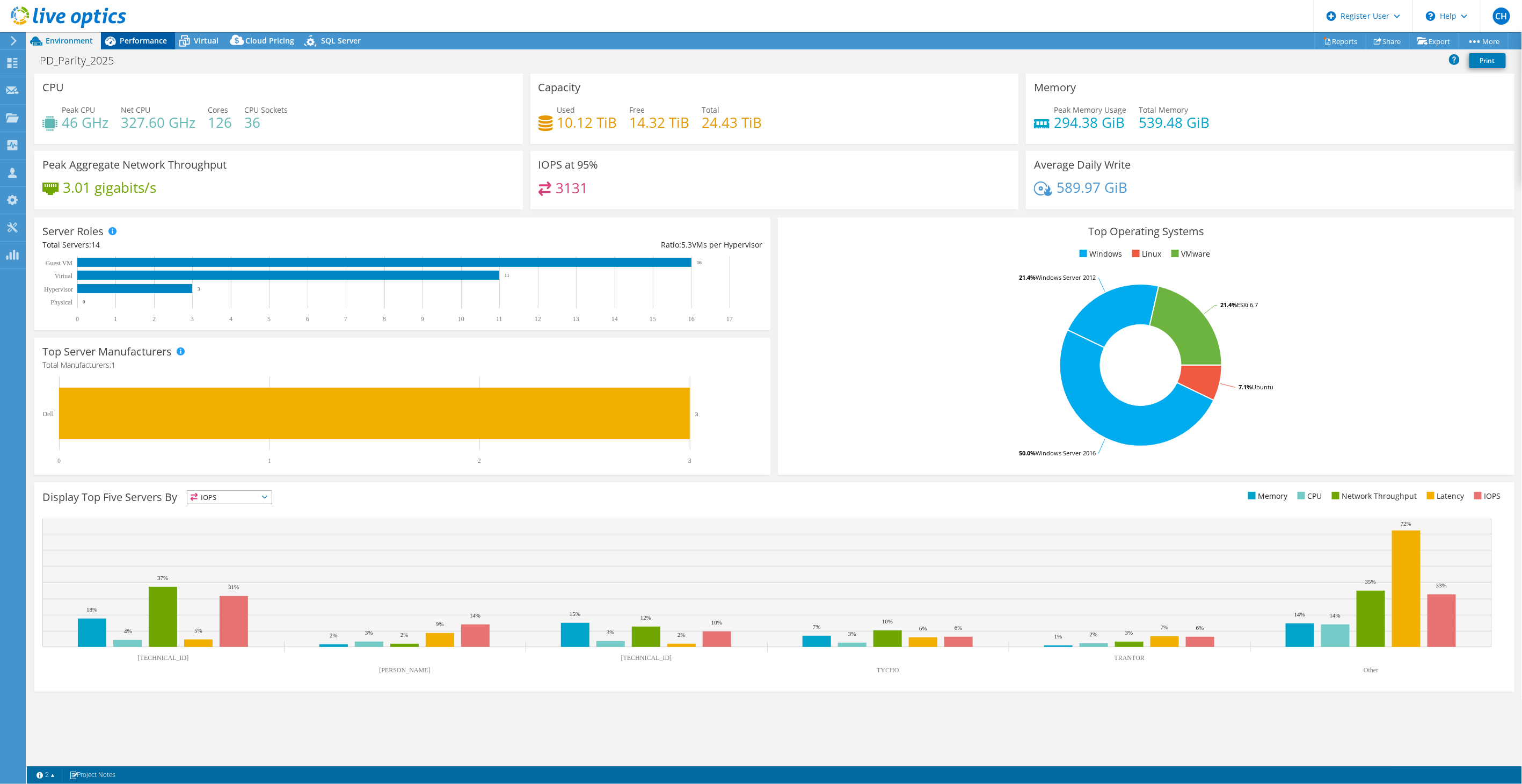
click at [135, 41] on span "Performance" at bounding box center [144, 40] width 47 height 10
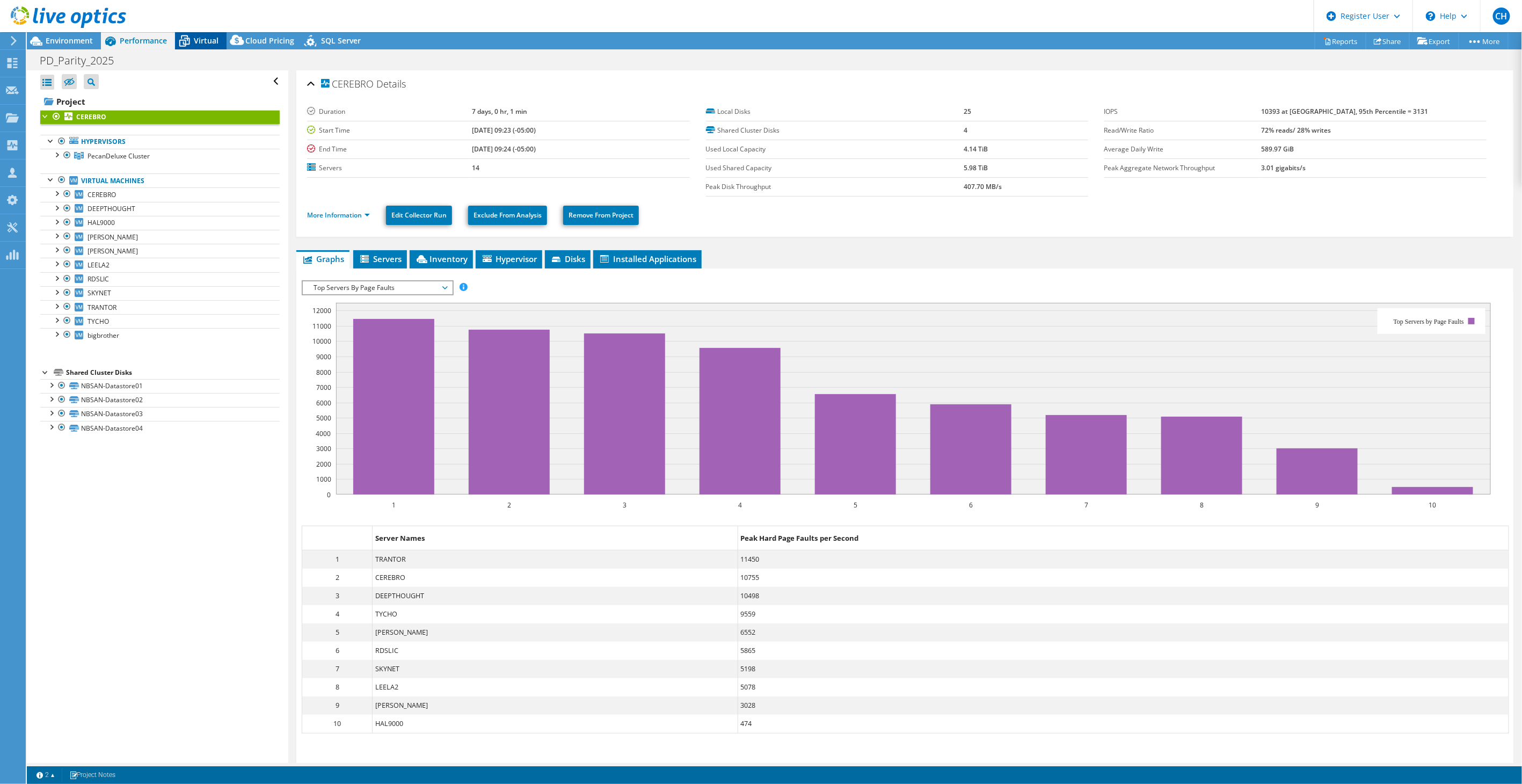
click at [203, 45] on span "Virtual" at bounding box center [206, 40] width 25 height 10
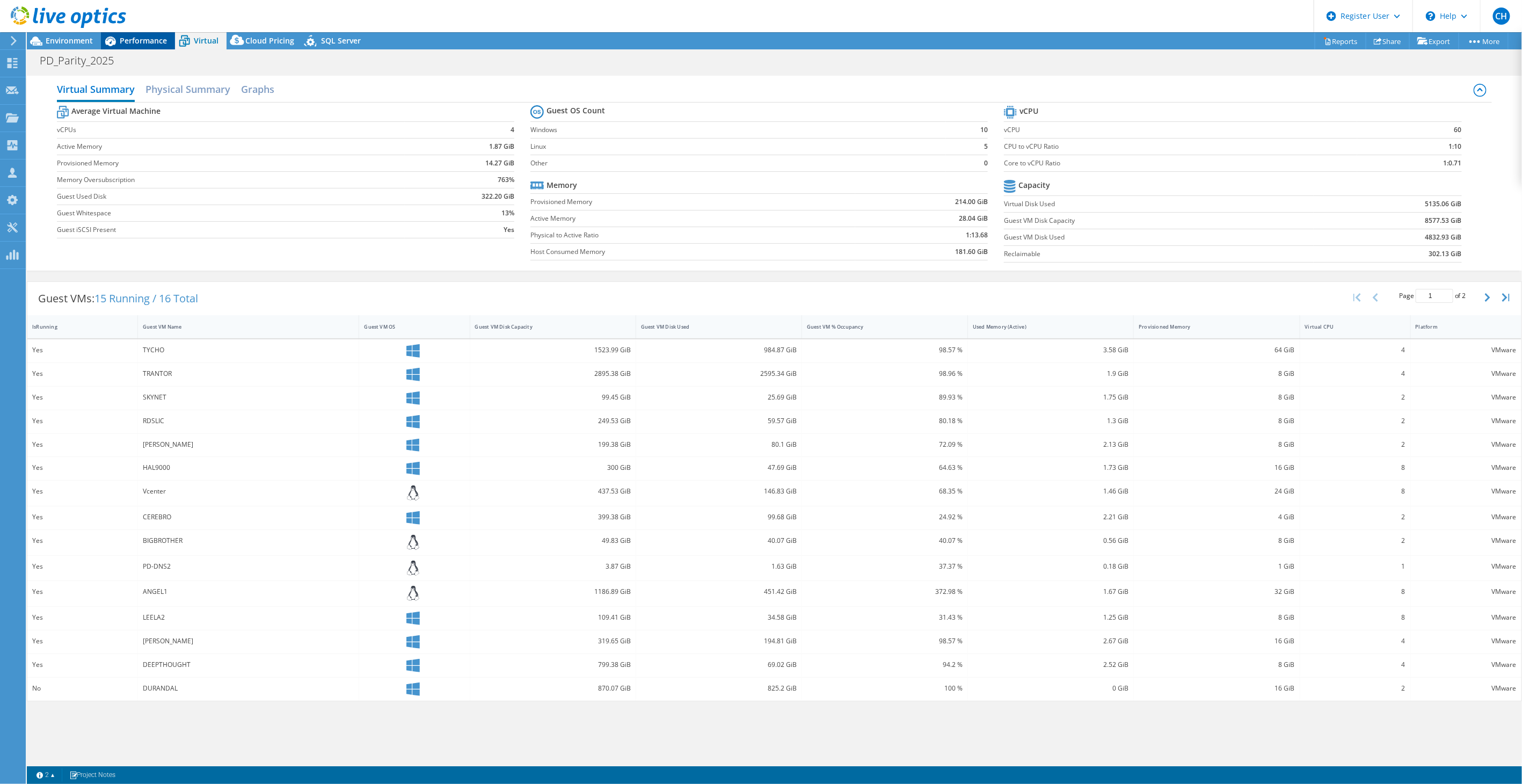
click at [122, 41] on span "Performance" at bounding box center [144, 40] width 47 height 10
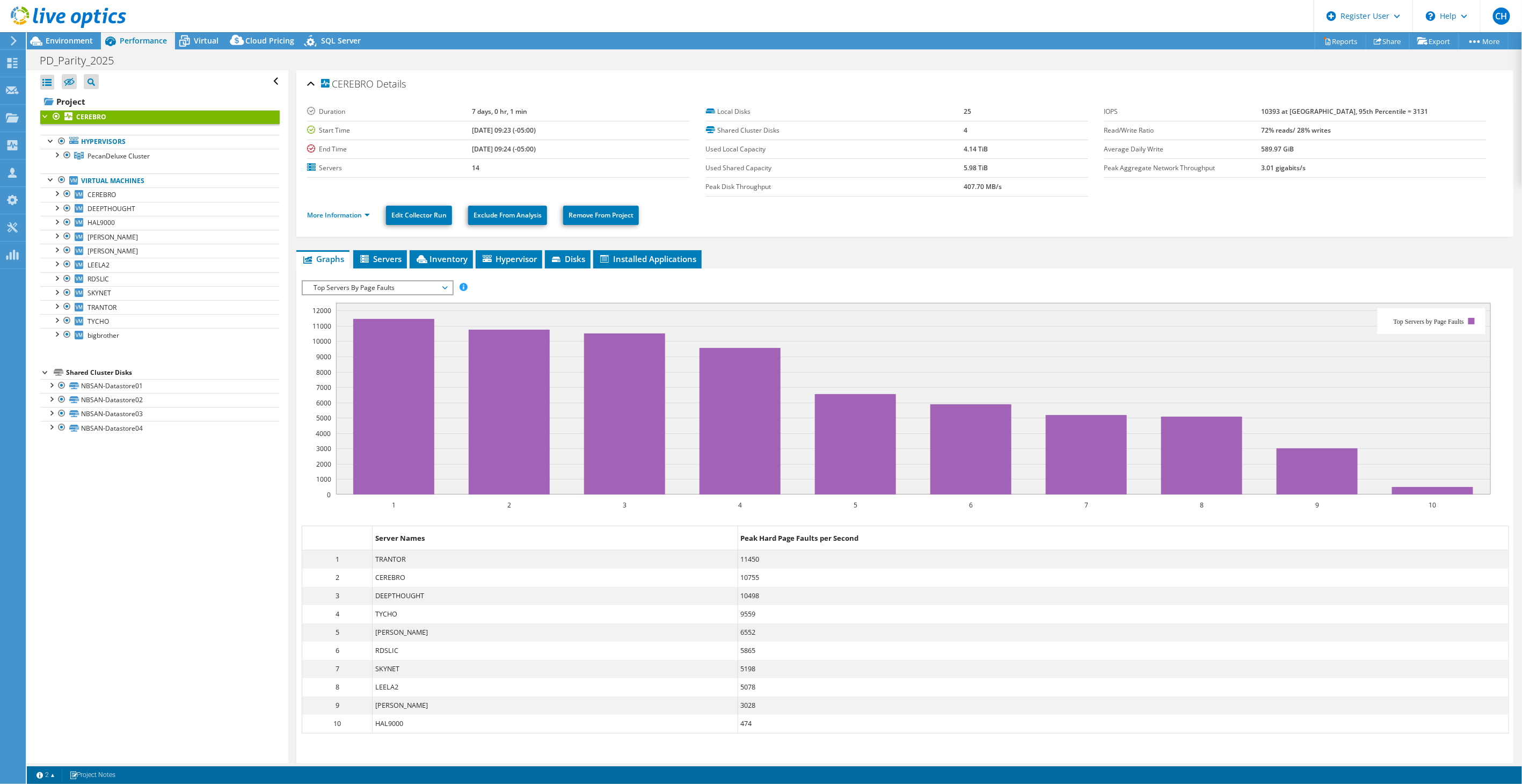
click at [375, 289] on span "Top Servers By Page Faults" at bounding box center [378, 288] width 138 height 13
click at [75, 34] on div at bounding box center [63, 18] width 126 height 36
click at [71, 40] on span "Environment" at bounding box center [69, 40] width 47 height 10
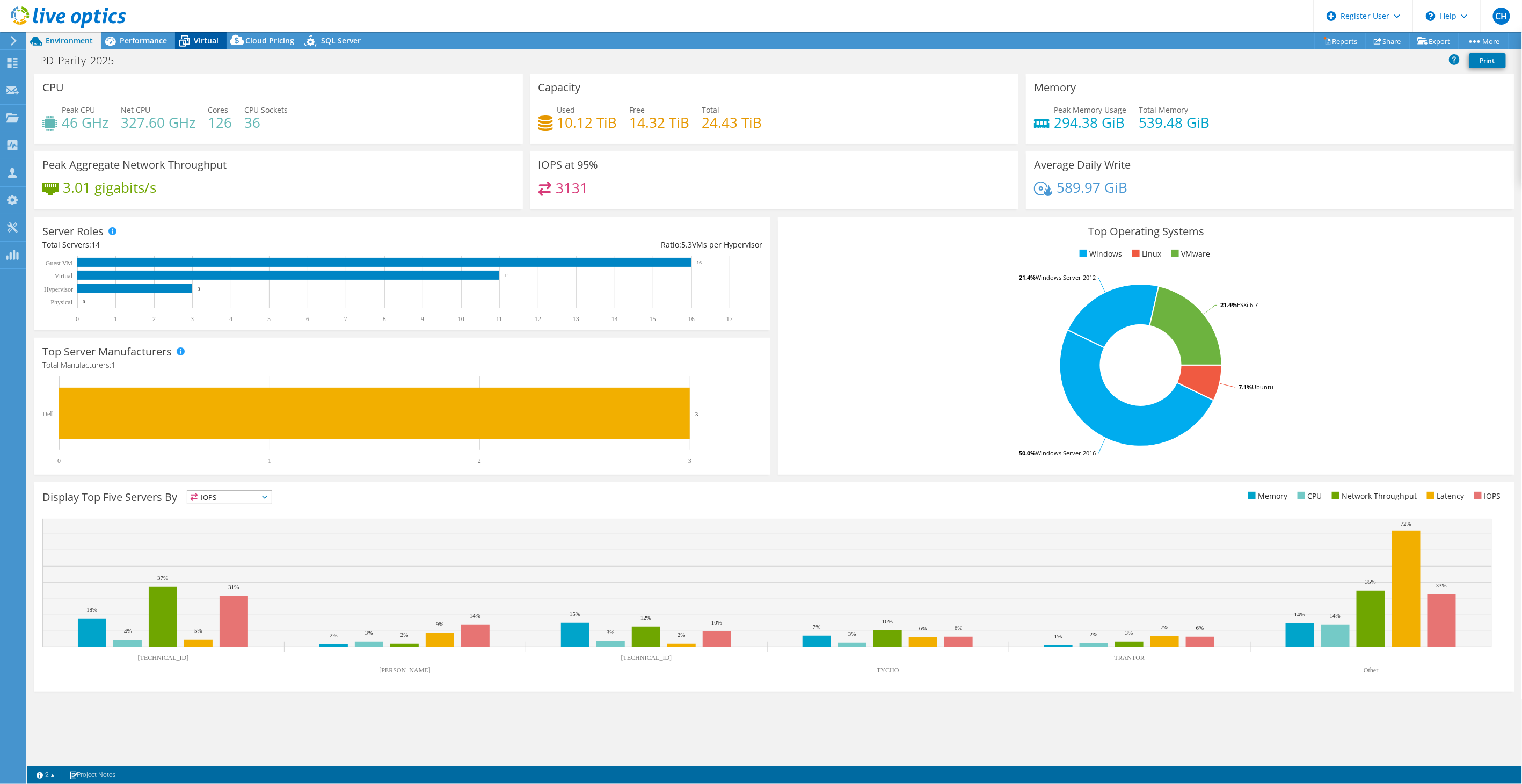
drag, startPoint x: 210, startPoint y: 42, endPoint x: 220, endPoint y: 47, distance: 11.2
click at [210, 42] on span "Virtual" at bounding box center [206, 40] width 25 height 10
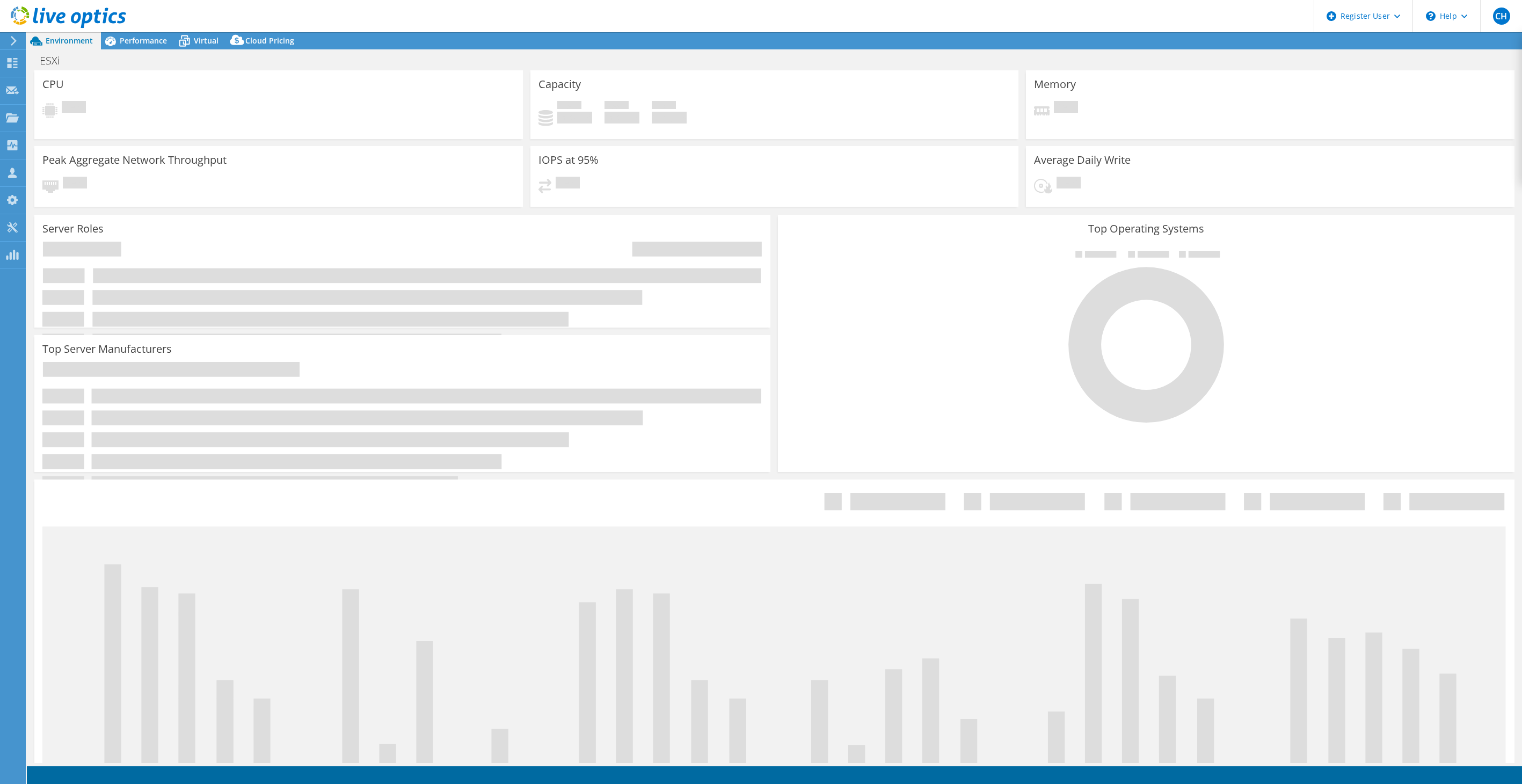
select select "USD"
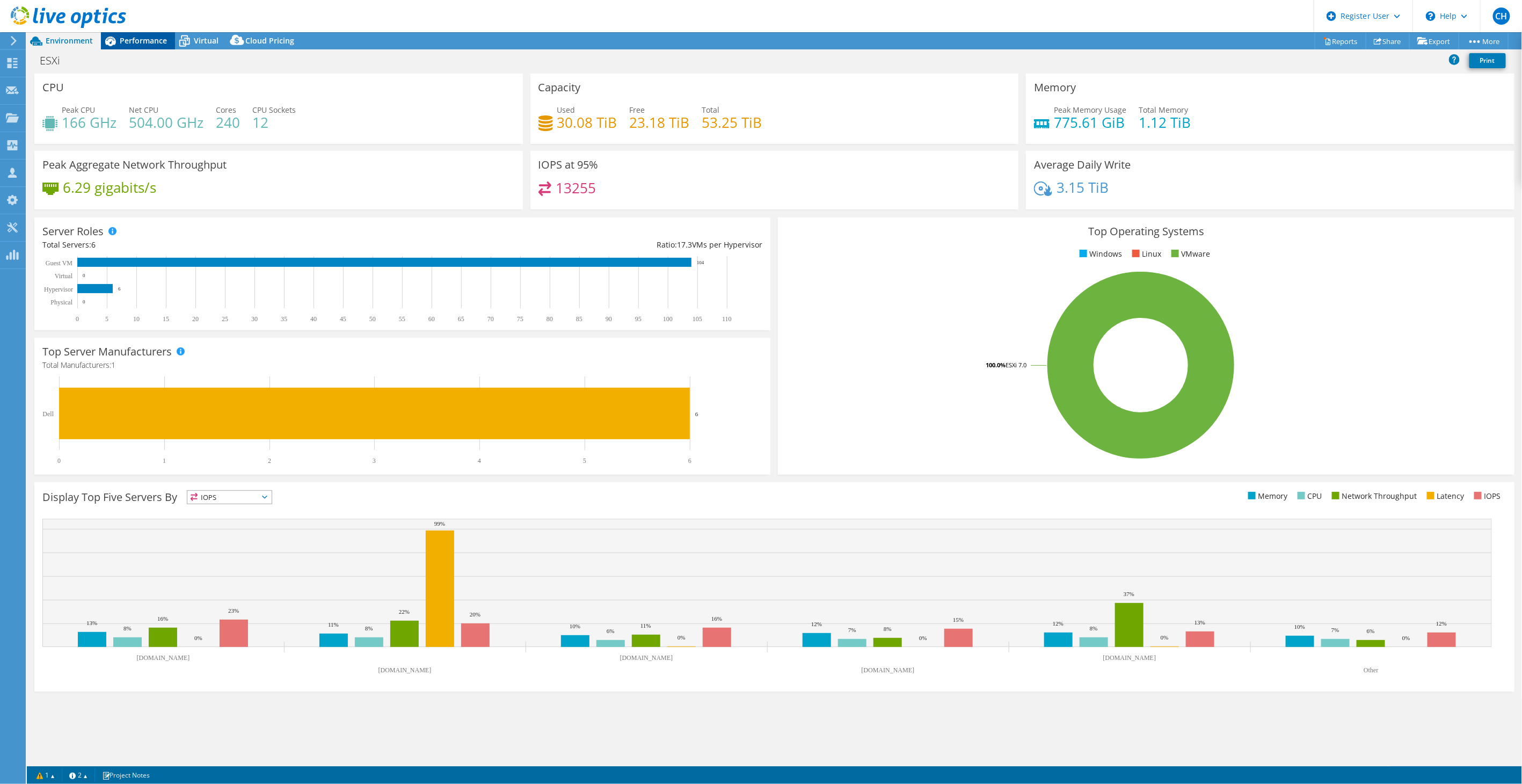
click at [162, 42] on span "Performance" at bounding box center [144, 40] width 47 height 10
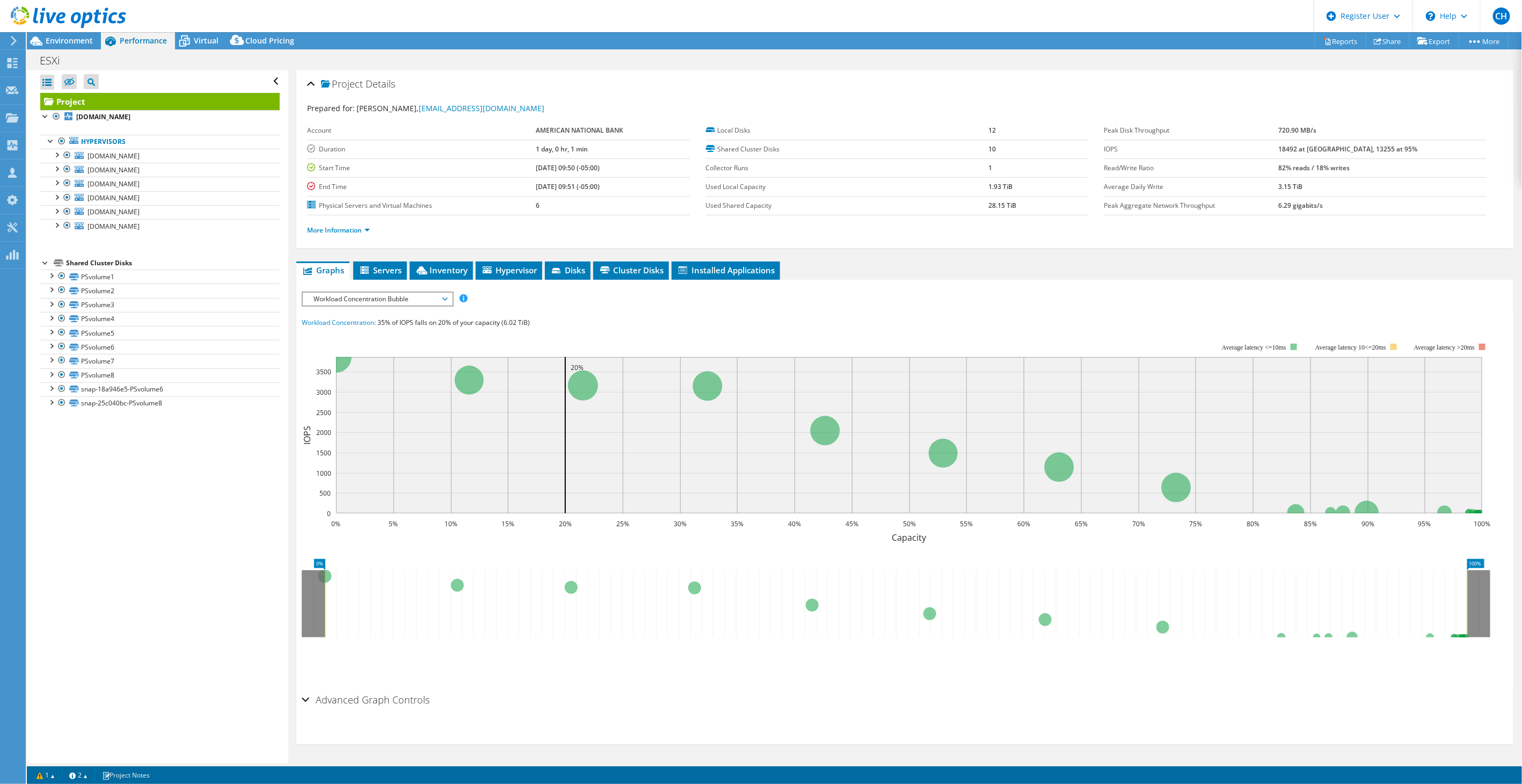
click at [388, 299] on span "Workload Concentration Bubble" at bounding box center [378, 299] width 138 height 13
click at [594, 328] on rect at bounding box center [896, 435] width 1189 height 214
click at [407, 300] on span "Workload Concentration Bubble" at bounding box center [378, 299] width 138 height 13
click at [807, 287] on div "IOPS Disk Throughput IO Size Latency Queue Depth CPU Percentage Memory Page Fau…" at bounding box center [905, 487] width 1206 height 402
click at [393, 294] on span "Workload Concentration Bubble" at bounding box center [378, 299] width 138 height 13
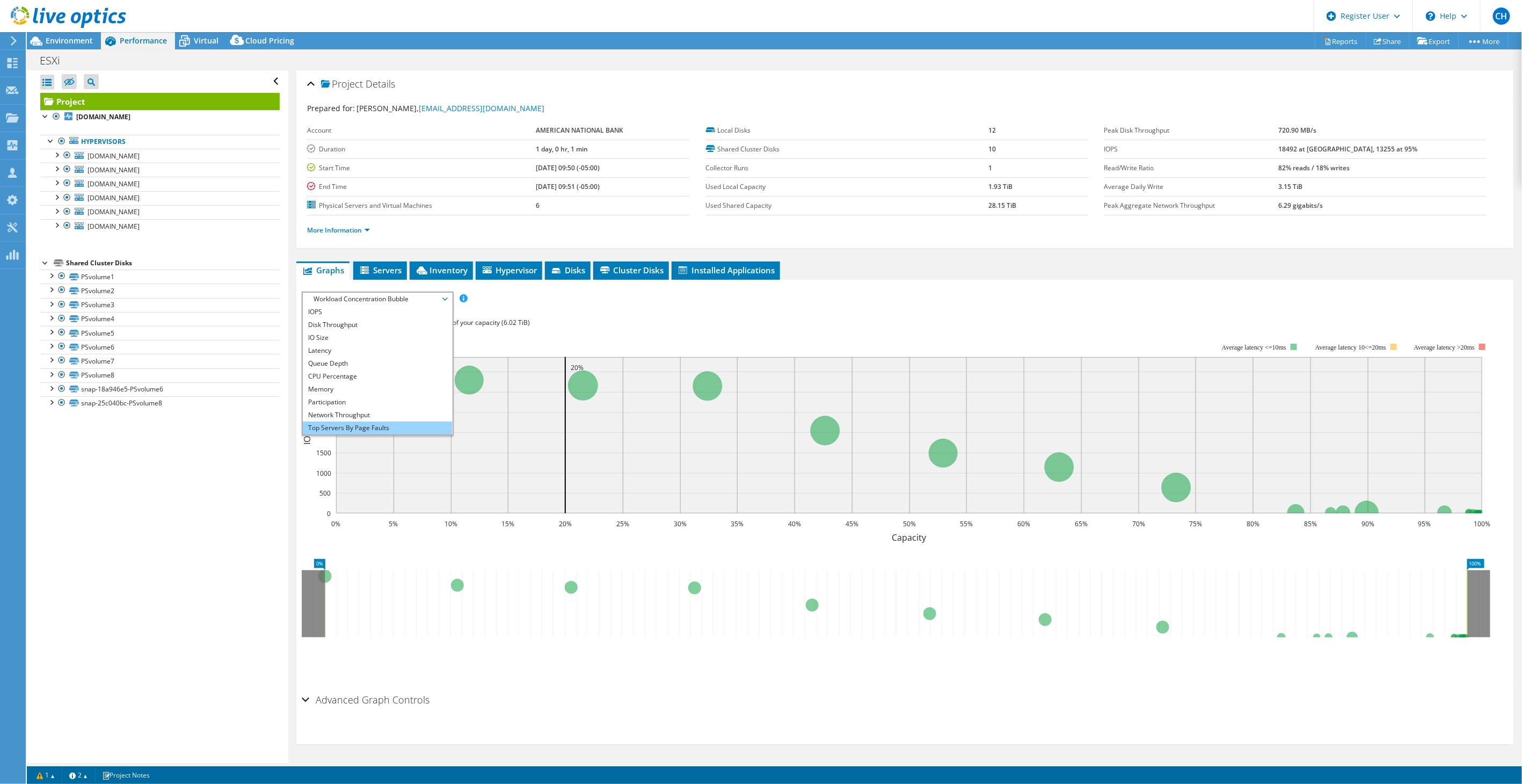
click at [347, 425] on li "Top Servers By Page Faults" at bounding box center [377, 428] width 149 height 13
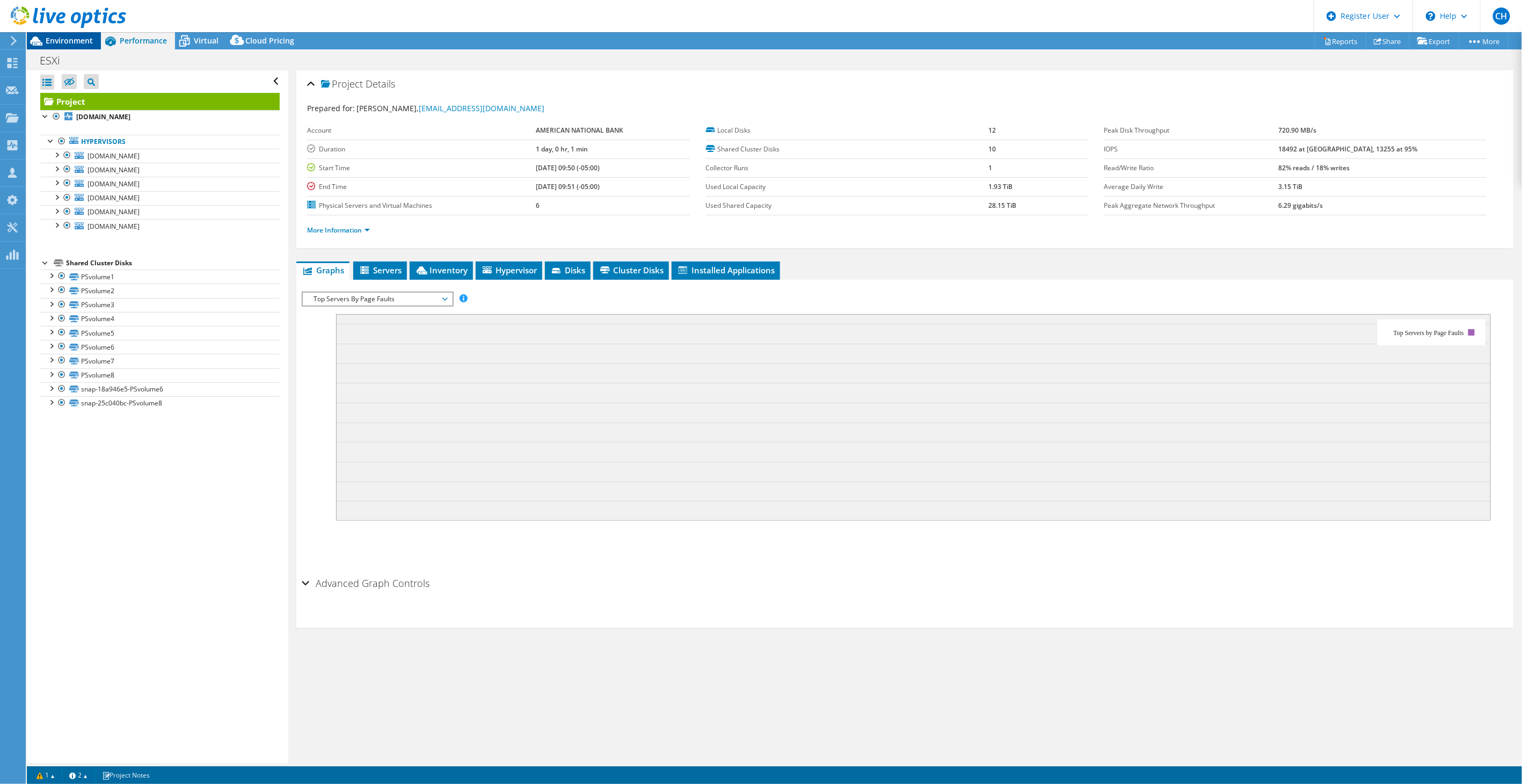
click at [82, 47] on div "Environment" at bounding box center [63, 41] width 74 height 17
